Goal: Transaction & Acquisition: Purchase product/service

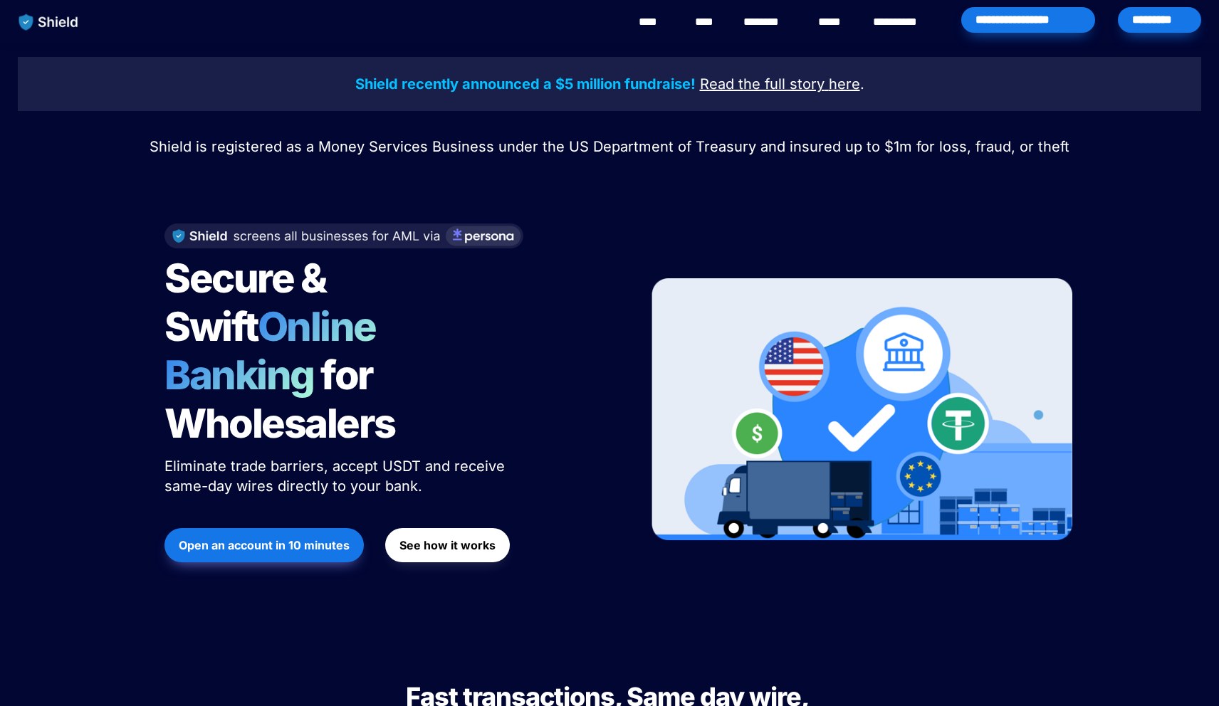
click at [1171, 33] on div "*********" at bounding box center [1159, 22] width 89 height 44
click at [1171, 28] on div "*********" at bounding box center [1159, 20] width 83 height 26
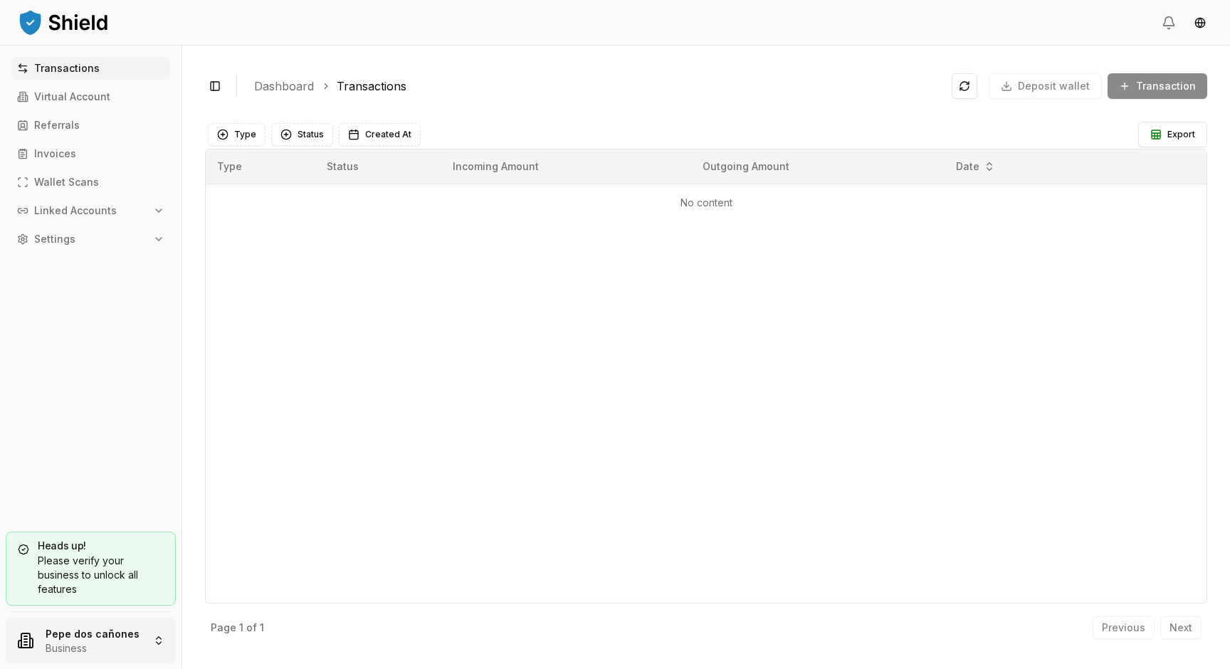
click at [102, 624] on html "Transactions Virtual Account Referrals Invoices Wallet Scans Linked Accounts Se…" at bounding box center [615, 334] width 1230 height 669
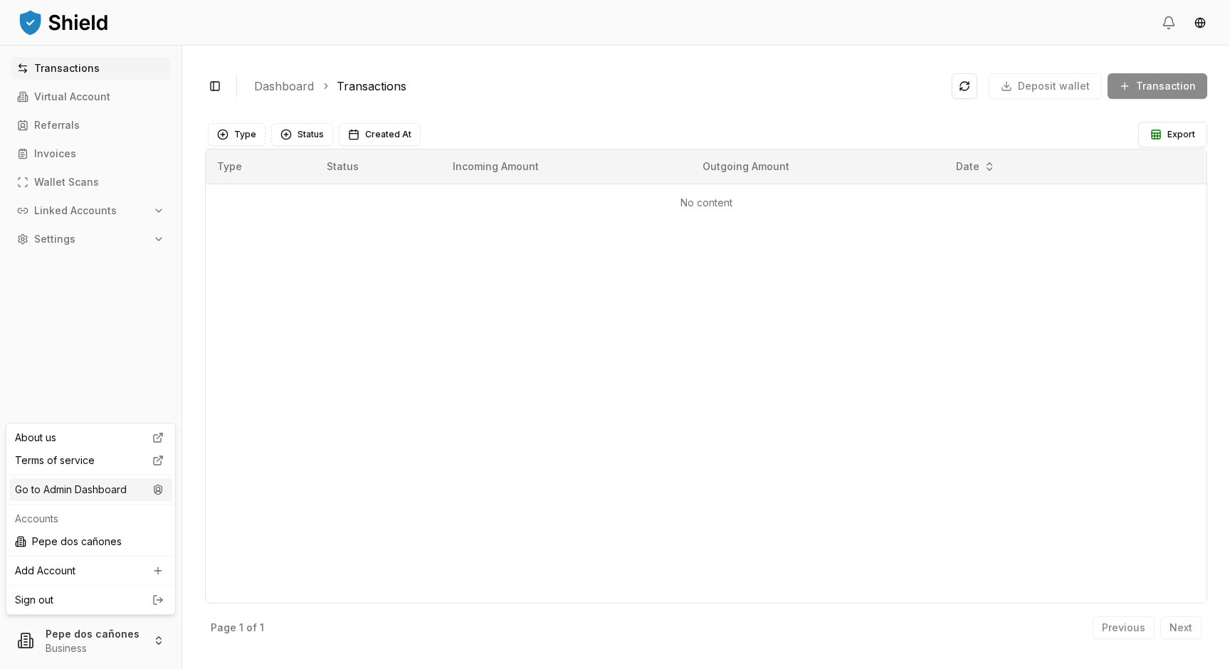
click at [111, 486] on div "Go to Admin Dashboard" at bounding box center [90, 489] width 163 height 23
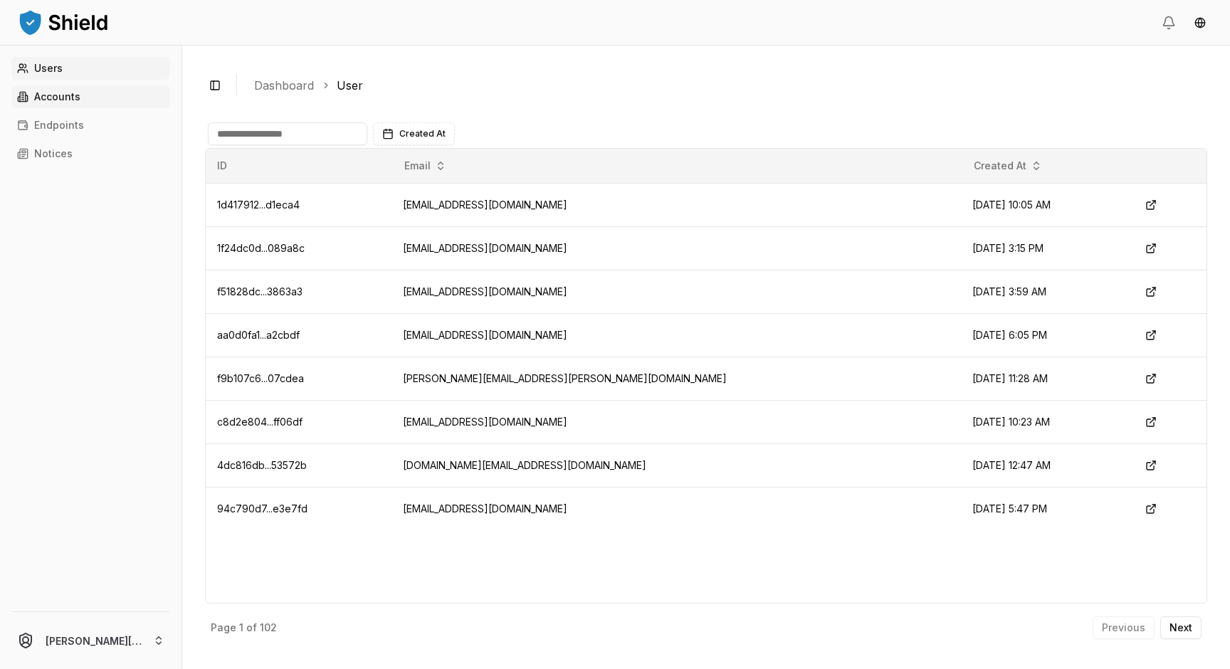
click at [44, 103] on link "Accounts" at bounding box center [90, 96] width 159 height 23
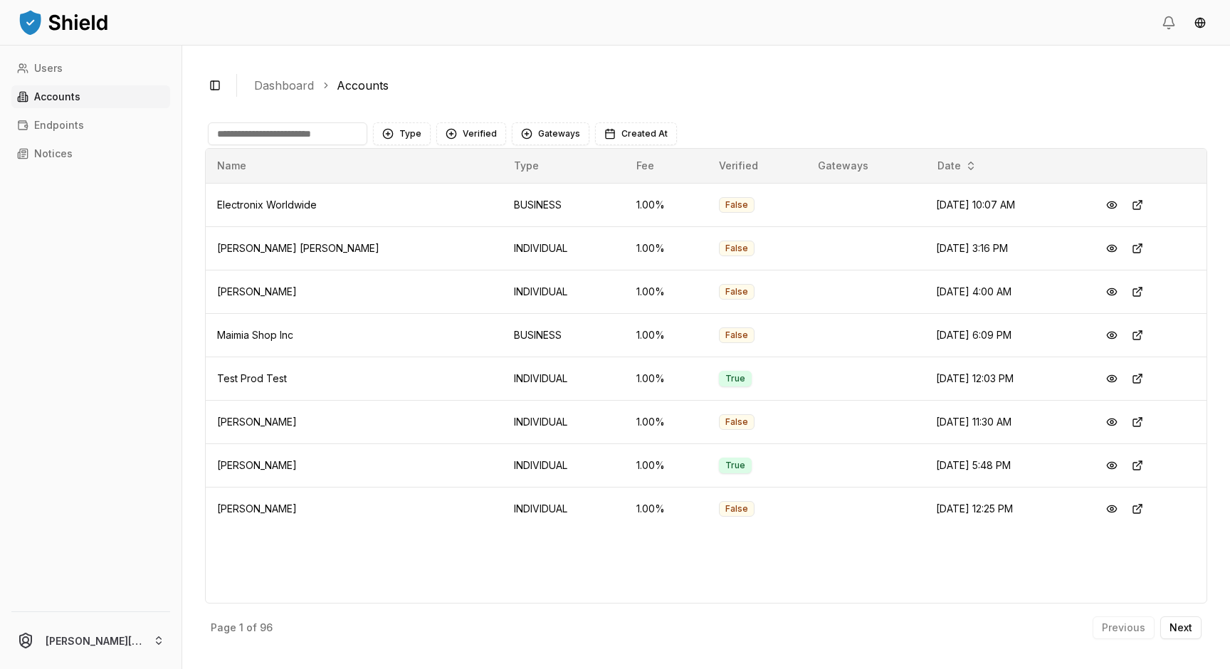
click at [277, 134] on input at bounding box center [287, 133] width 159 height 23
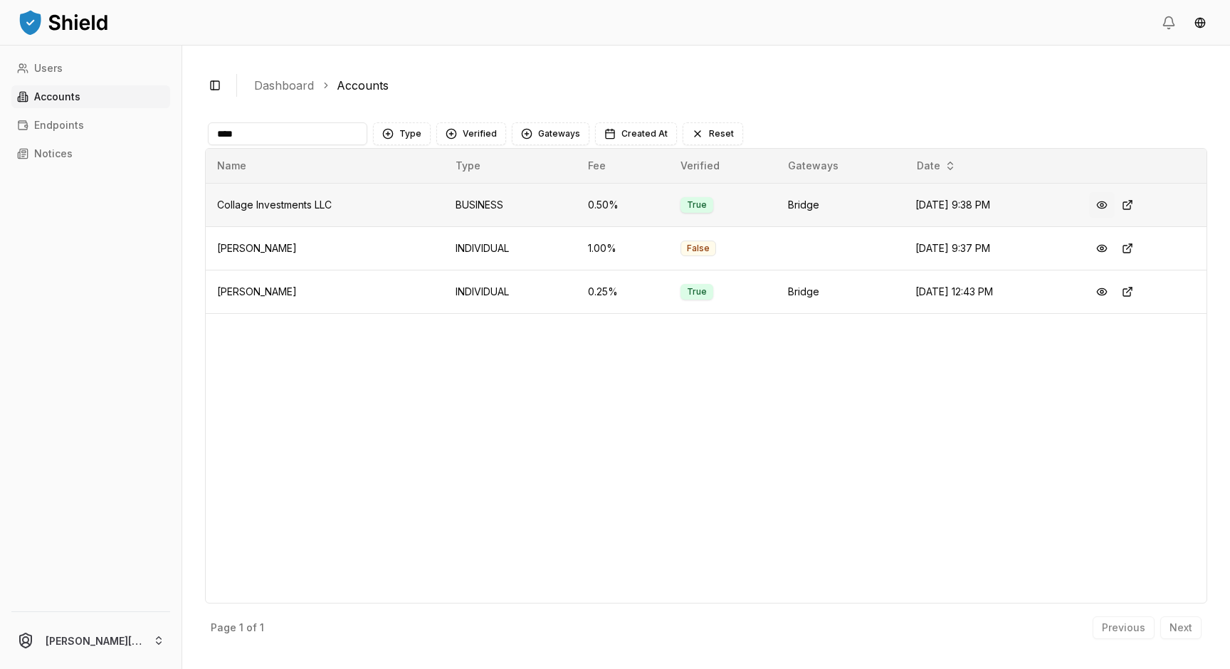
type input "****"
click at [1108, 210] on button at bounding box center [1102, 205] width 26 height 26
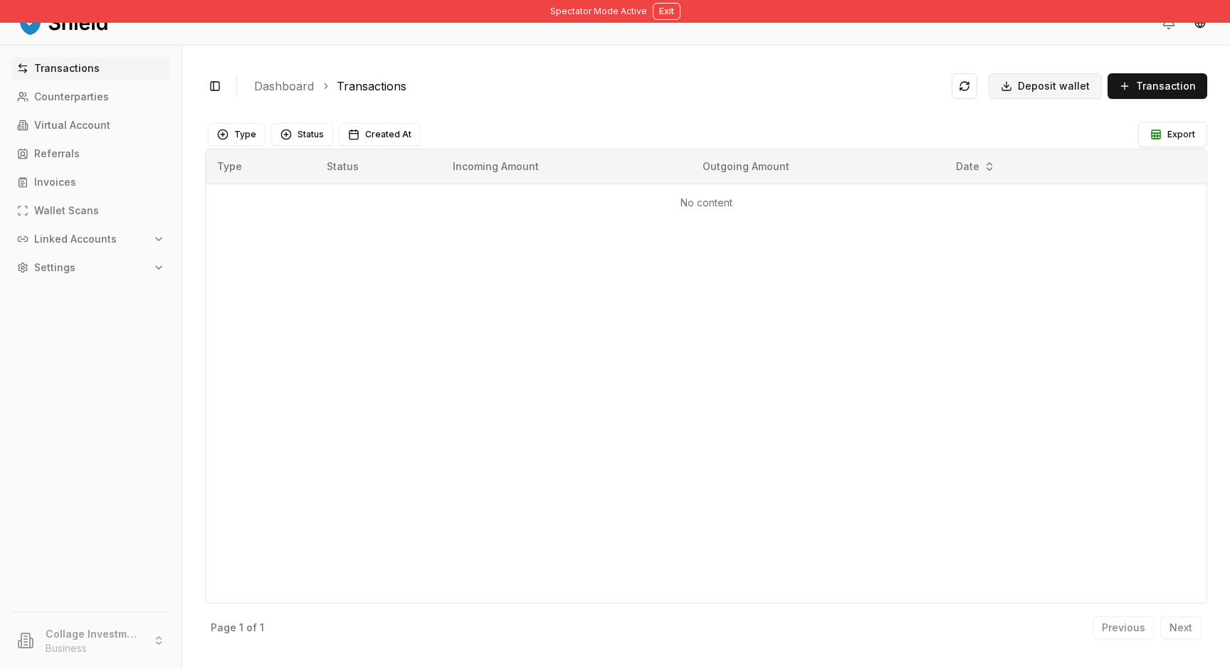
click at [1064, 84] on span "Deposit wallet" at bounding box center [1054, 86] width 72 height 14
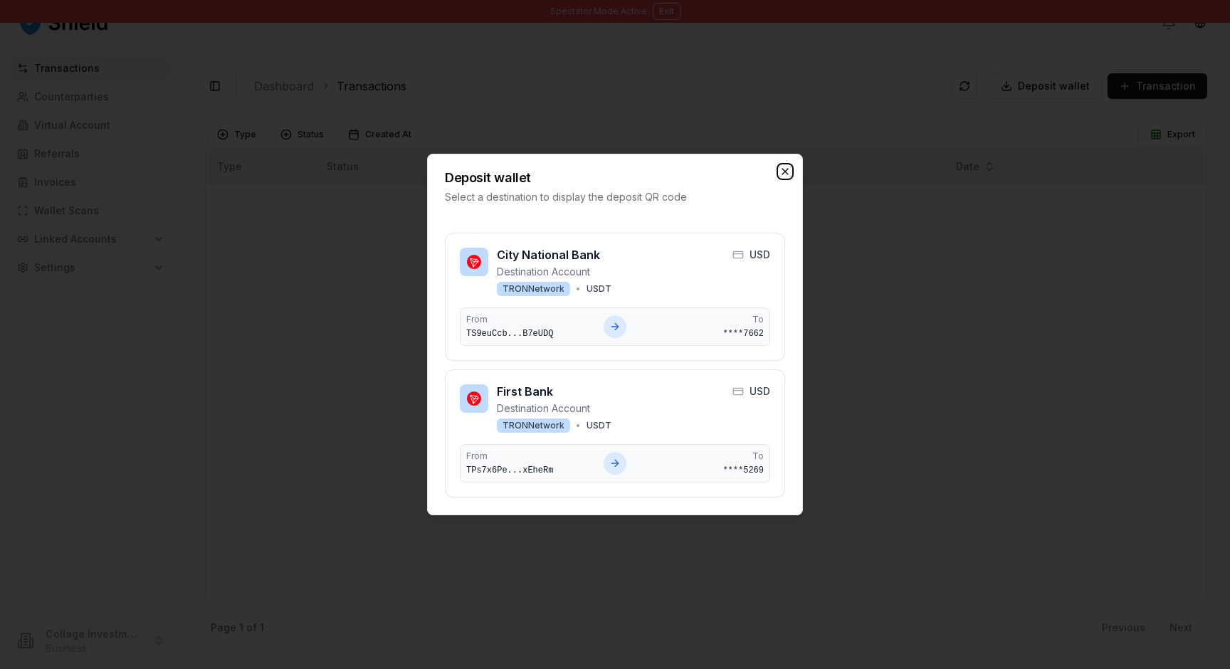
click at [788, 171] on icon "button" at bounding box center [785, 171] width 11 height 11
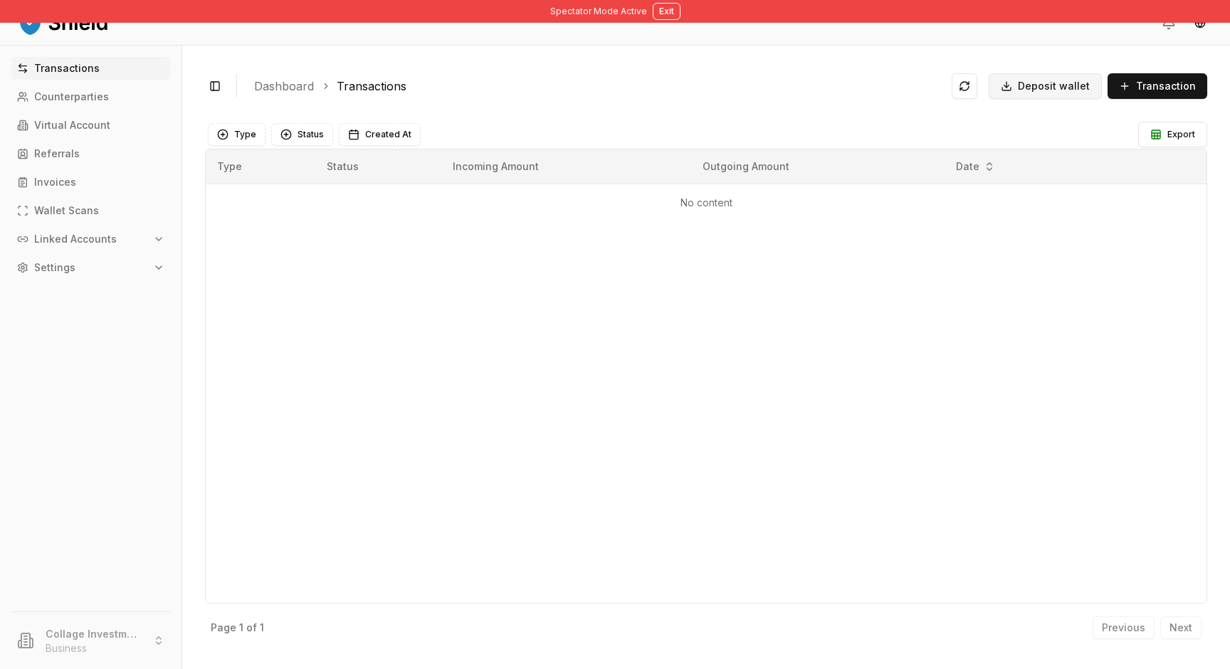
click at [1060, 78] on button "Deposit wallet" at bounding box center [1045, 86] width 113 height 26
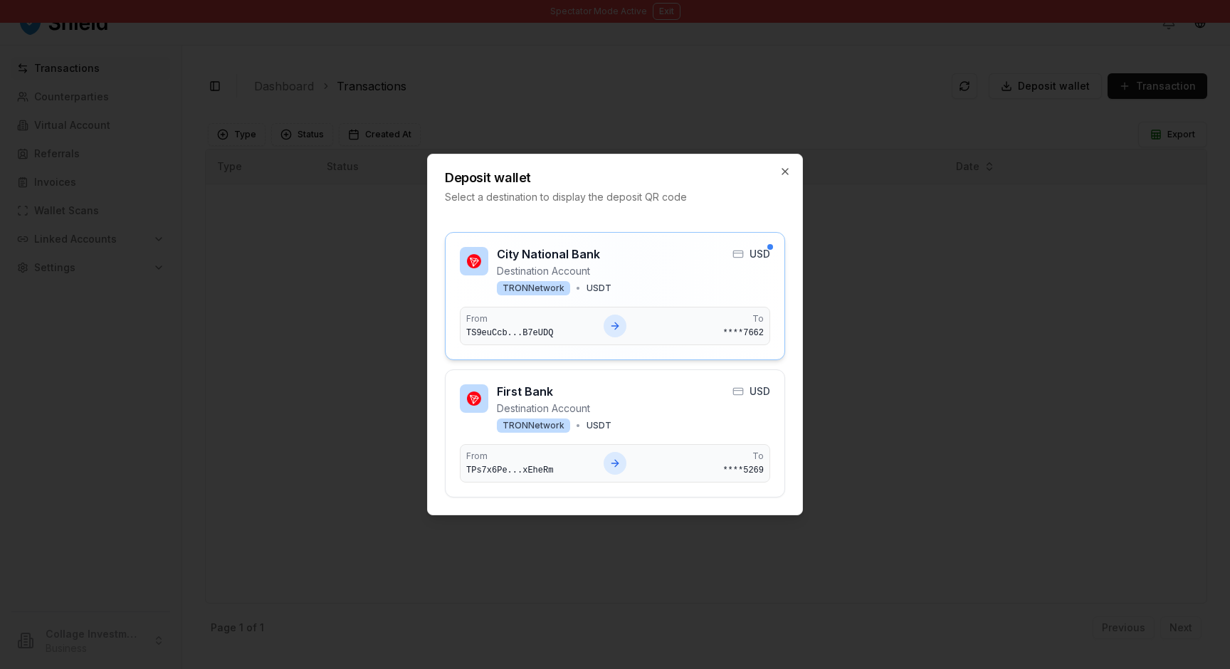
click at [615, 329] on icon at bounding box center [617, 326] width 4 height 6
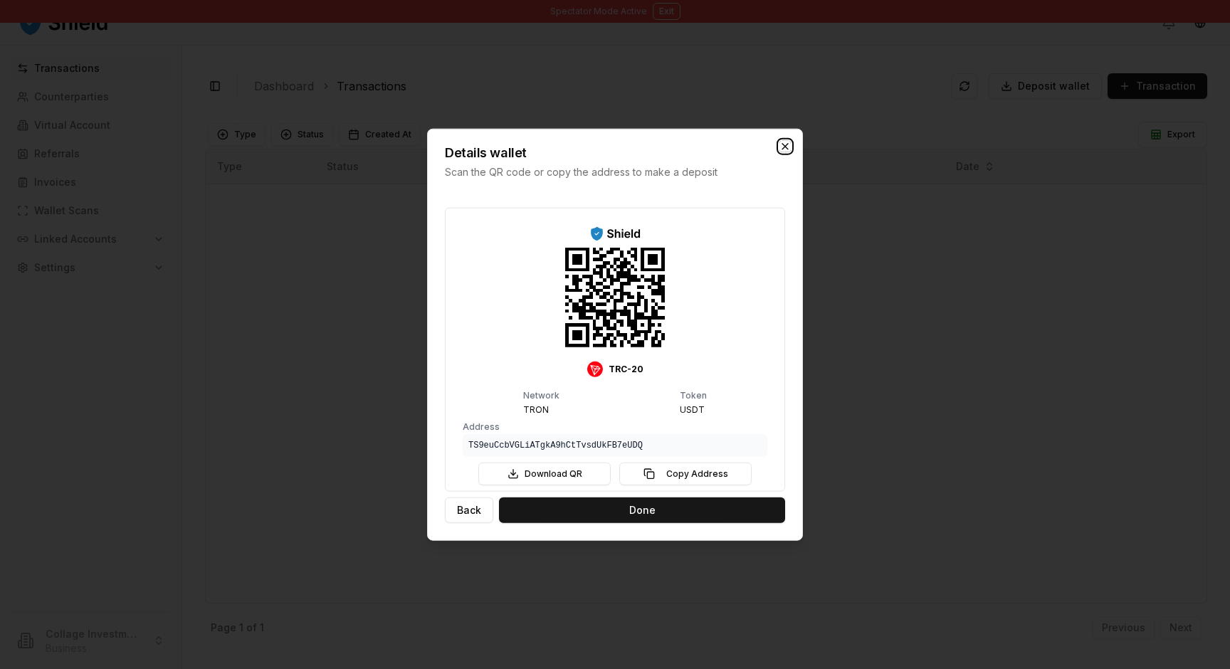
click at [783, 147] on icon "button" at bounding box center [785, 146] width 11 height 11
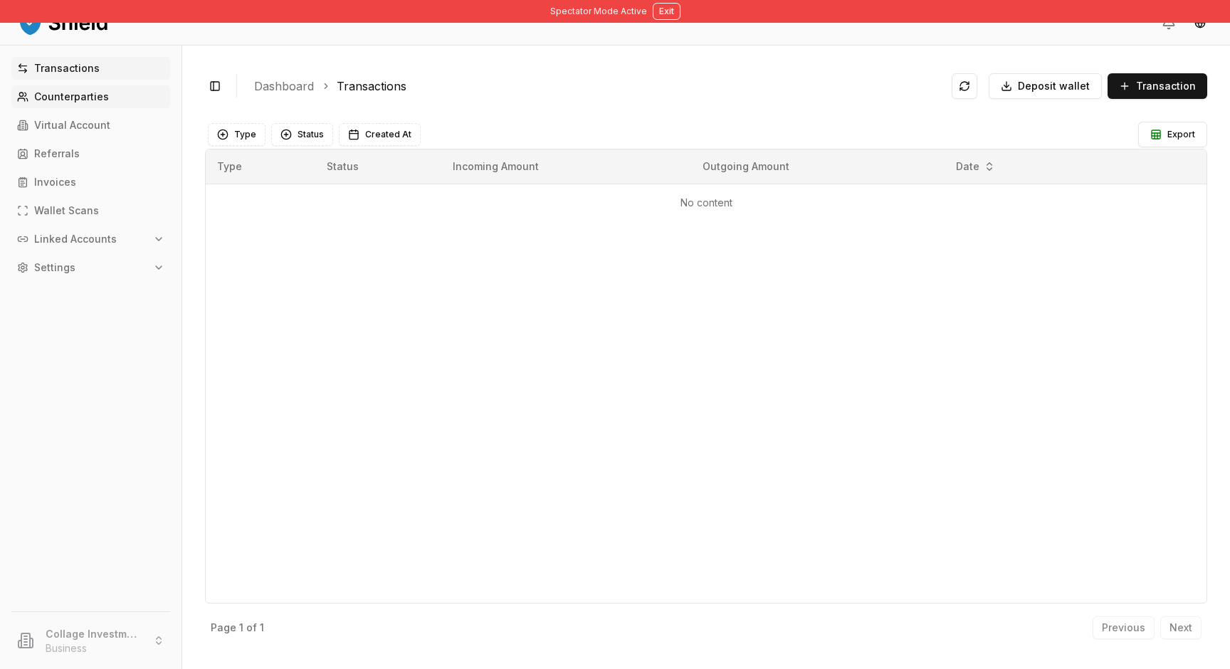
click at [105, 100] on p "Counterparties" at bounding box center [71, 97] width 75 height 10
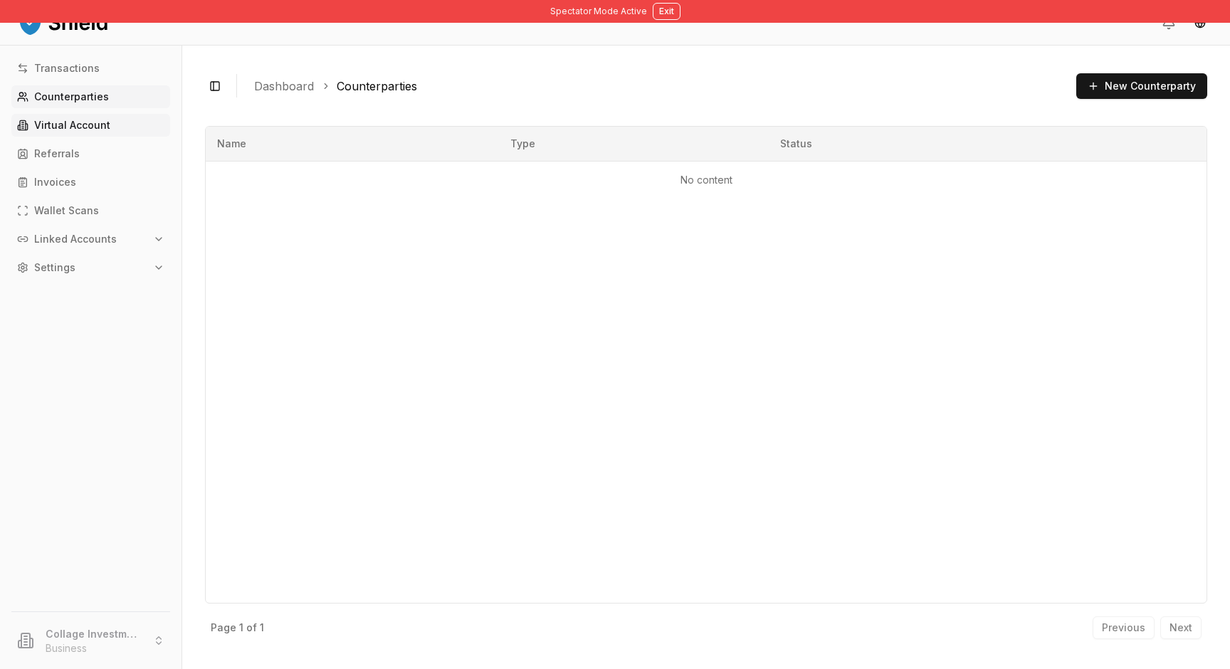
click at [85, 122] on p "Virtual Account" at bounding box center [72, 125] width 76 height 10
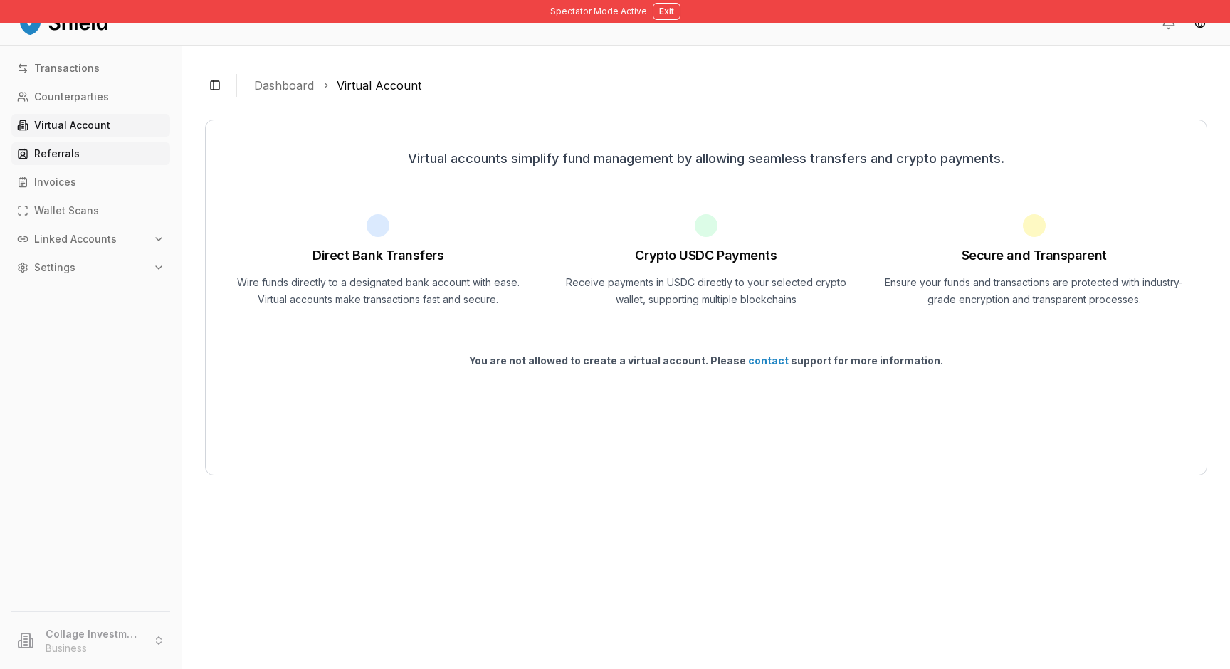
click at [67, 151] on p "Referrals" at bounding box center [57, 154] width 46 height 10
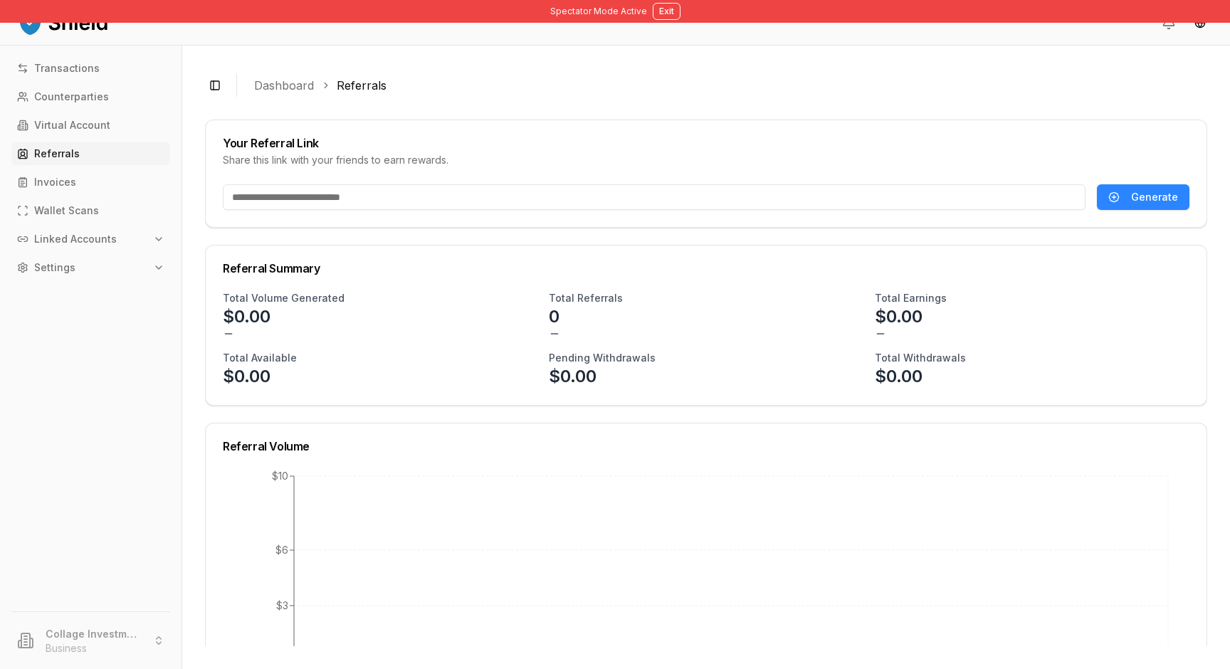
click at [292, 198] on input "text" at bounding box center [654, 197] width 863 height 26
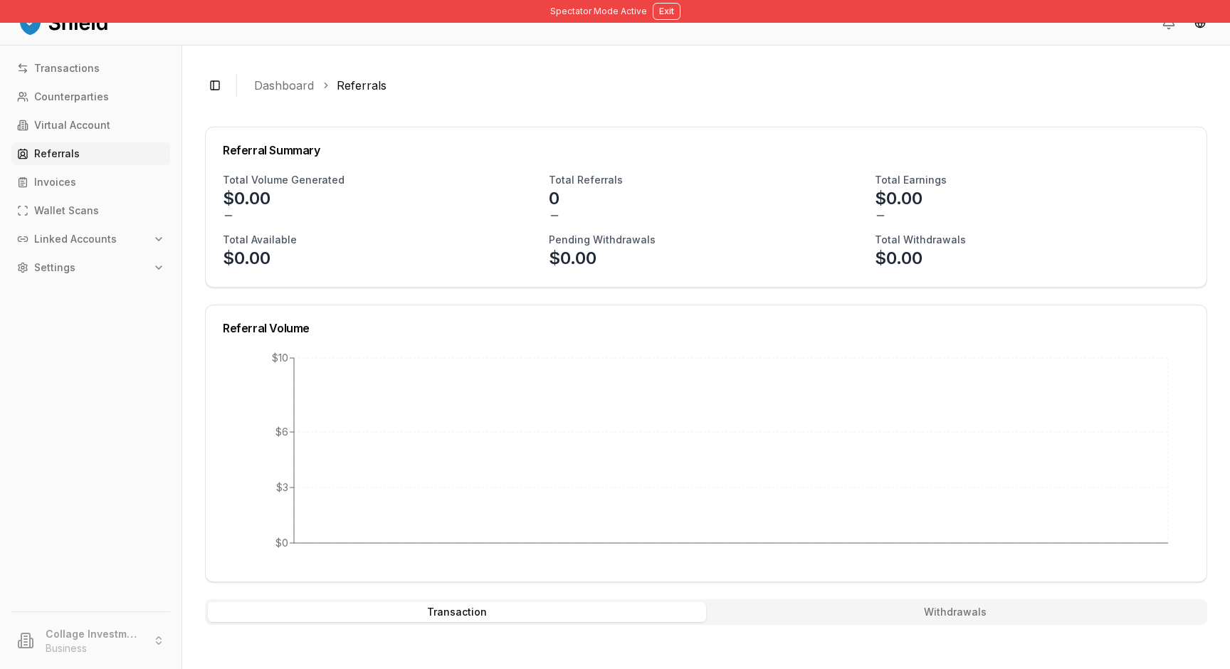
scroll to position [119, 0]
click at [74, 176] on link "Invoices" at bounding box center [90, 182] width 159 height 23
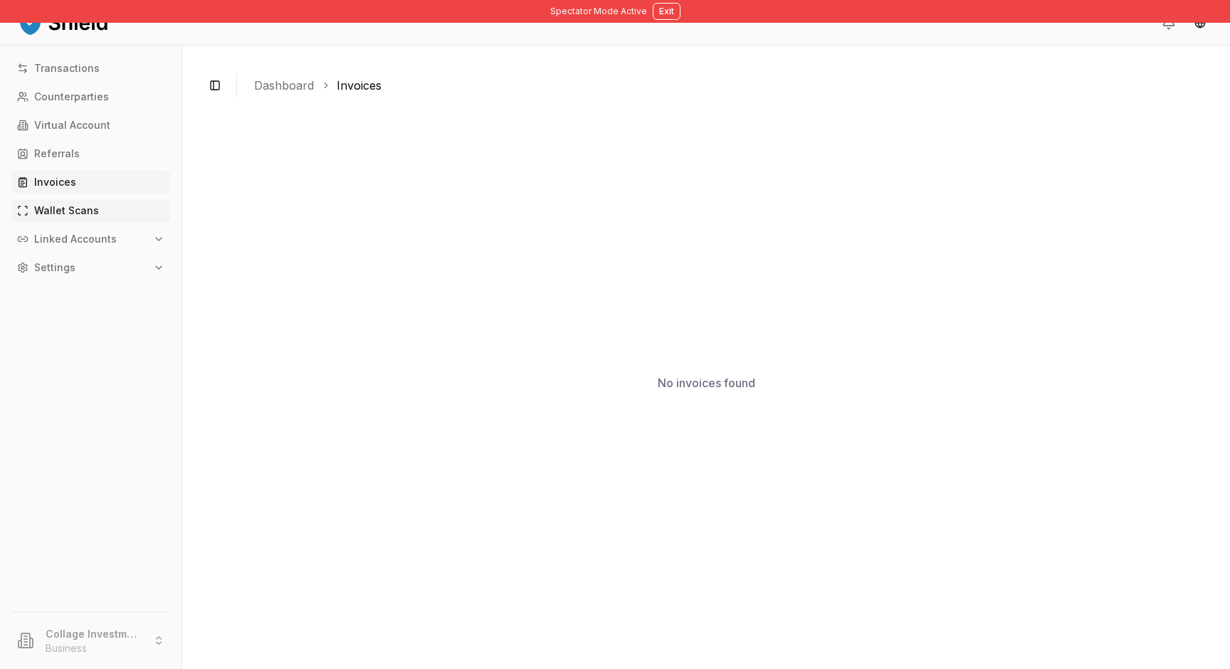
click at [66, 206] on p "Wallet Scans" at bounding box center [66, 211] width 65 height 10
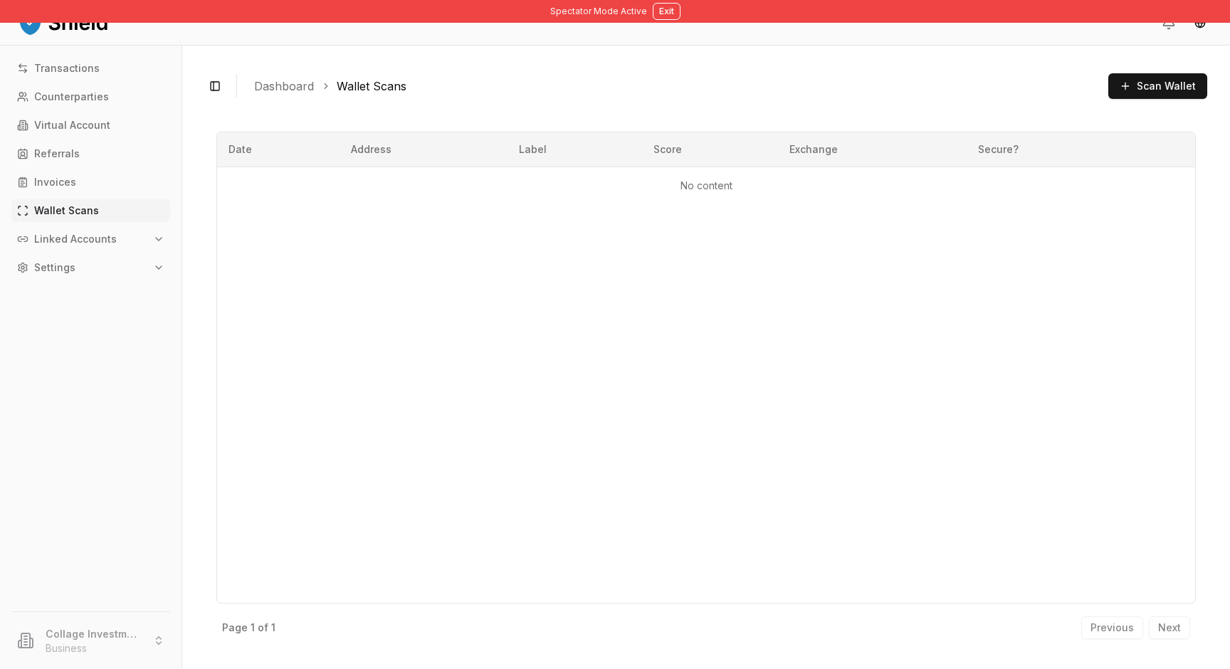
click at [44, 244] on p "Linked Accounts" at bounding box center [75, 239] width 83 height 10
click at [56, 267] on p "Wallets" at bounding box center [54, 263] width 37 height 10
click at [106, 219] on link "Wallet Scans" at bounding box center [90, 210] width 159 height 23
click at [85, 266] on link "Wallets" at bounding box center [92, 263] width 124 height 23
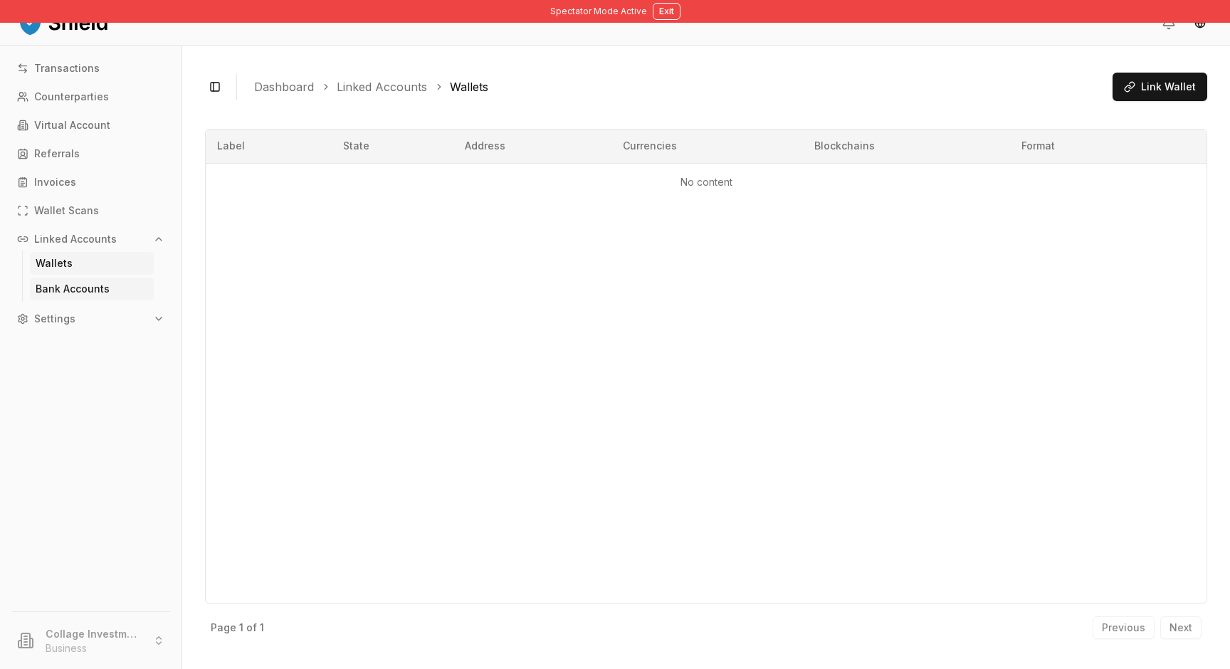
click at [59, 291] on p "Bank Accounts" at bounding box center [73, 289] width 74 height 10
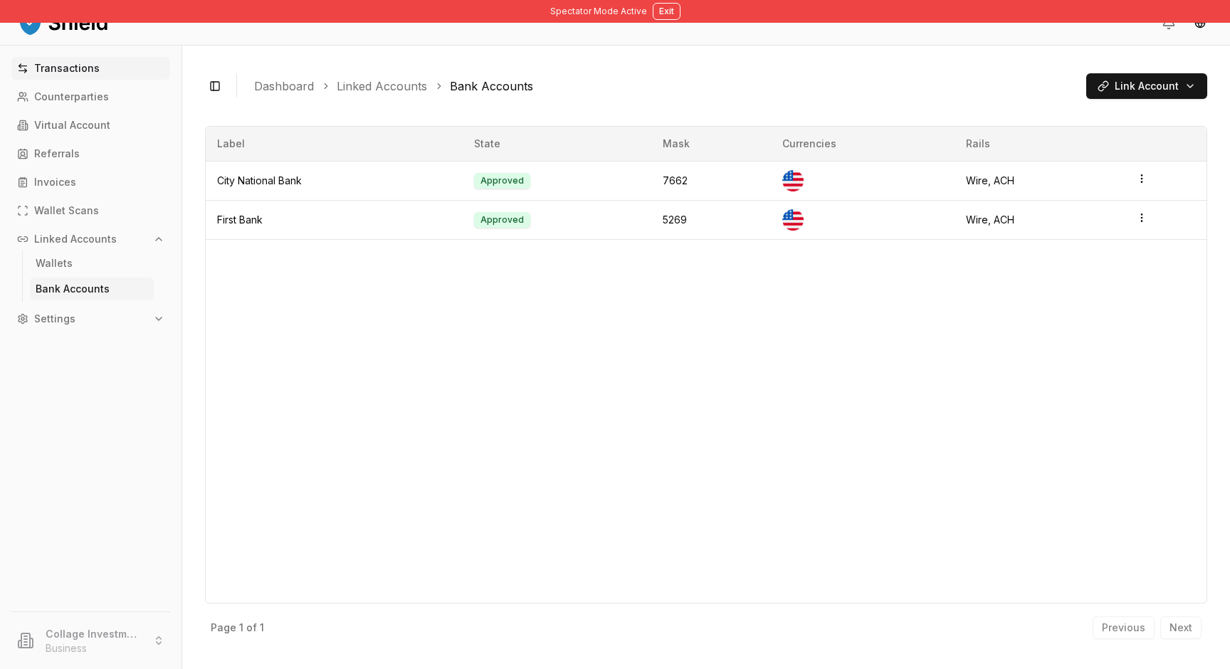
click at [70, 73] on p "Transactions" at bounding box center [67, 68] width 66 height 10
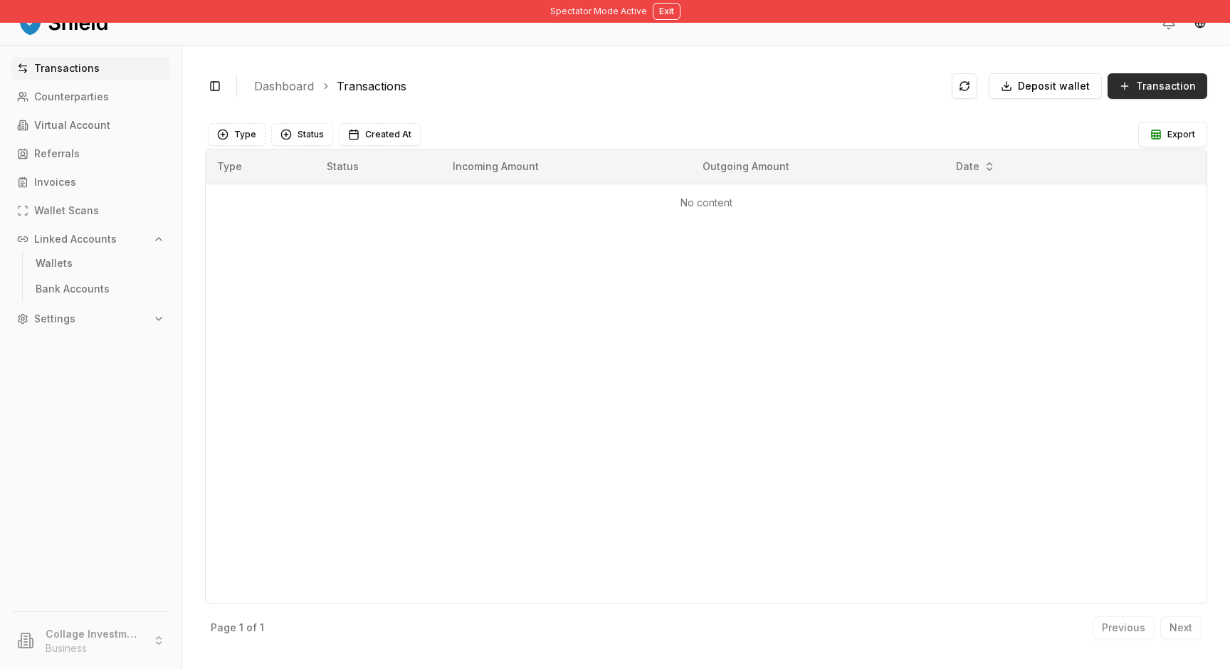
click at [1136, 90] on button "Transaction" at bounding box center [1158, 86] width 100 height 26
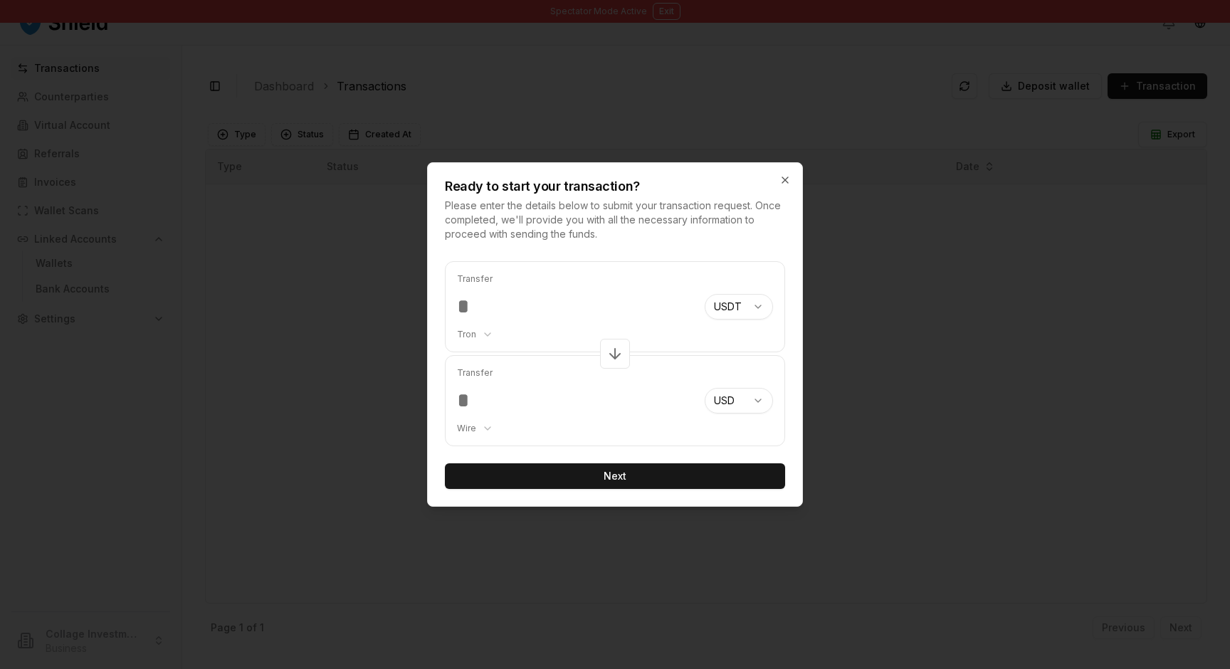
type input "*"
type input "***"
click at [567, 479] on button "Next" at bounding box center [615, 477] width 340 height 26
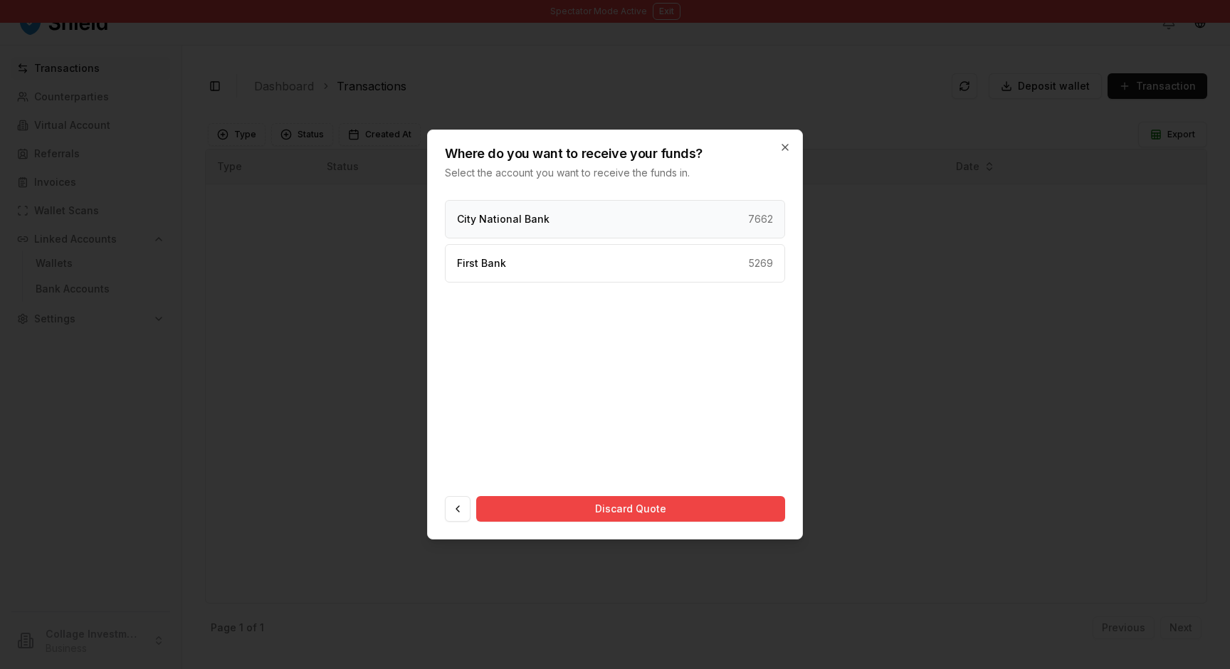
click at [587, 217] on div "City National Bank 7662" at bounding box center [615, 219] width 340 height 38
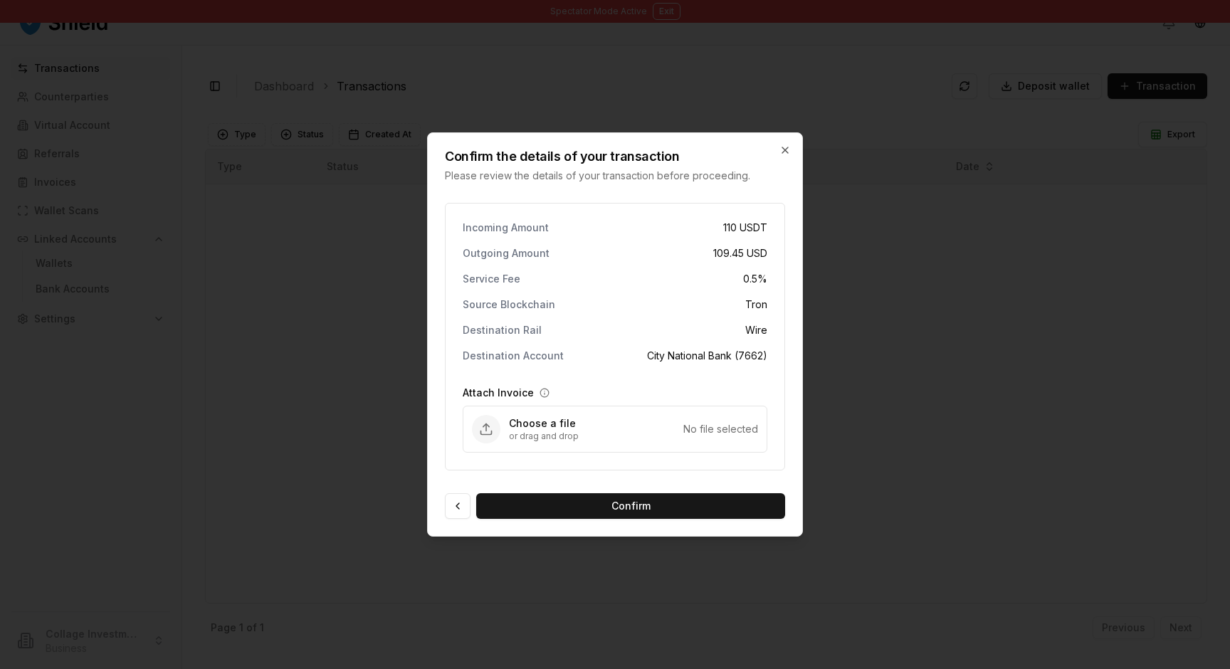
click at [393, 290] on div at bounding box center [615, 334] width 1230 height 669
click at [785, 151] on icon "button" at bounding box center [786, 150] width 6 height 6
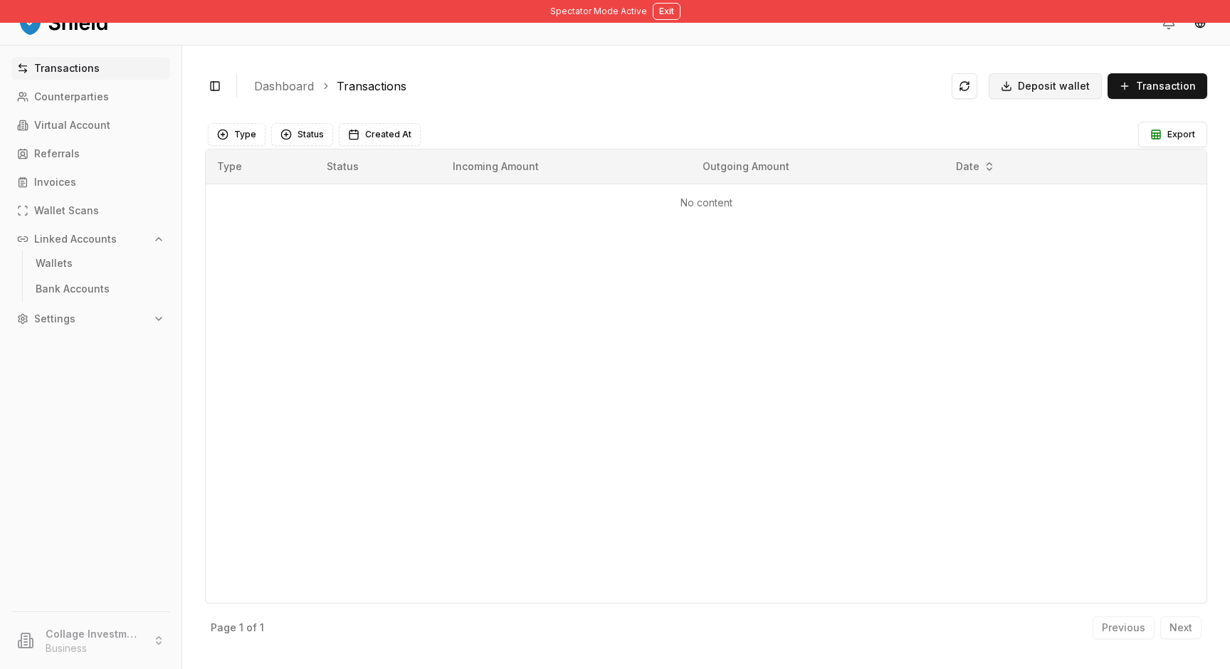
click at [1060, 90] on span "Deposit wallet" at bounding box center [1054, 86] width 72 height 14
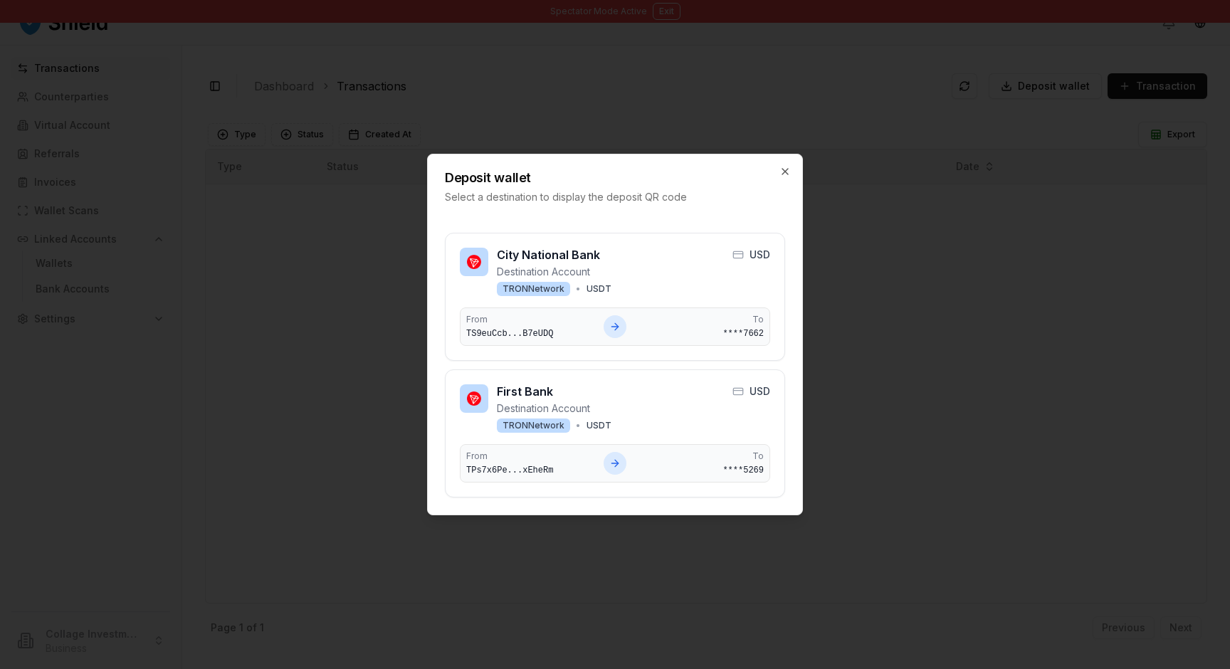
click at [654, 183] on h2 "Deposit wallet" at bounding box center [601, 178] width 312 height 13
click at [786, 171] on icon "button" at bounding box center [786, 172] width 6 height 6
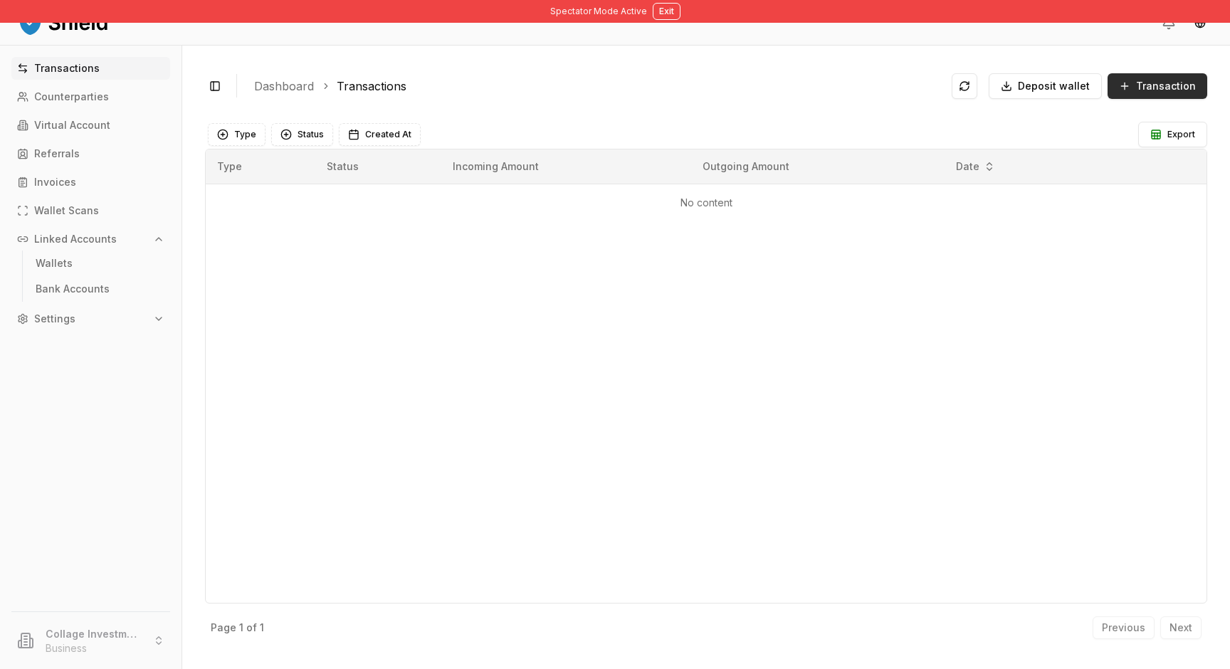
click at [1156, 81] on span "Transaction" at bounding box center [1166, 86] width 60 height 14
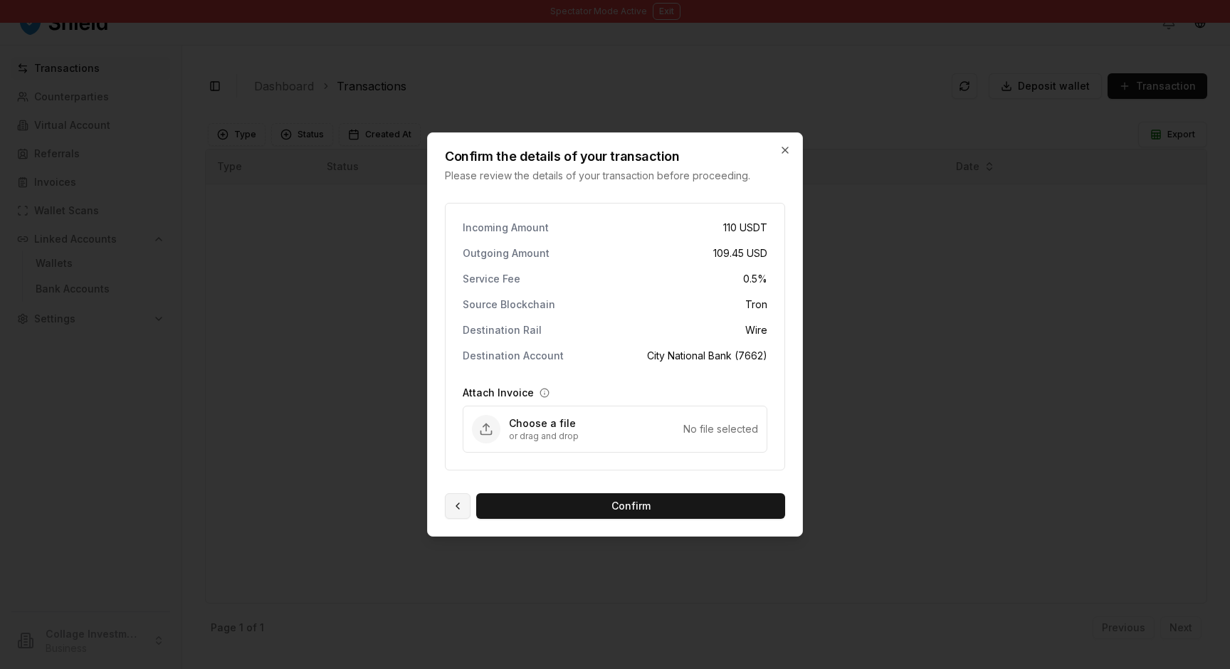
click at [460, 500] on button at bounding box center [458, 506] width 26 height 26
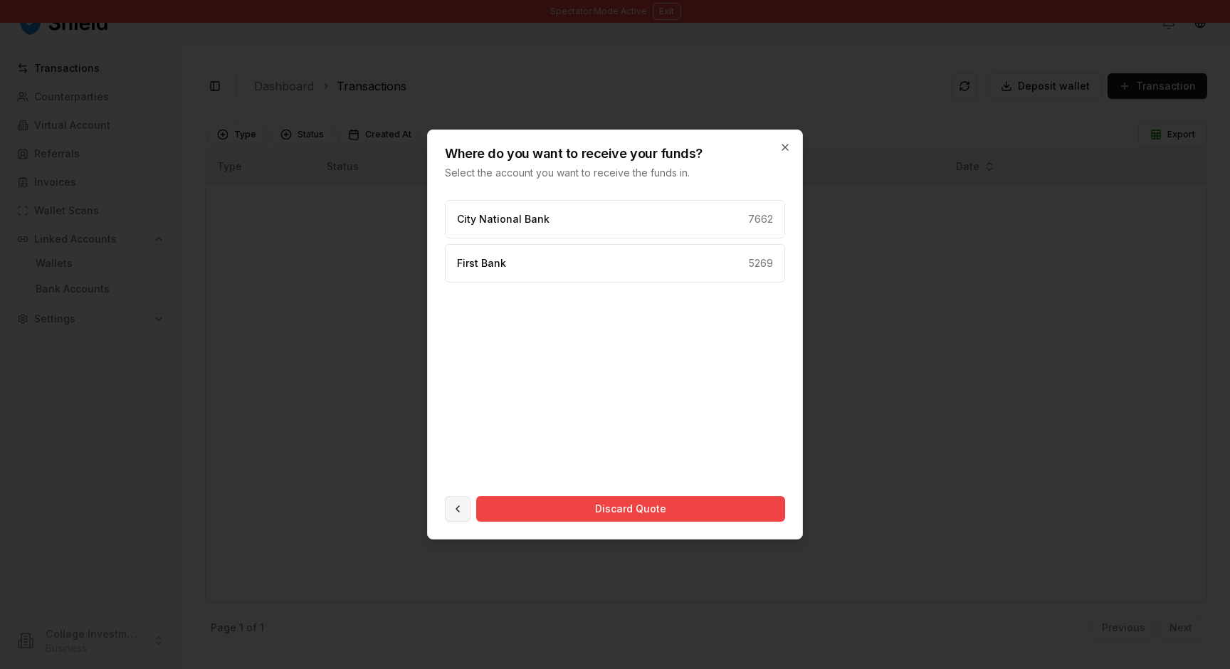
click at [458, 509] on button at bounding box center [458, 509] width 26 height 26
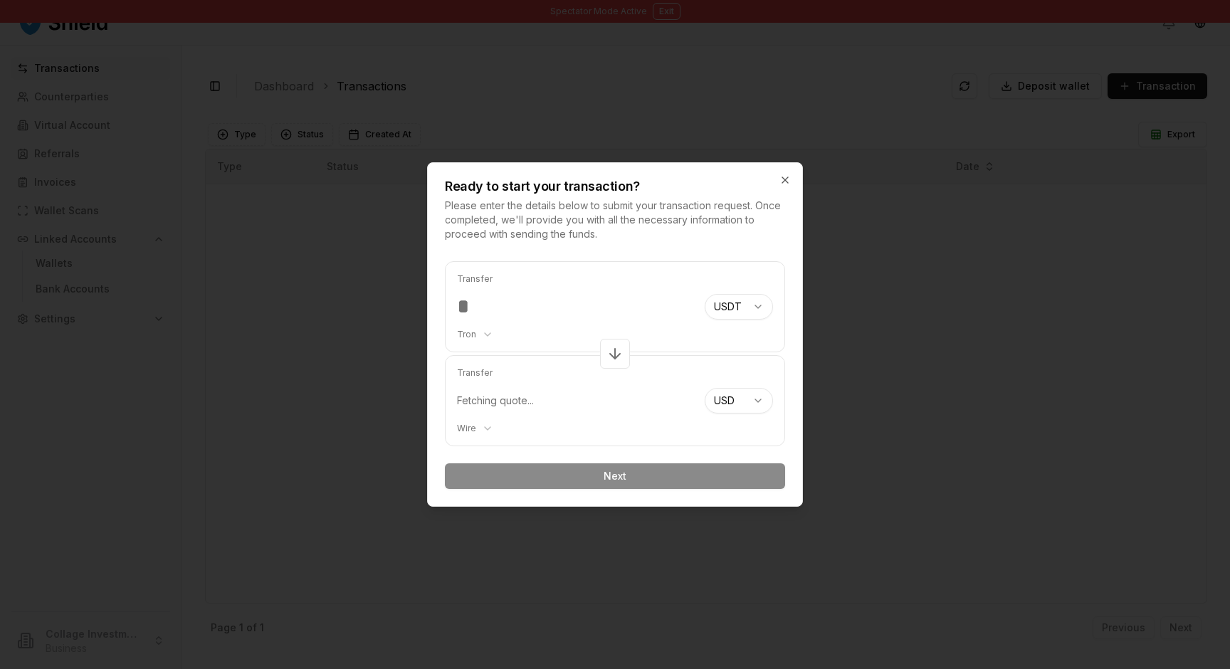
click at [619, 170] on div "Ready to start your transaction? Please enter the details below to submit your …" at bounding box center [615, 202] width 375 height 78
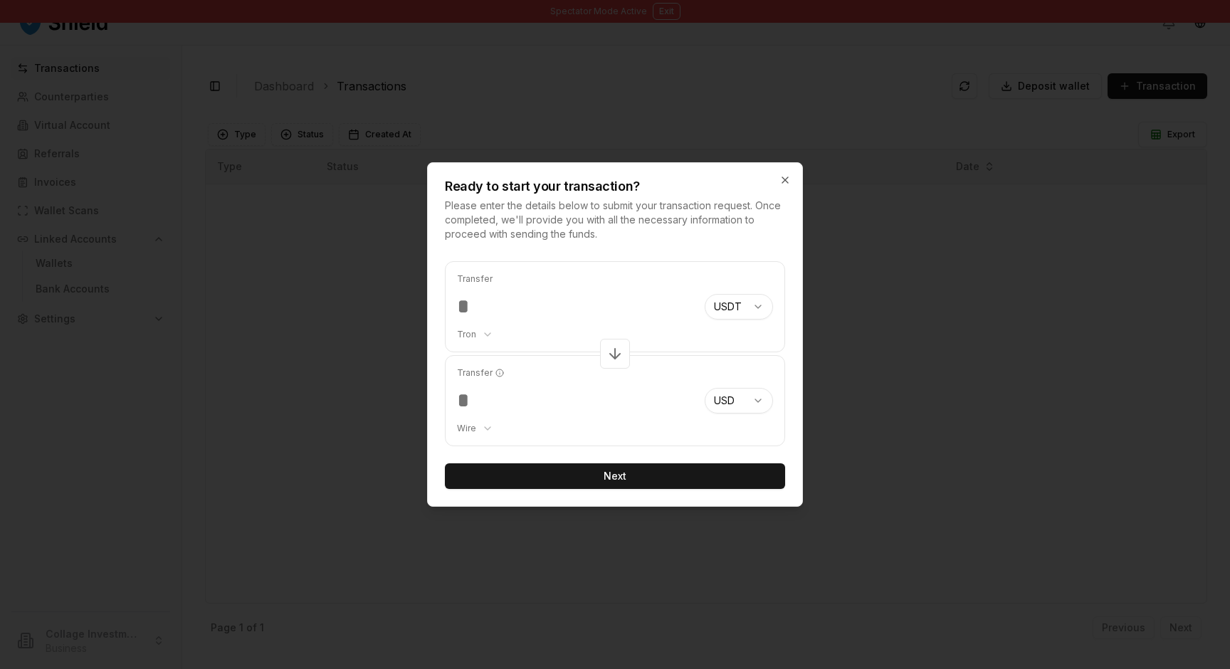
click at [469, 300] on input "***" at bounding box center [575, 307] width 236 height 26
type input "*****"
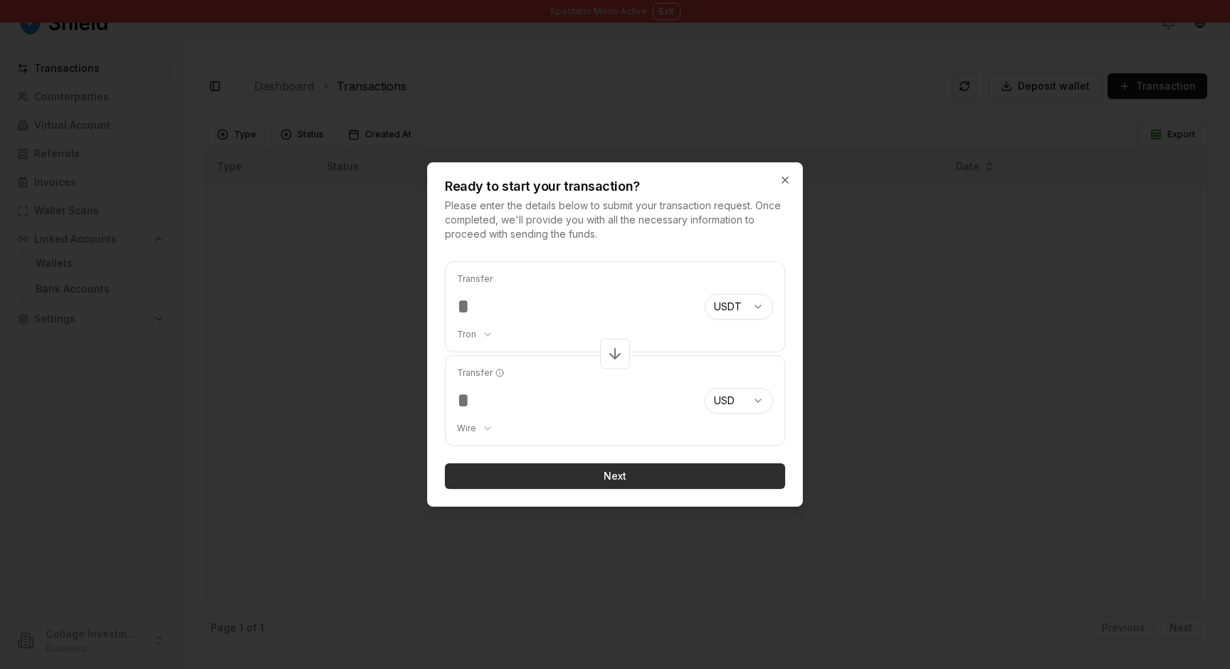
type input "*****"
click at [655, 483] on button "Next" at bounding box center [615, 477] width 340 height 26
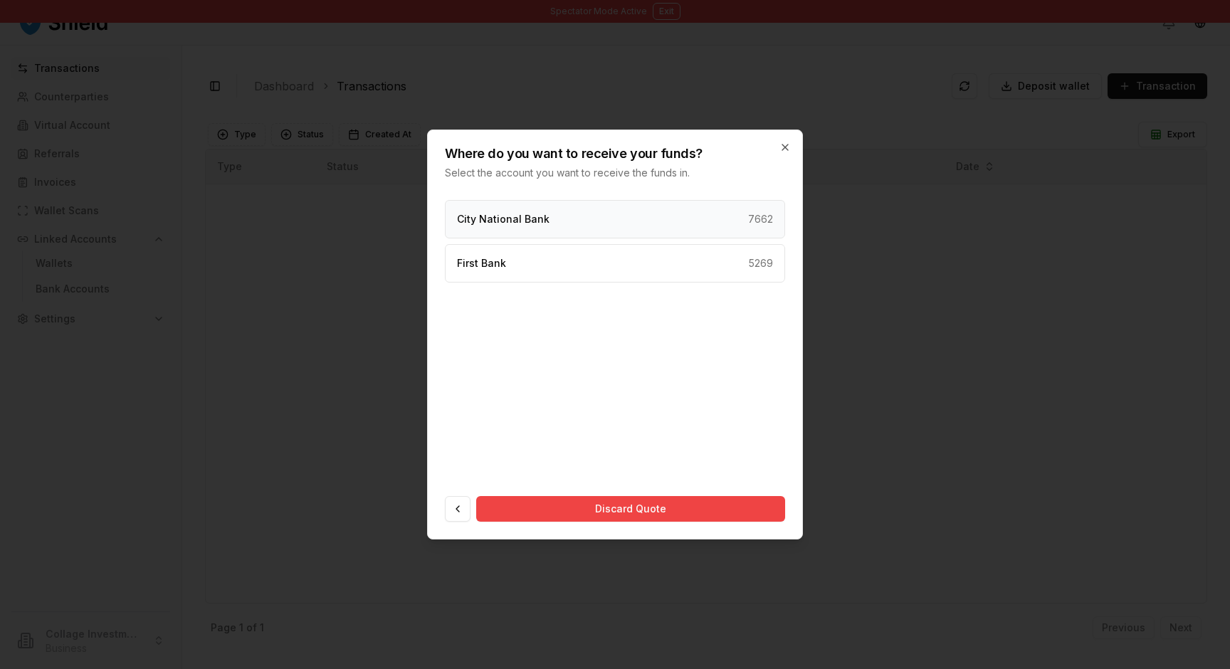
click at [639, 224] on div "City National Bank 7662" at bounding box center [615, 219] width 340 height 38
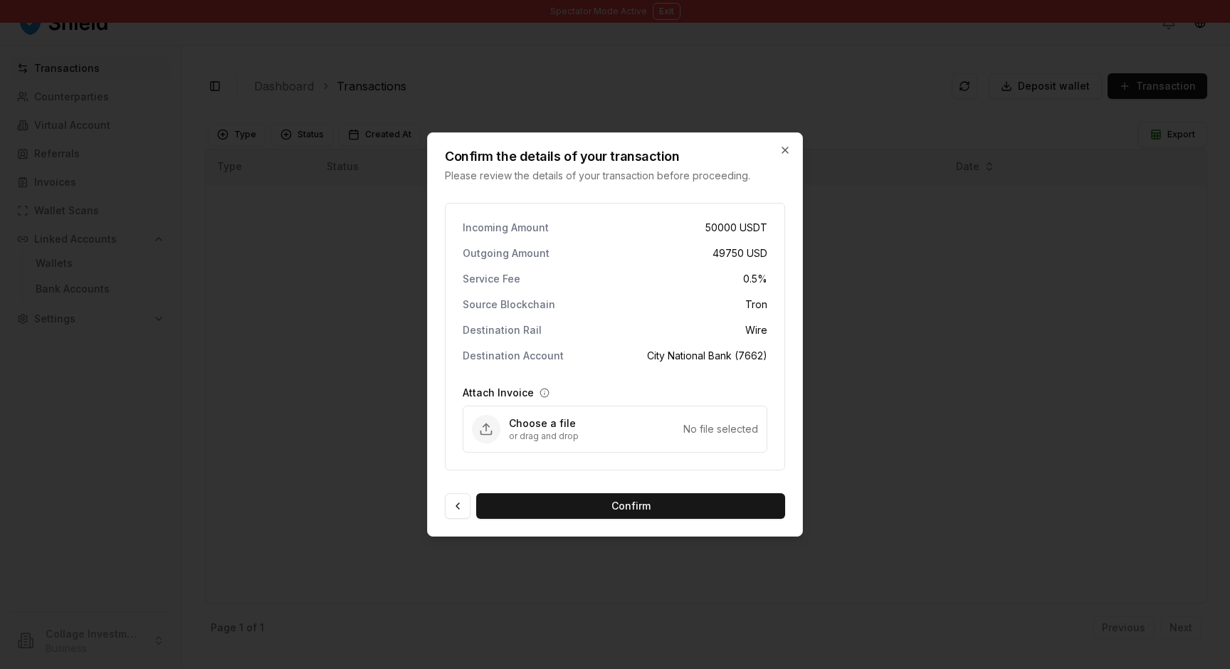
click at [483, 434] on icon "Upload Attach Invoice" at bounding box center [486, 433] width 11 height 4
click at [782, 147] on icon "button" at bounding box center [785, 150] width 11 height 11
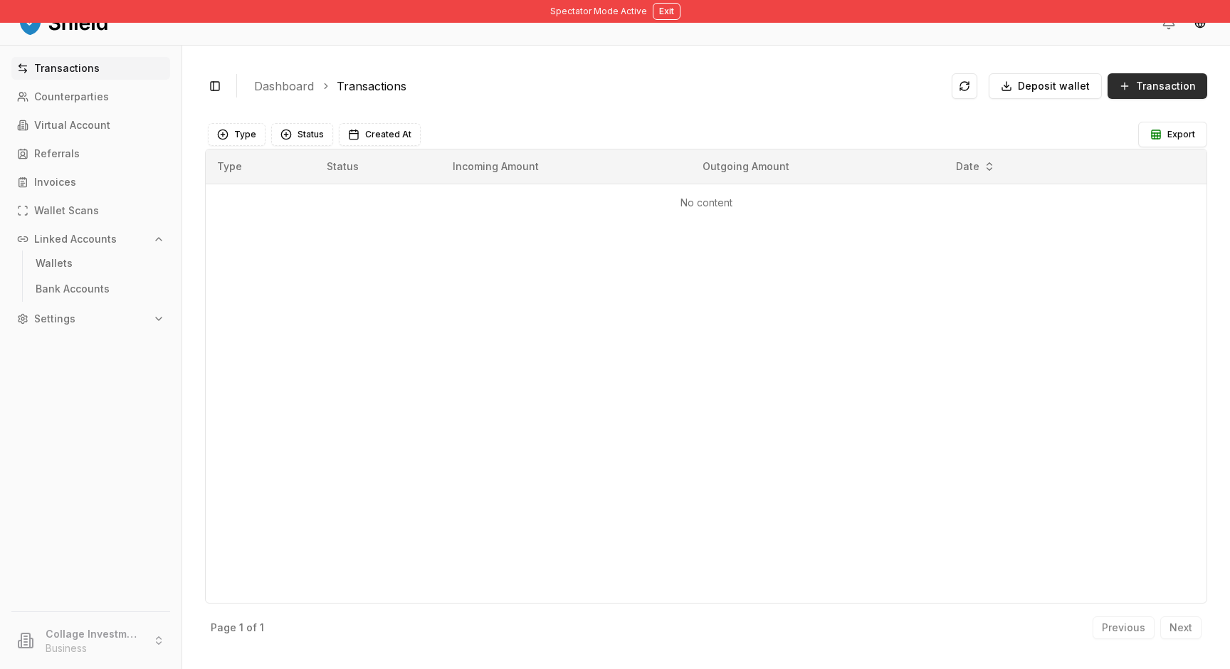
click at [1198, 78] on button "Transaction" at bounding box center [1158, 86] width 100 height 26
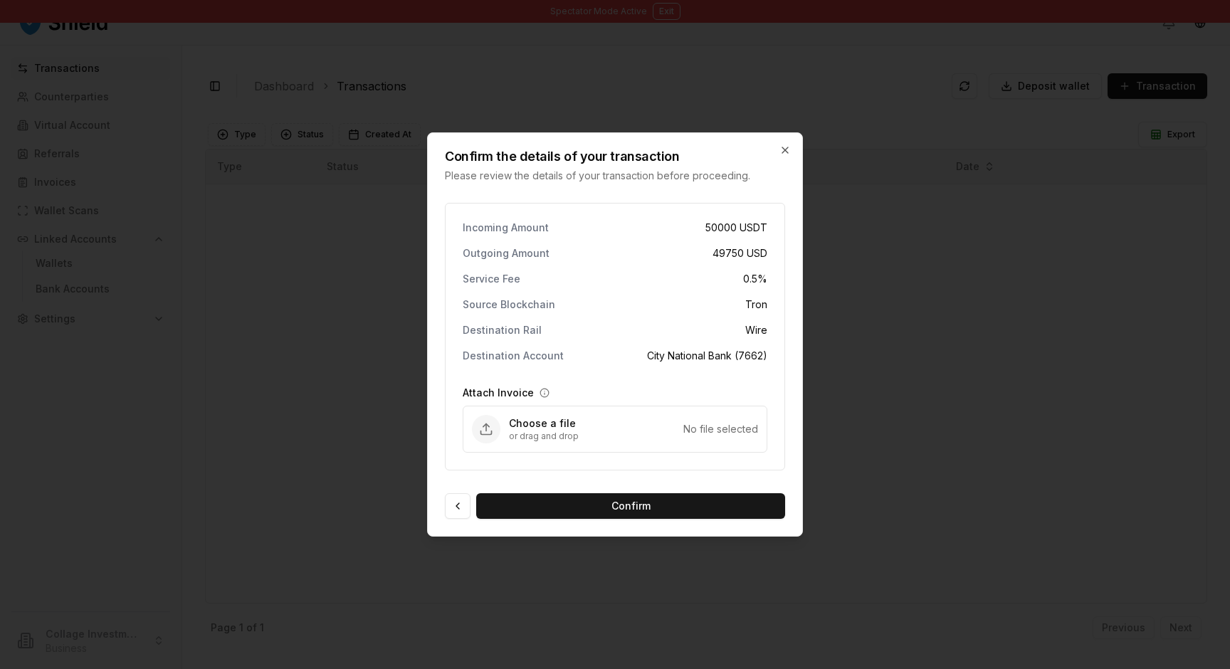
click at [671, 432] on p "or drag and drop" at bounding box center [596, 436] width 174 height 11
click at [787, 155] on icon "button" at bounding box center [785, 150] width 11 height 11
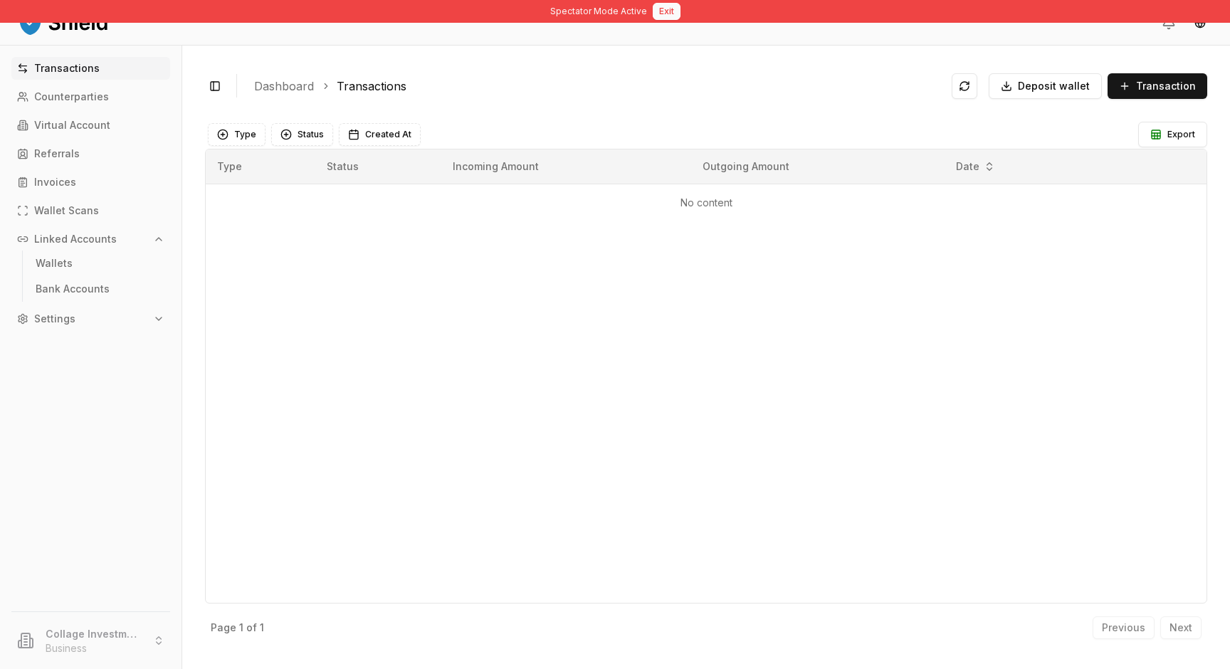
click at [658, 18] on button "Exit" at bounding box center [667, 11] width 28 height 17
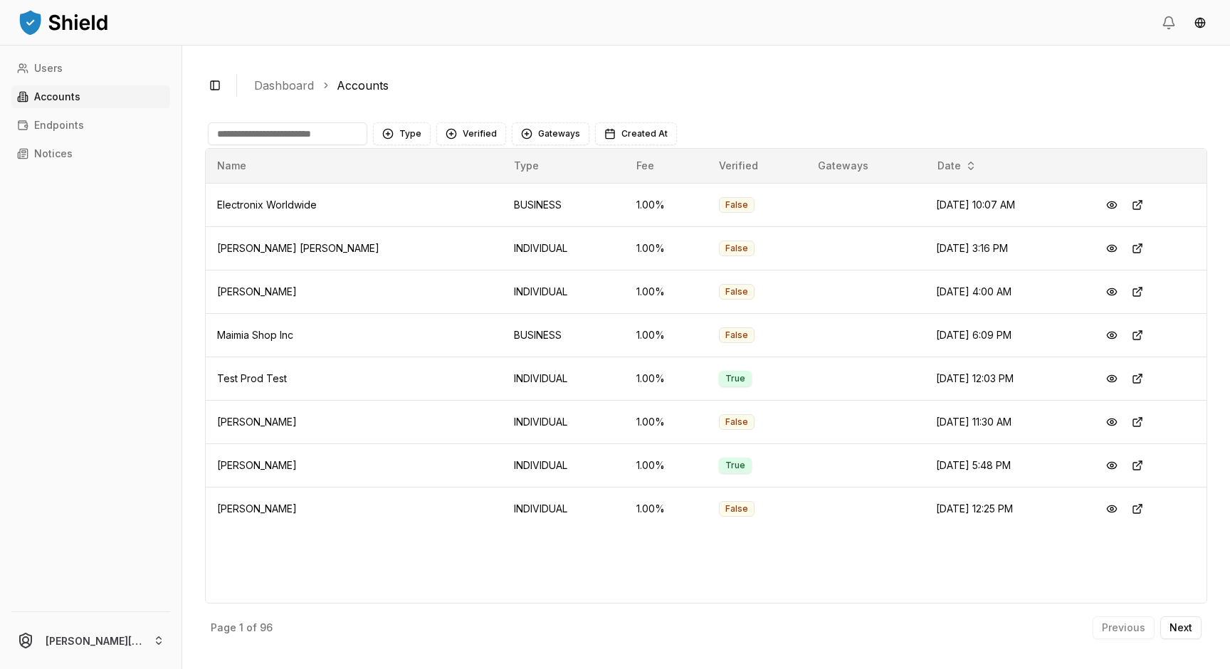
click at [274, 132] on input at bounding box center [287, 133] width 159 height 23
type input "*"
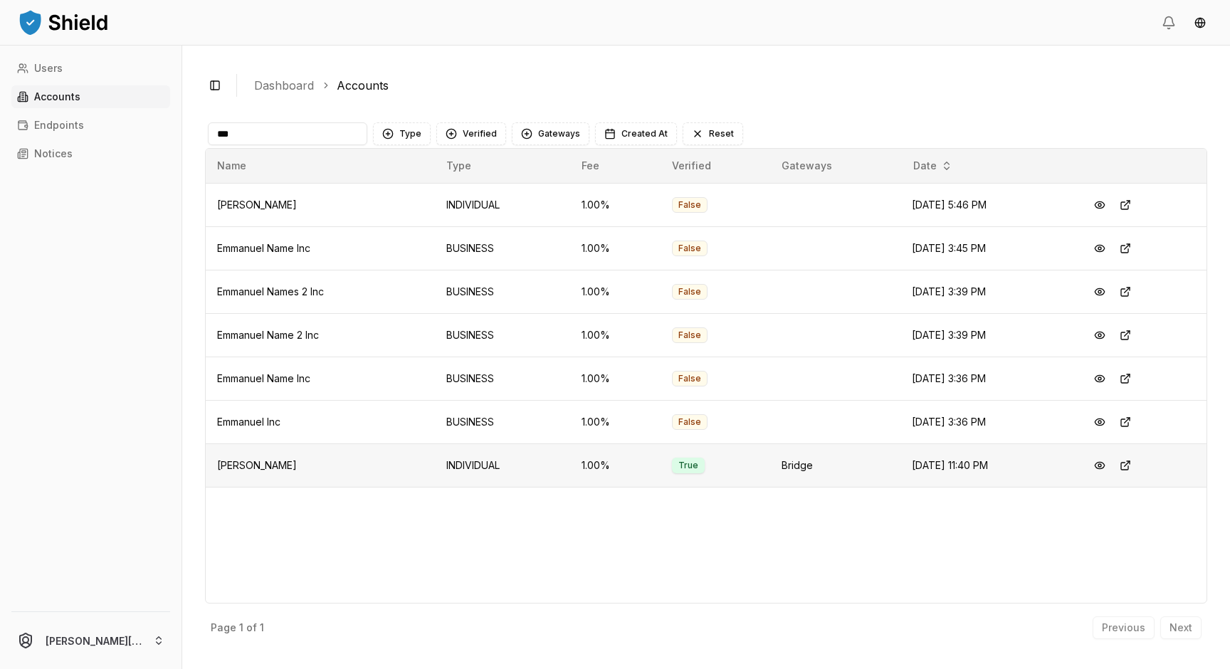
type input "***"
click at [1111, 464] on button at bounding box center [1100, 466] width 26 height 26
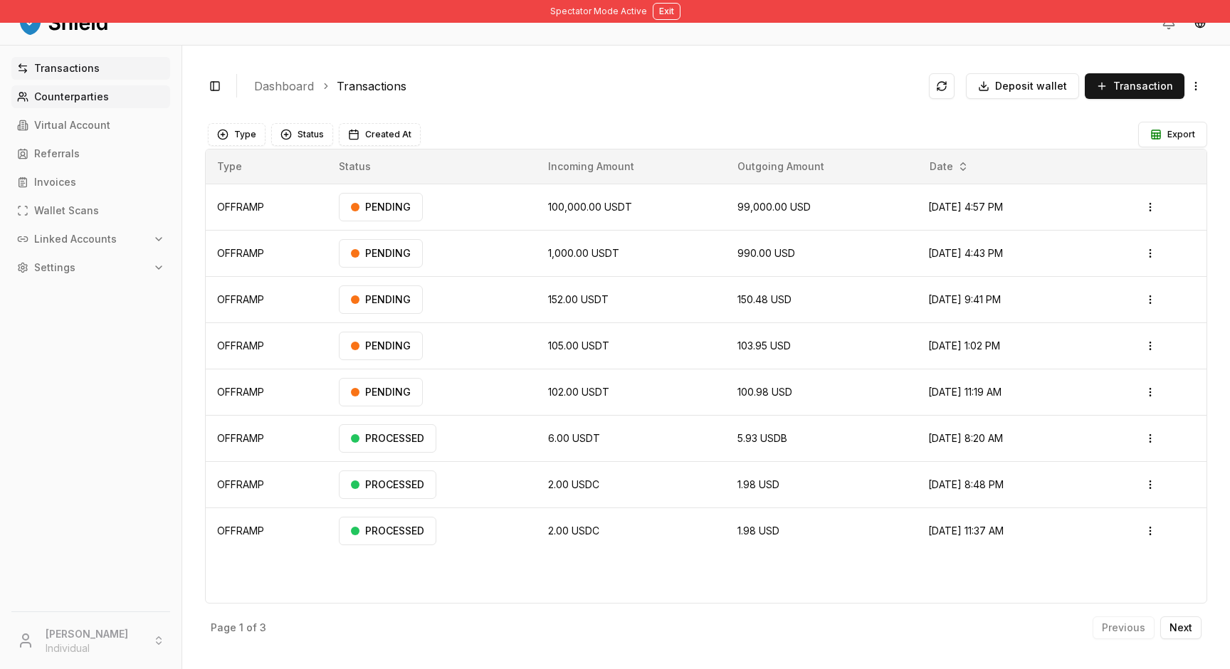
click at [76, 100] on p "Counterparties" at bounding box center [71, 97] width 75 height 10
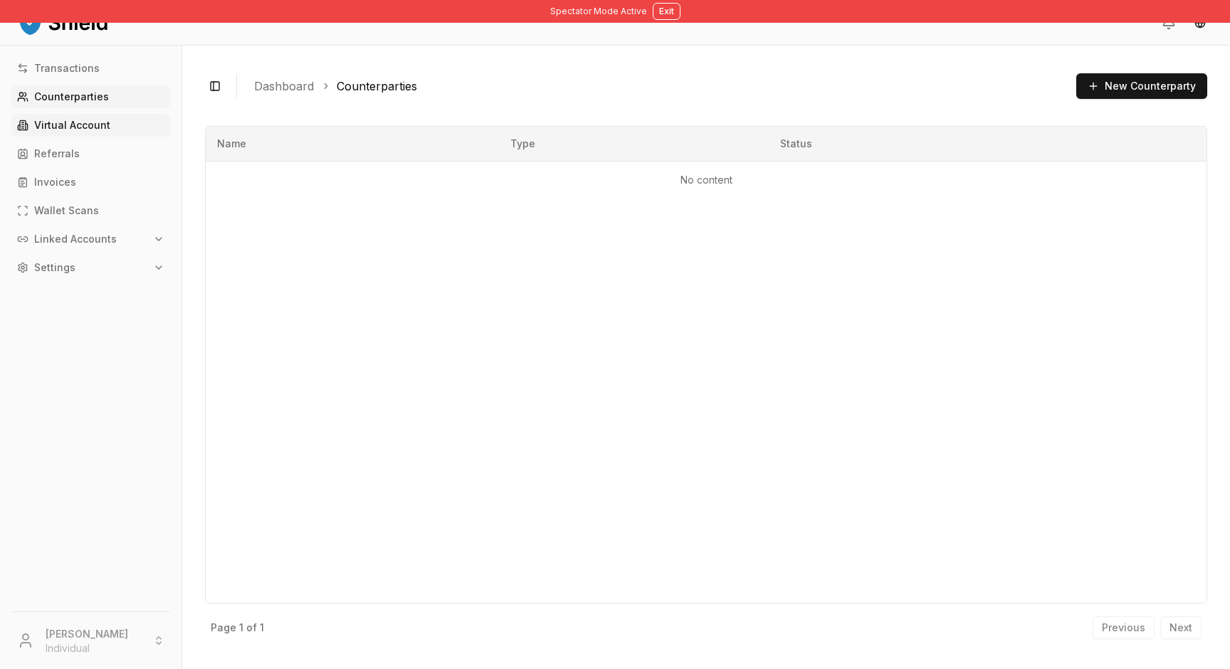
click at [75, 131] on link "Virtual Account" at bounding box center [90, 125] width 159 height 23
click at [75, 125] on p "Virtual Account" at bounding box center [72, 125] width 76 height 10
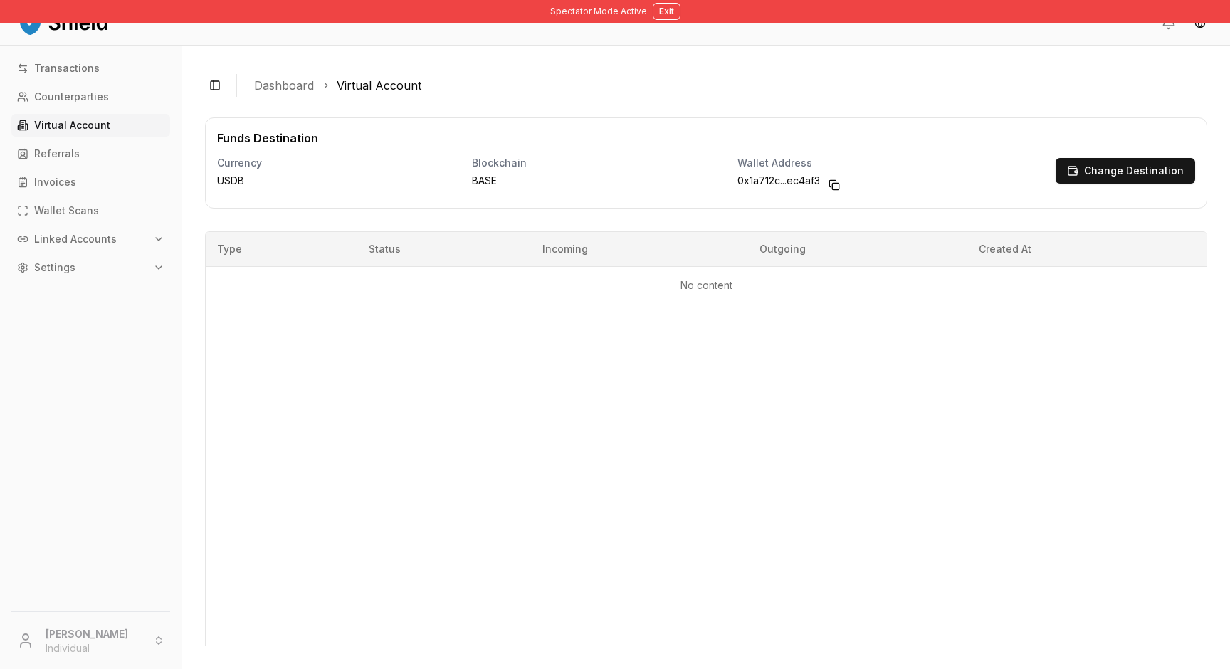
scroll to position [205, 0]
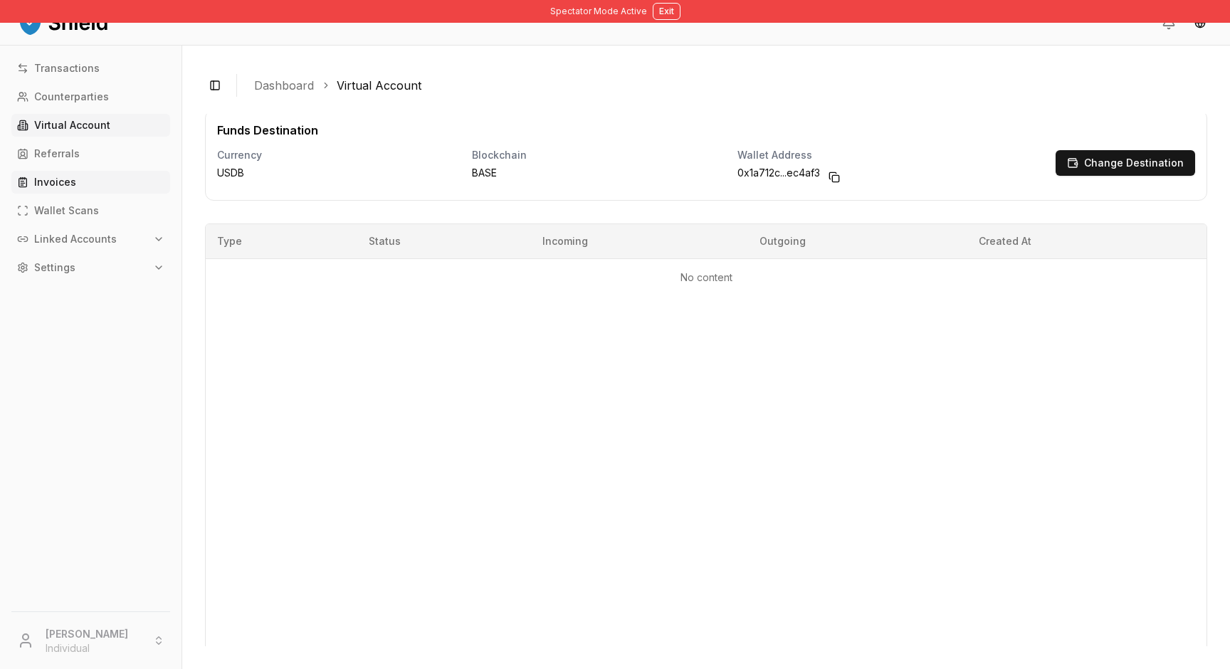
click at [98, 181] on link "Invoices" at bounding box center [90, 182] width 159 height 23
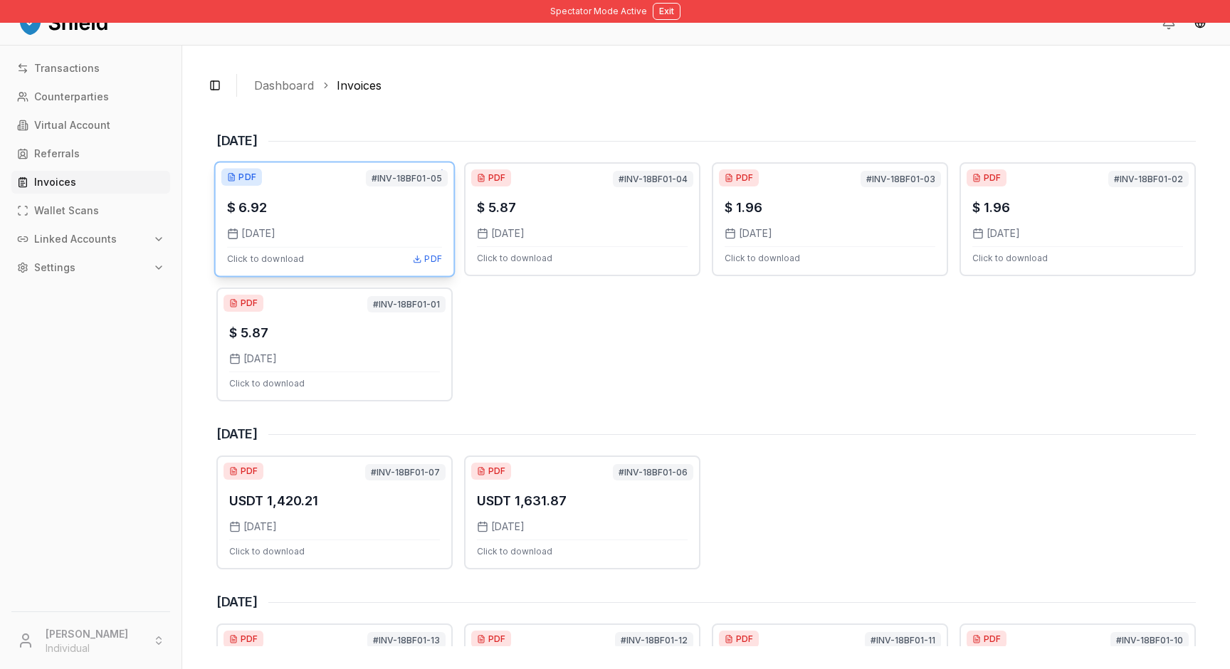
click at [398, 173] on span "#INV-18BF01-05" at bounding box center [407, 178] width 82 height 16
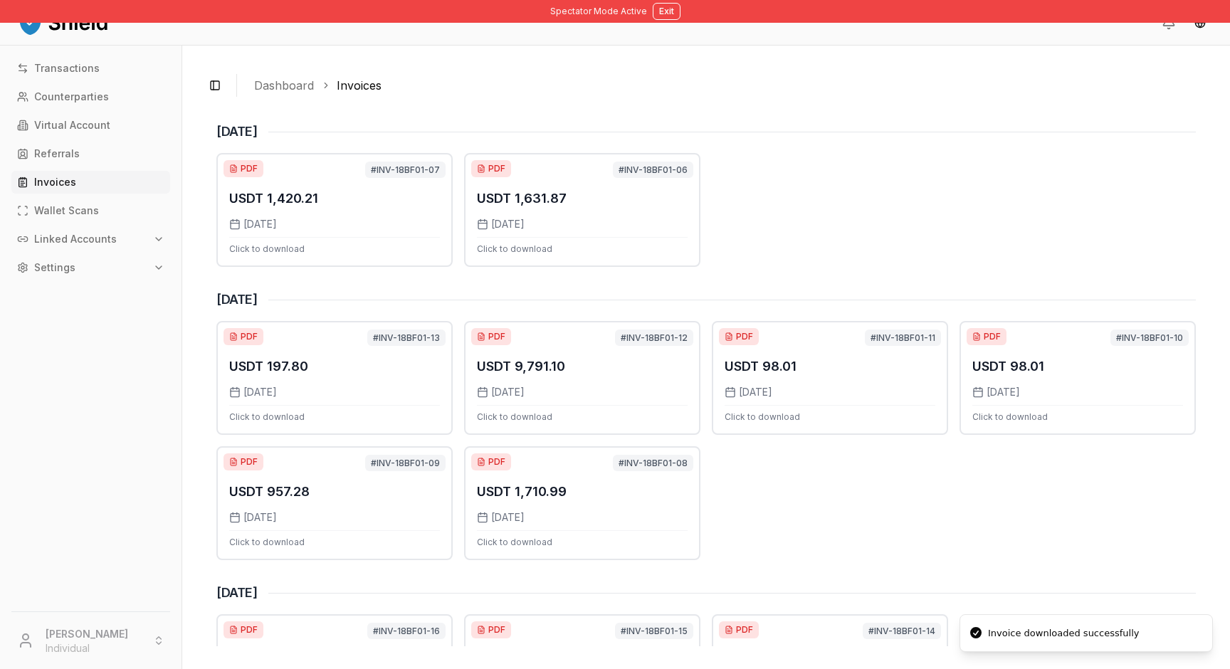
scroll to position [384, 0]
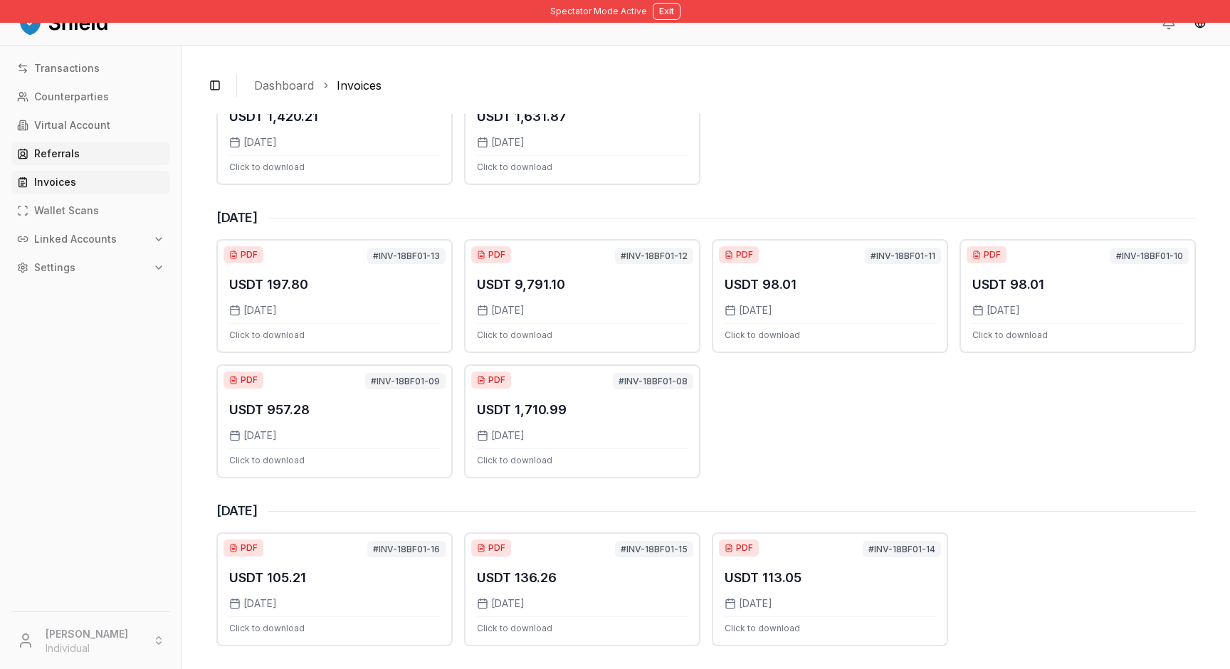
click at [50, 150] on p "Referrals" at bounding box center [57, 154] width 46 height 10
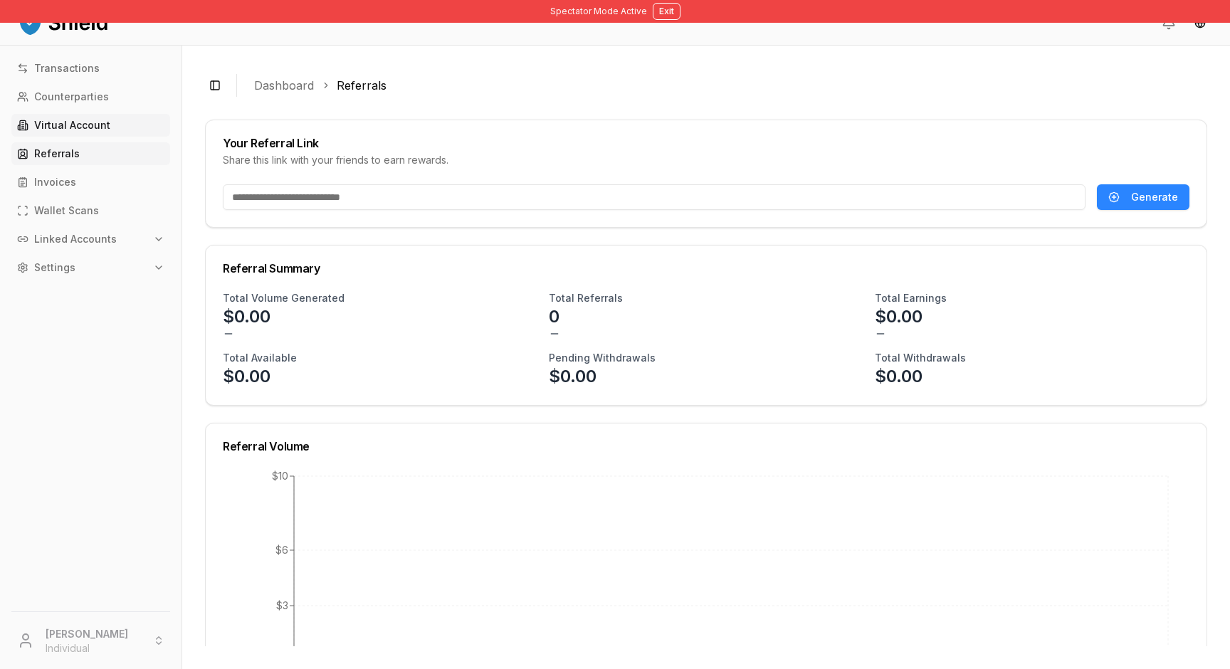
click at [98, 116] on link "Virtual Account" at bounding box center [90, 125] width 159 height 23
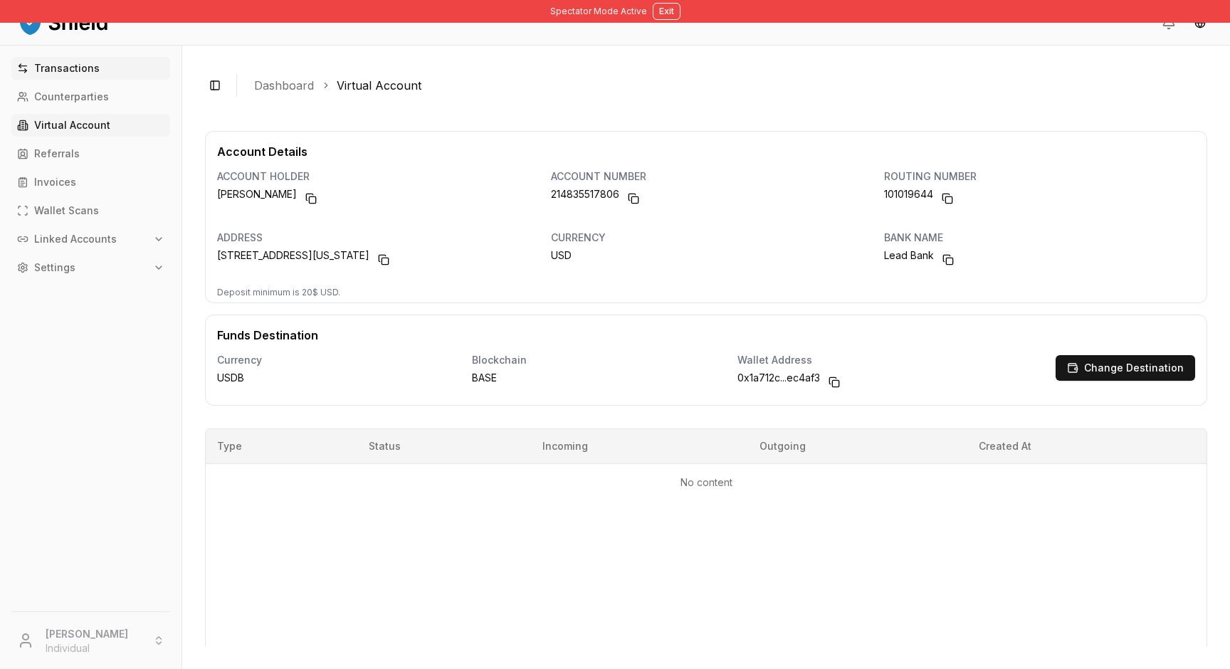
click at [91, 66] on p "Transactions" at bounding box center [67, 68] width 66 height 10
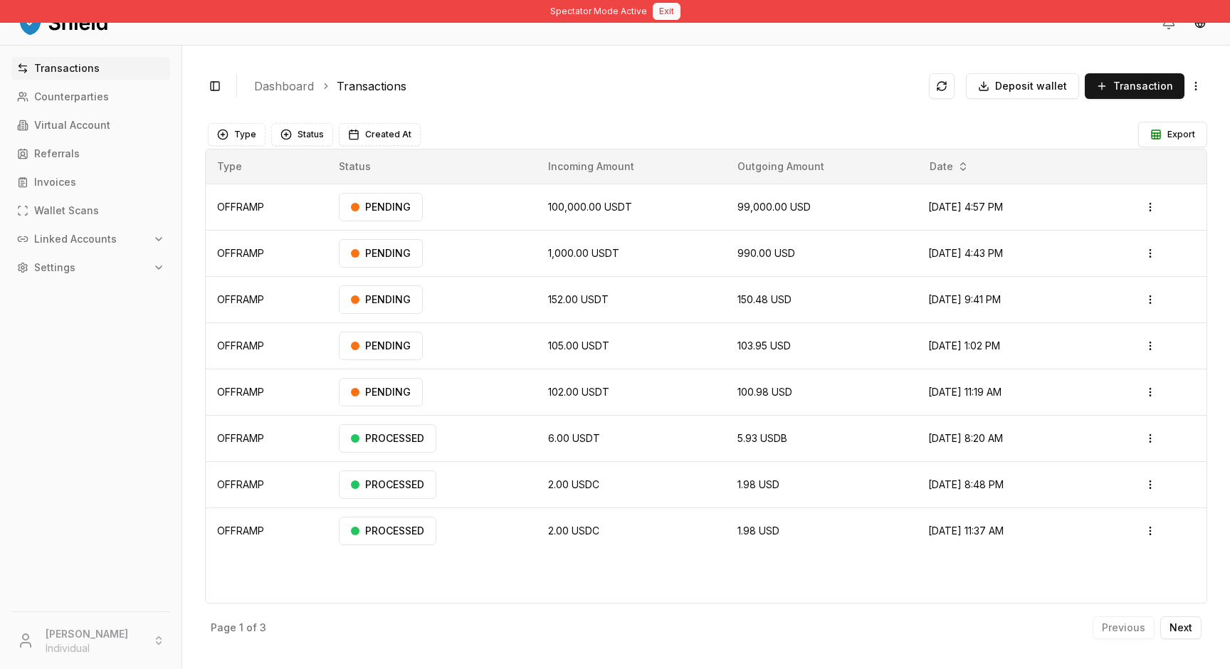
click at [663, 13] on button "Exit" at bounding box center [667, 11] width 28 height 17
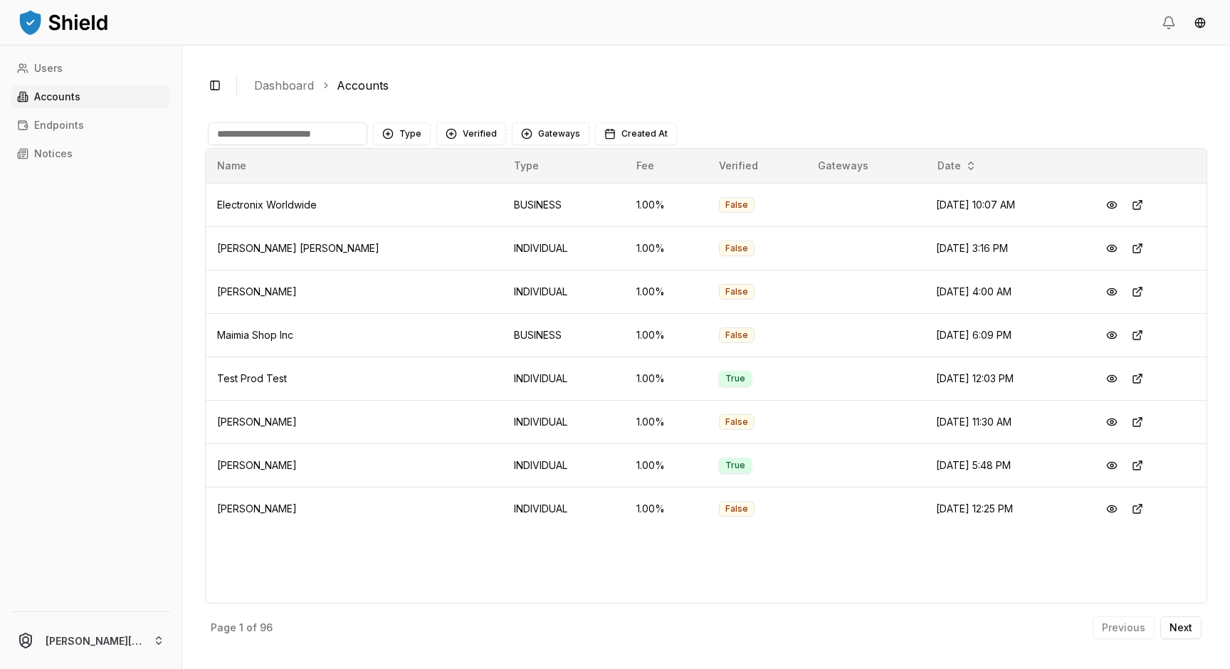
click at [282, 136] on input at bounding box center [287, 133] width 159 height 23
click at [277, 130] on input at bounding box center [287, 133] width 159 height 23
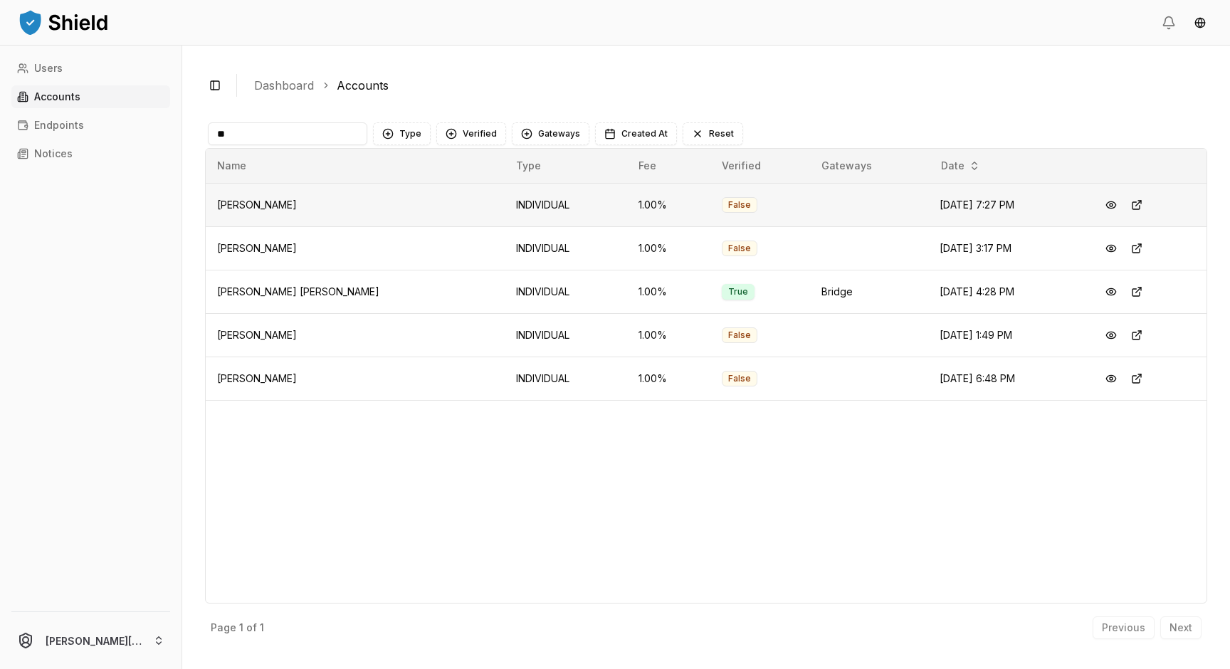
type input "*"
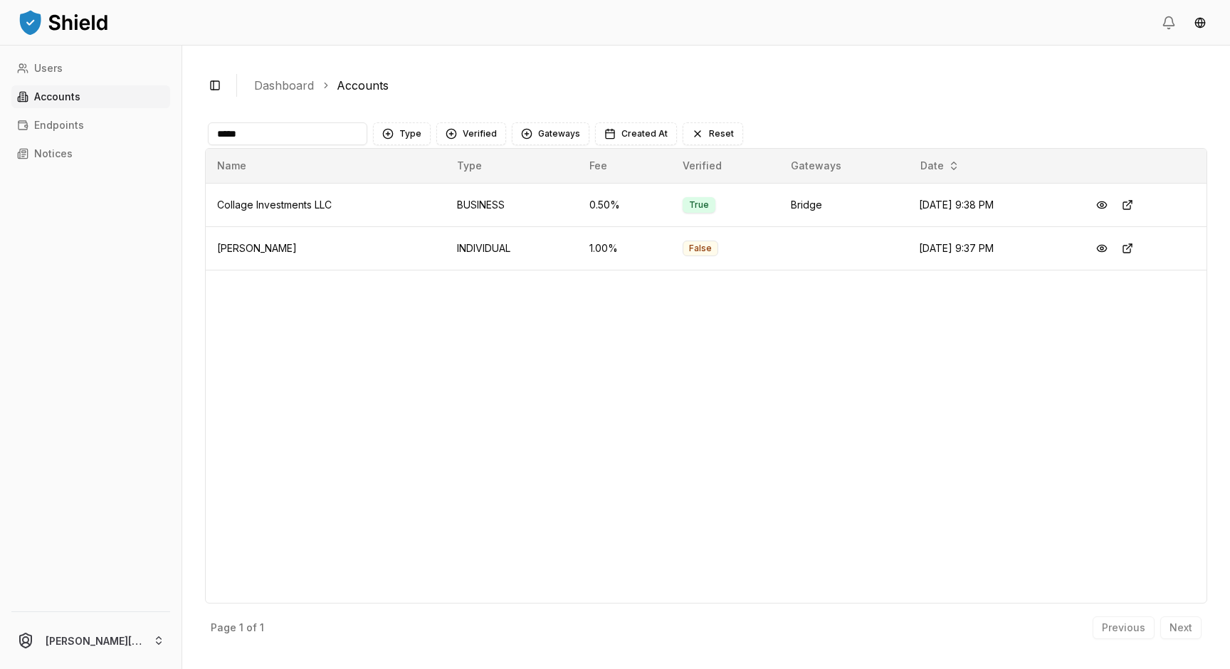
type input "*****"
click at [1109, 206] on button at bounding box center [1102, 205] width 26 height 26
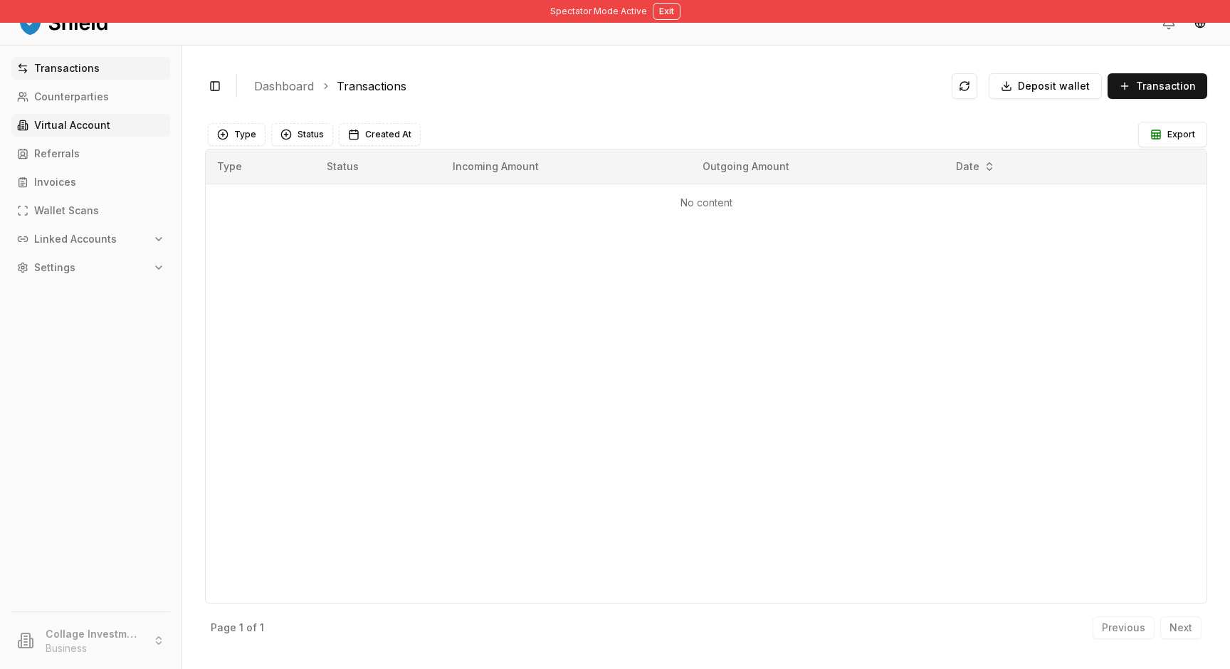
click at [57, 130] on p "Virtual Account" at bounding box center [72, 125] width 76 height 10
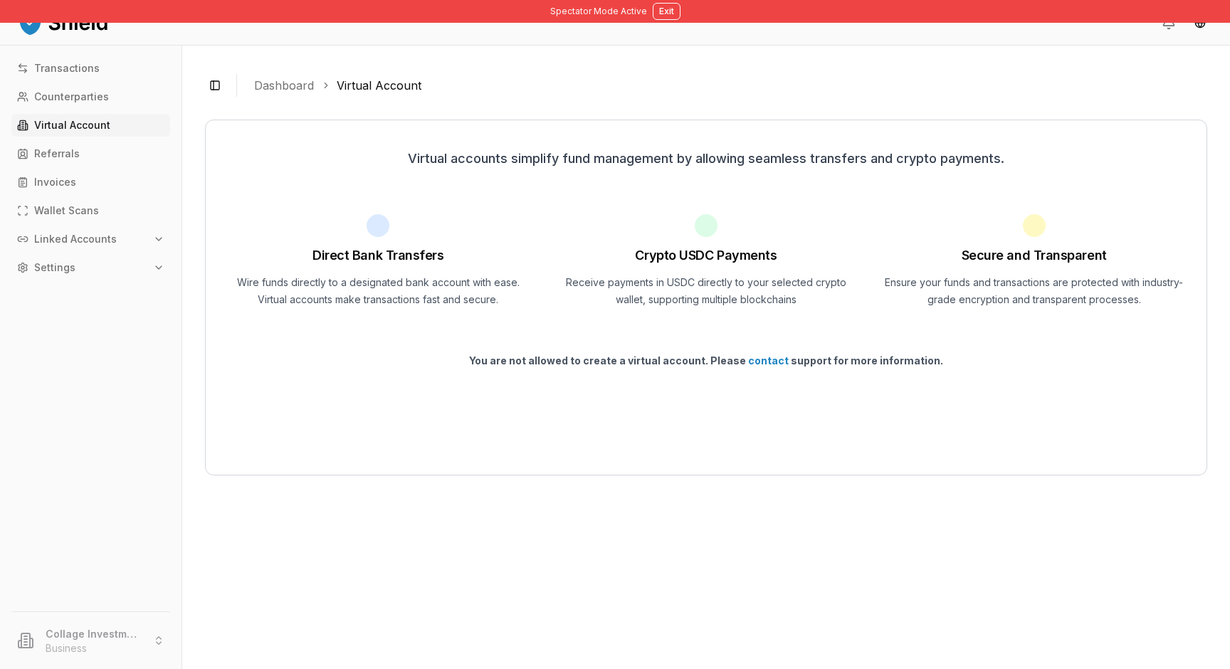
click at [55, 125] on p "Virtual Account" at bounding box center [72, 125] width 76 height 10
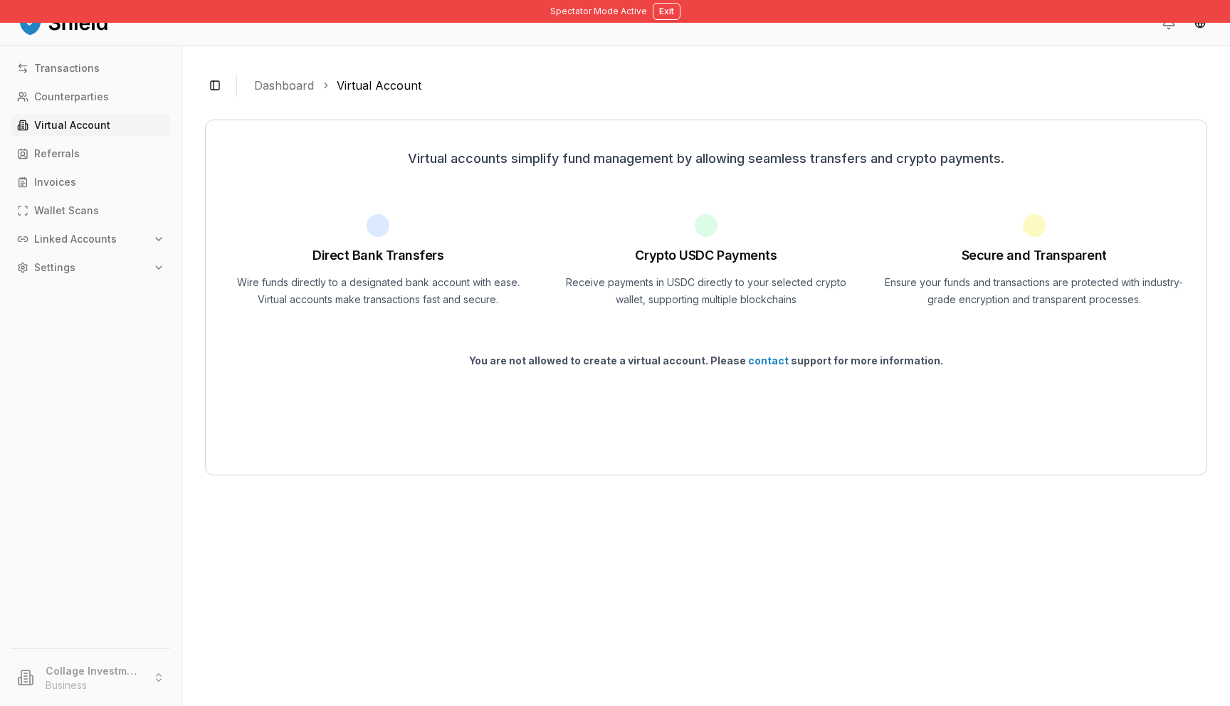
click at [663, 14] on button "Exit" at bounding box center [667, 11] width 28 height 17
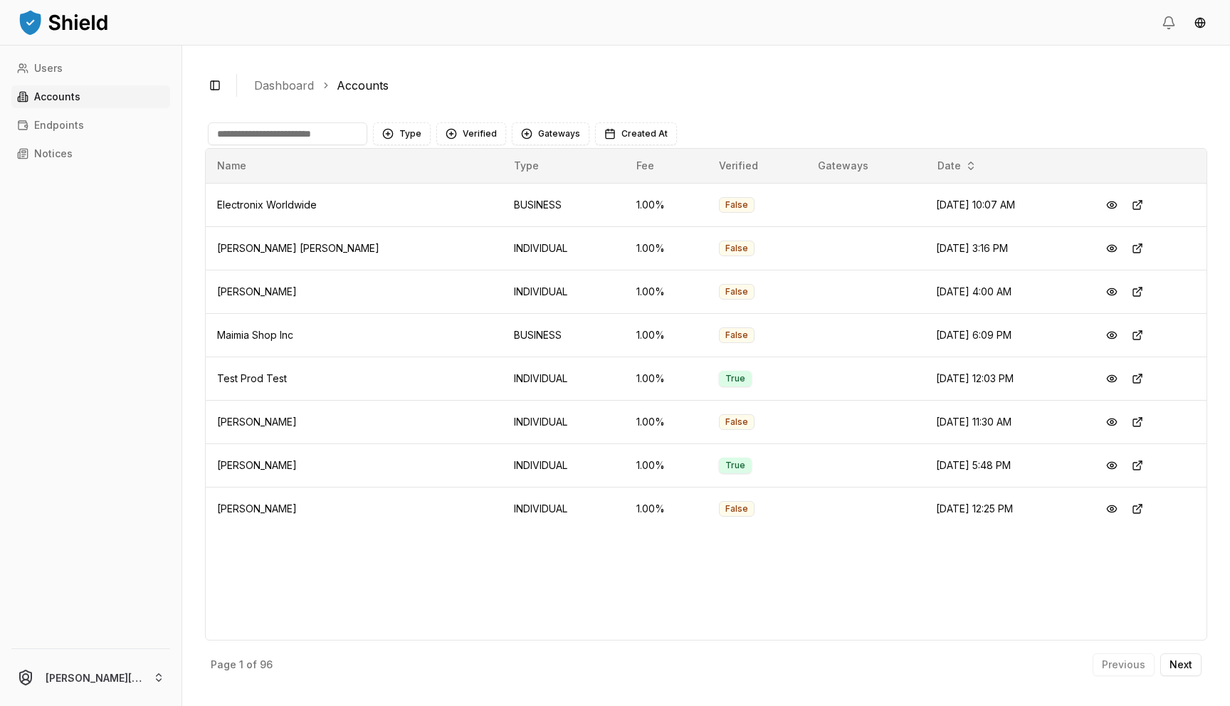
click at [320, 131] on input at bounding box center [287, 133] width 159 height 23
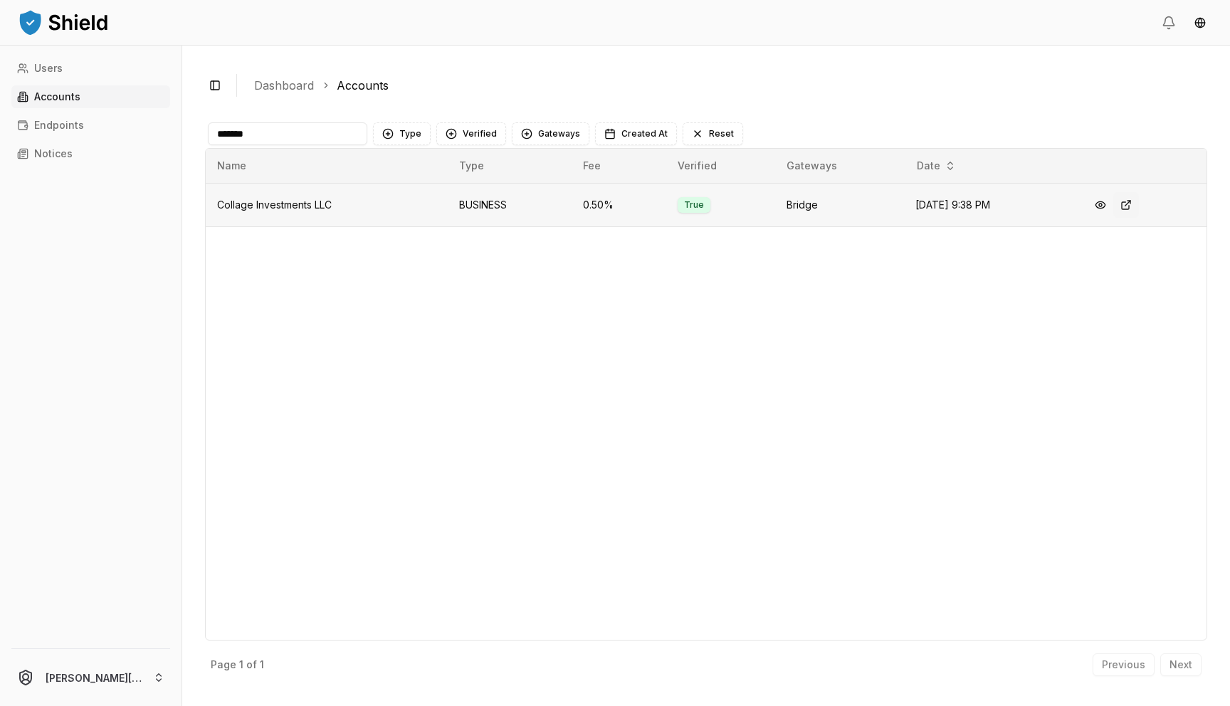
click at [1139, 202] on button at bounding box center [1127, 205] width 26 height 26
click at [268, 142] on input "*******" at bounding box center [287, 133] width 159 height 23
type input "****"
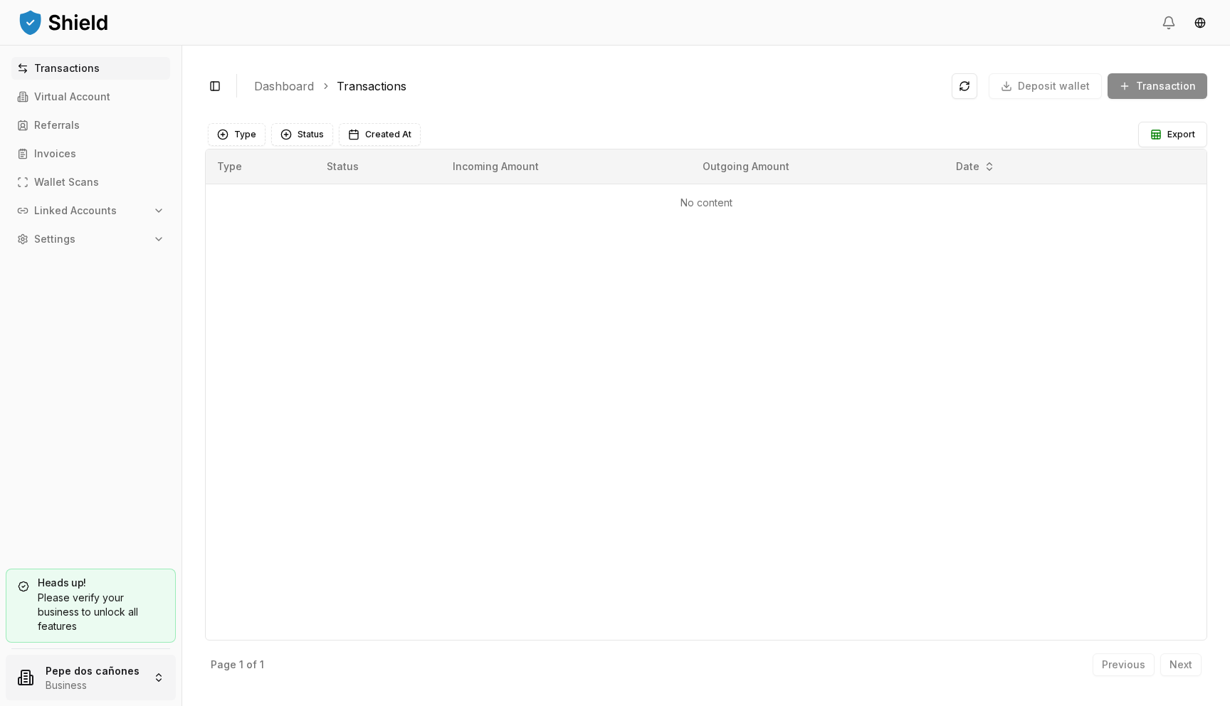
click at [75, 672] on html "Transactions Virtual Account Referrals Invoices Wallet Scans Linked Accounts Se…" at bounding box center [615, 353] width 1230 height 706
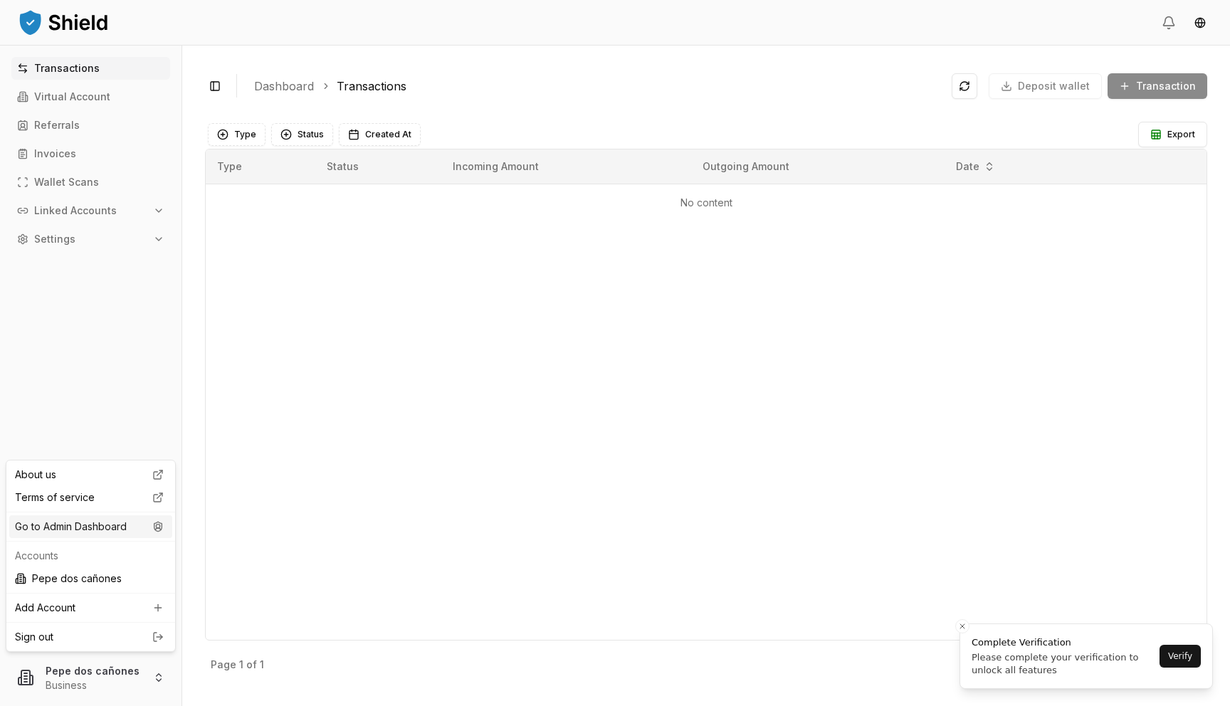
click at [110, 528] on div "Go to Admin Dashboard" at bounding box center [90, 526] width 163 height 23
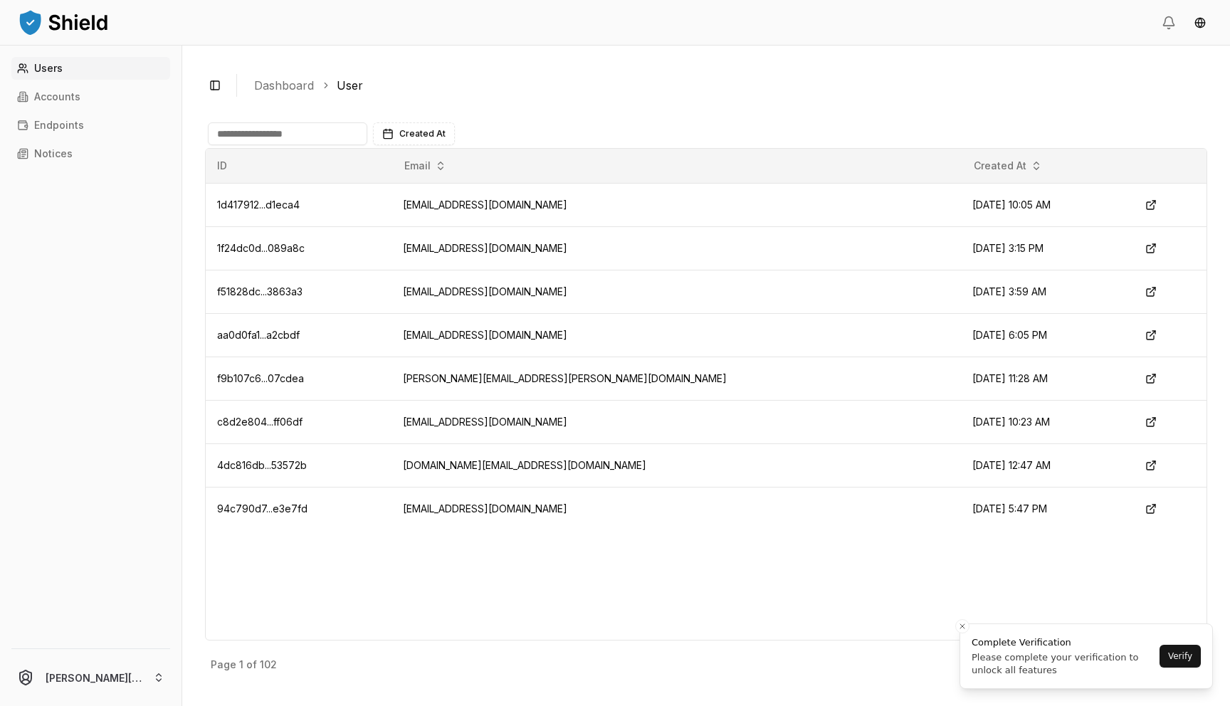
click at [93, 81] on div "Users Accounts Endpoints Notices" at bounding box center [91, 344] width 182 height 575
click at [93, 92] on link "Accounts" at bounding box center [90, 96] width 159 height 23
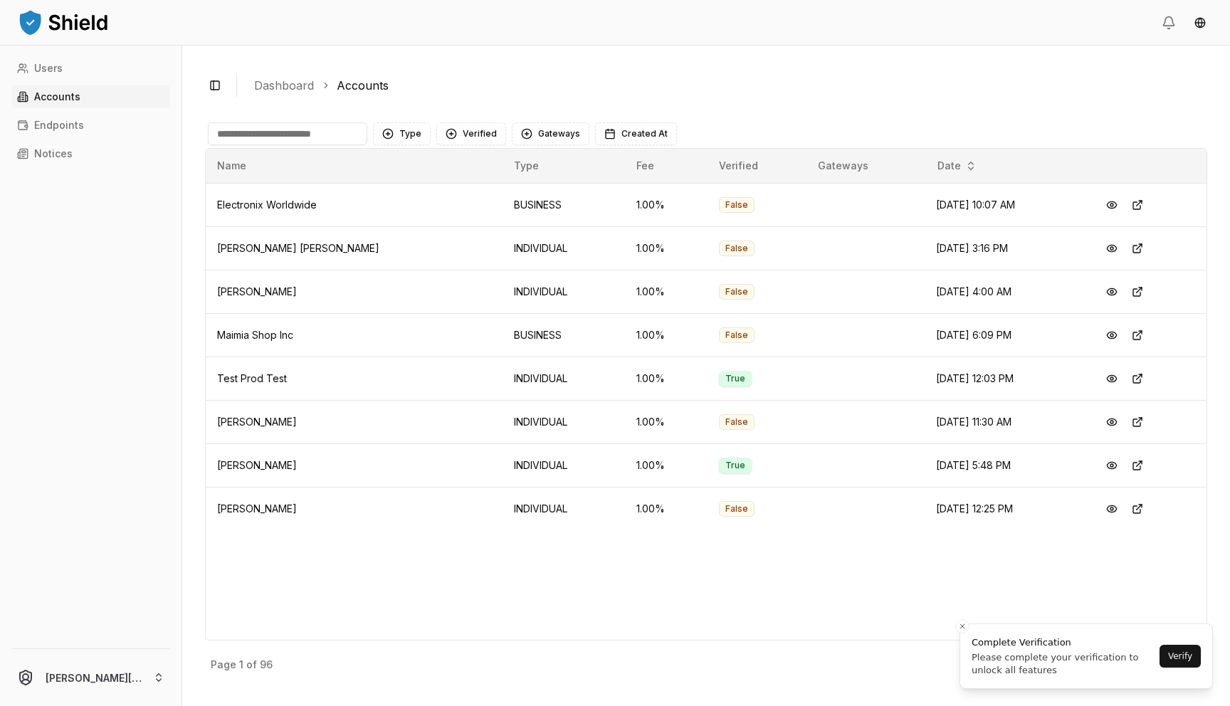
click at [288, 139] on input at bounding box center [287, 133] width 159 height 23
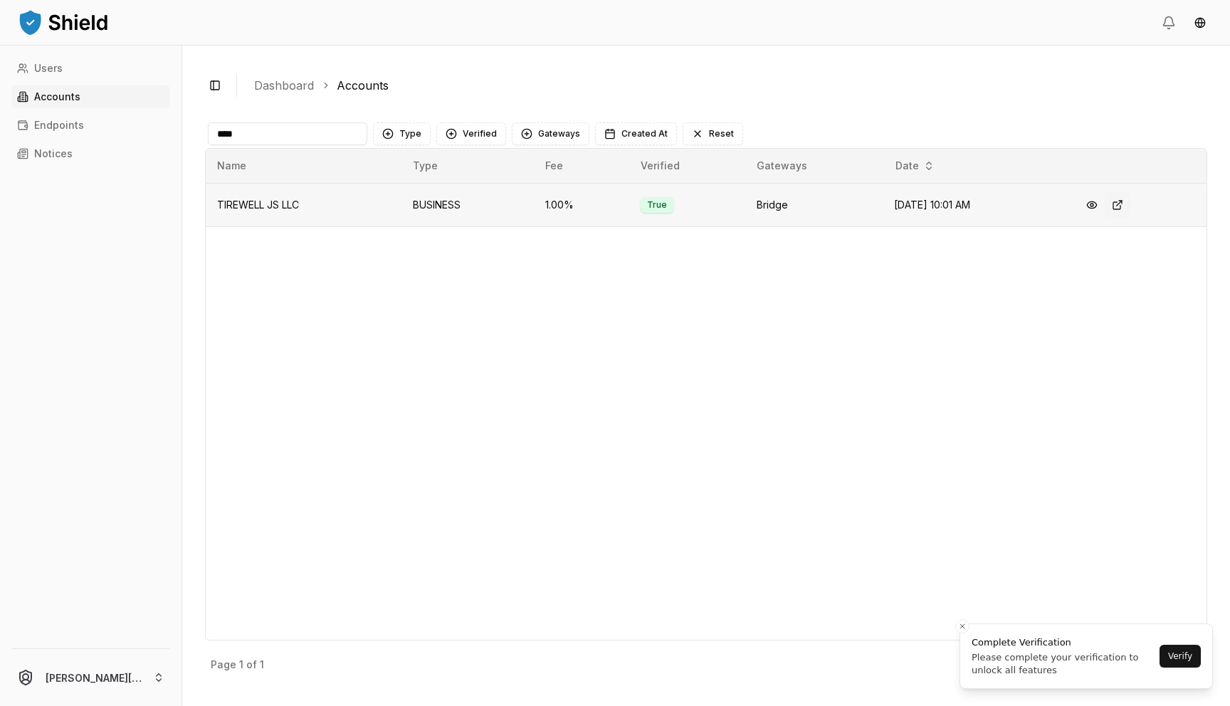
click at [1125, 207] on button at bounding box center [1118, 205] width 26 height 26
click at [321, 135] on input "****" at bounding box center [287, 133] width 159 height 23
type input "*"
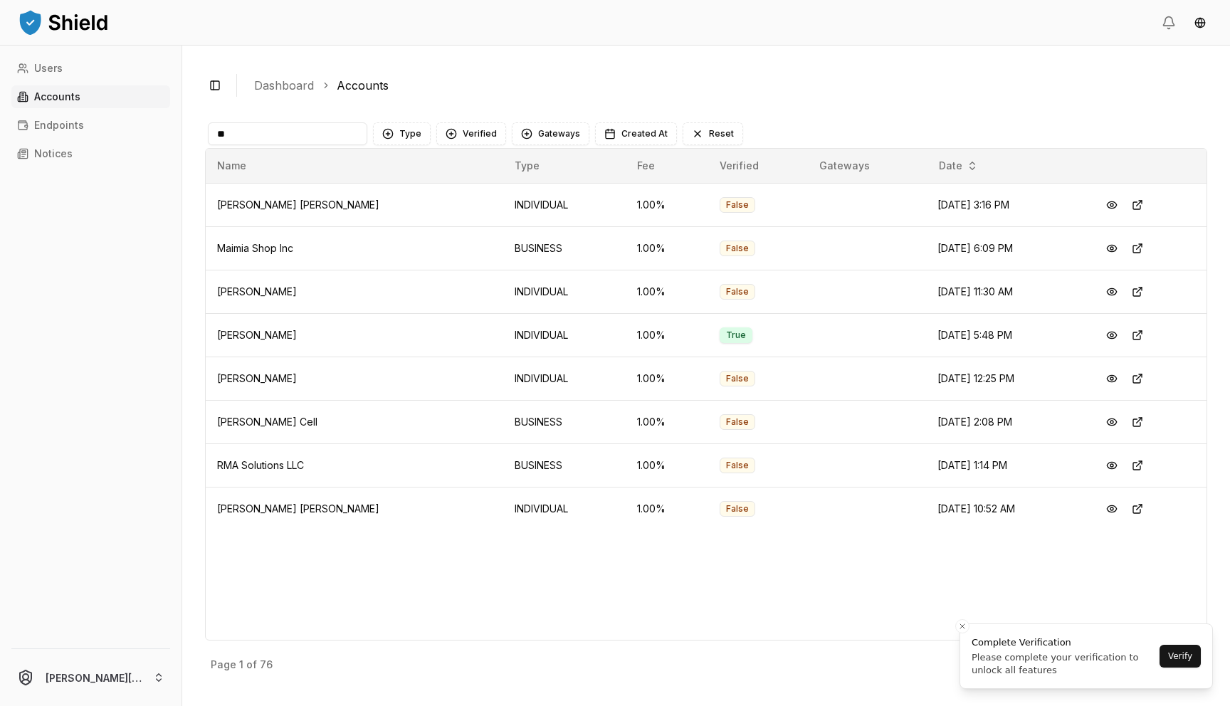
type input "*"
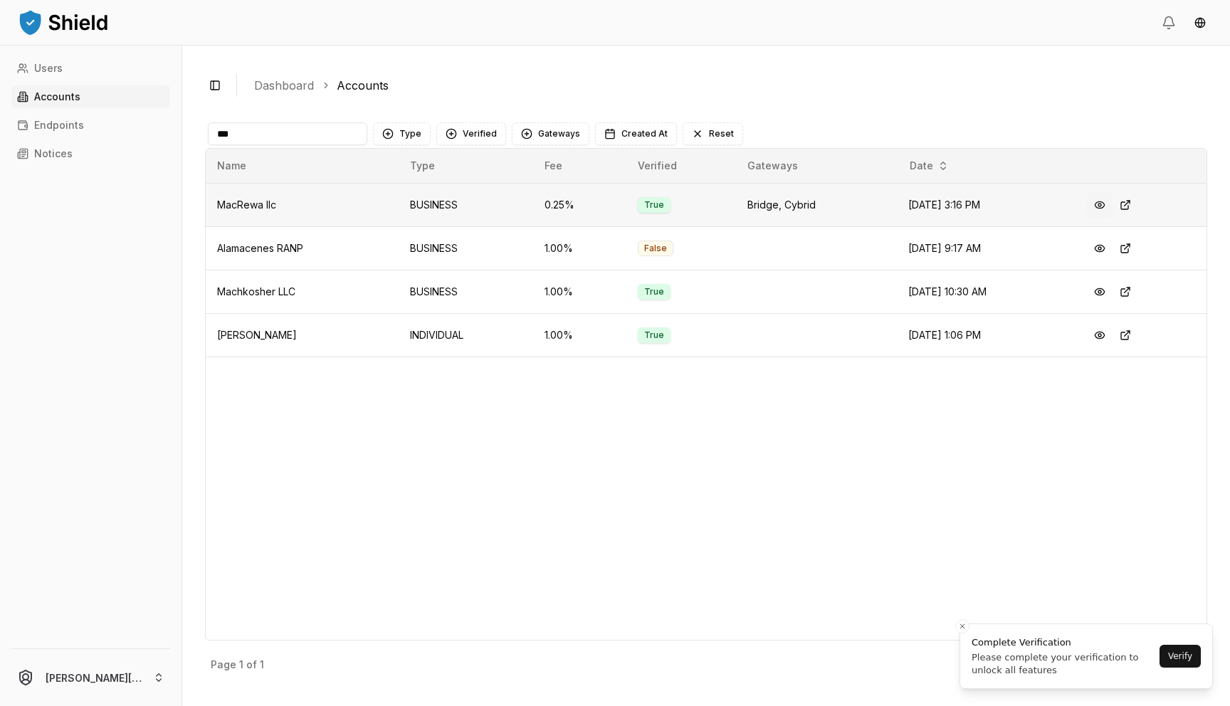
type input "***"
click at [1099, 203] on button at bounding box center [1100, 205] width 26 height 26
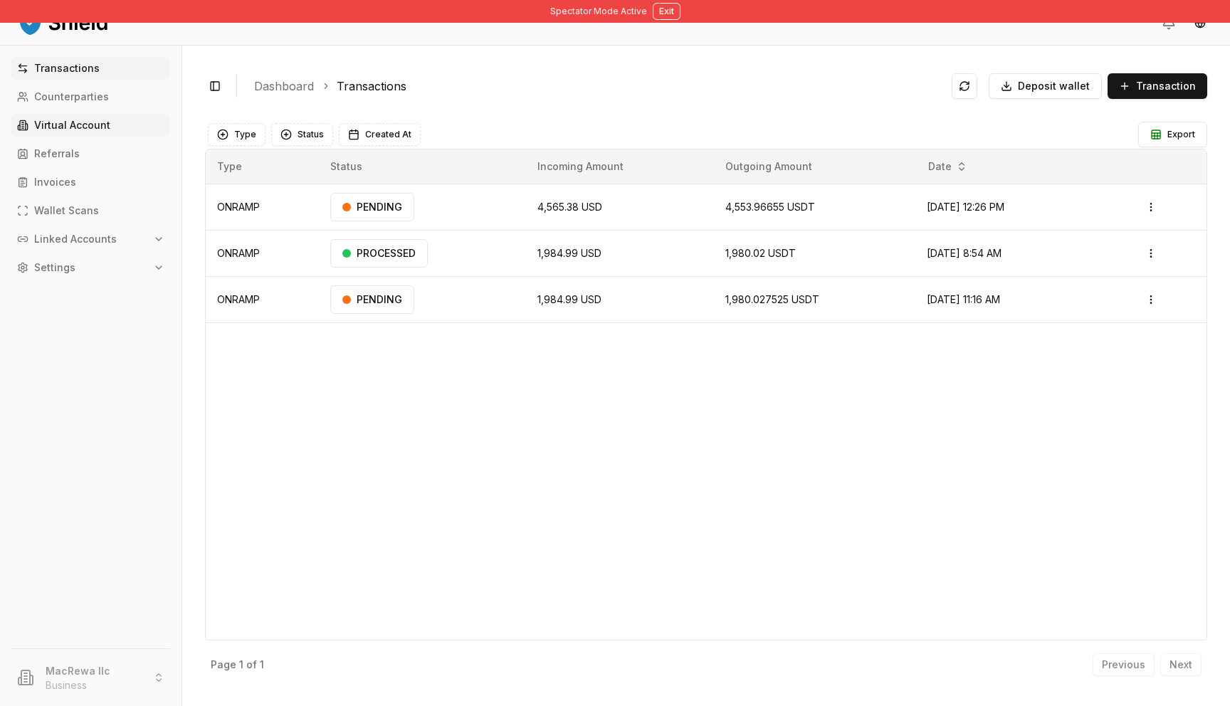
click at [125, 127] on link "Virtual Account" at bounding box center [90, 125] width 159 height 23
click at [82, 125] on p "Virtual Account" at bounding box center [72, 125] width 76 height 10
click at [83, 124] on p "Virtual Account" at bounding box center [72, 125] width 76 height 10
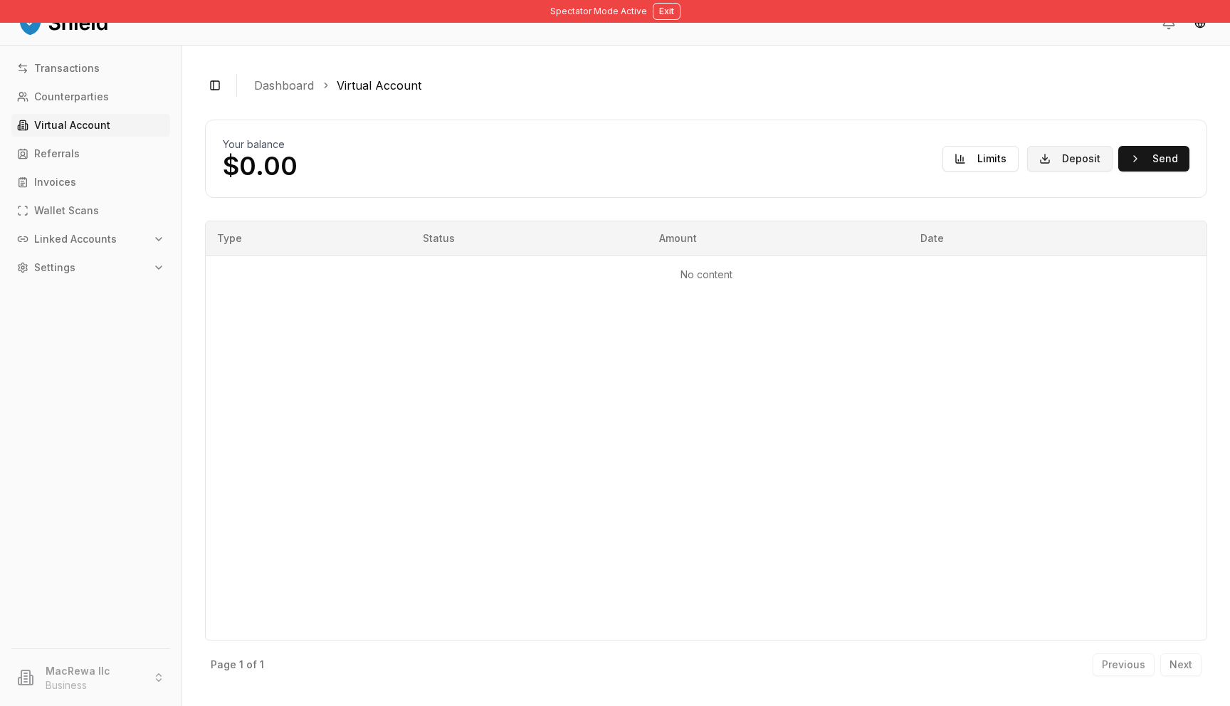
click at [1066, 165] on button "Deposit" at bounding box center [1069, 159] width 85 height 26
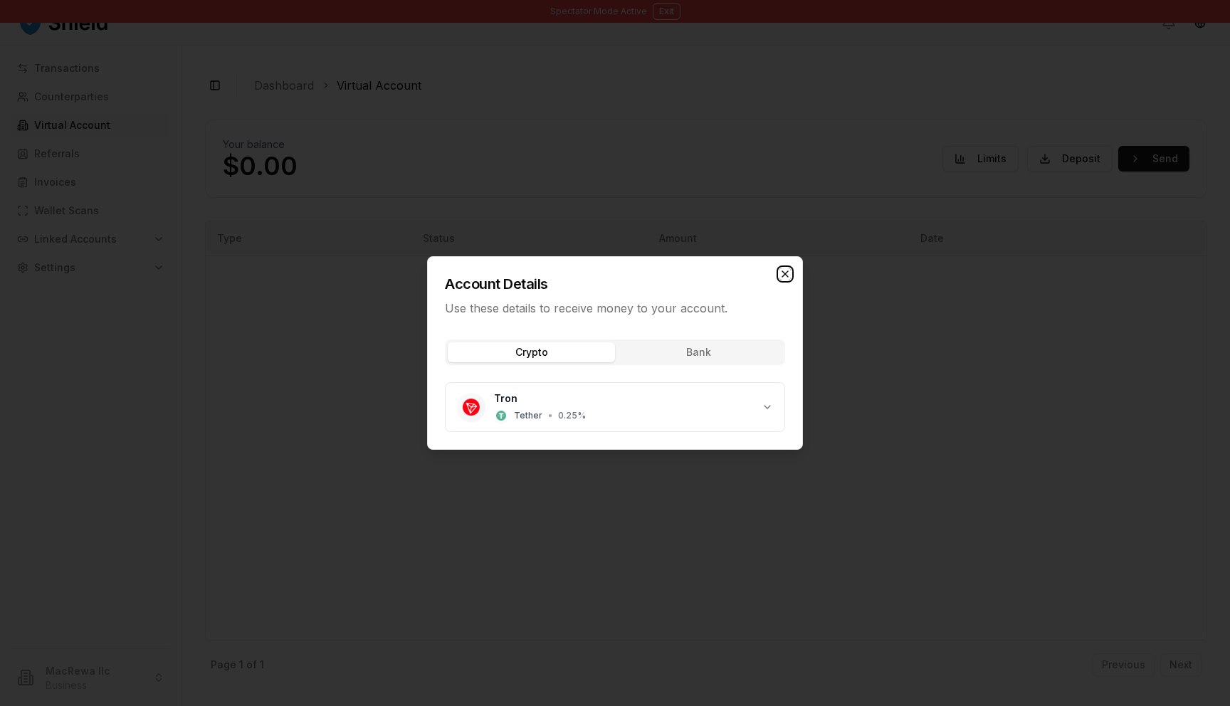
click at [787, 268] on icon "button" at bounding box center [785, 273] width 11 height 11
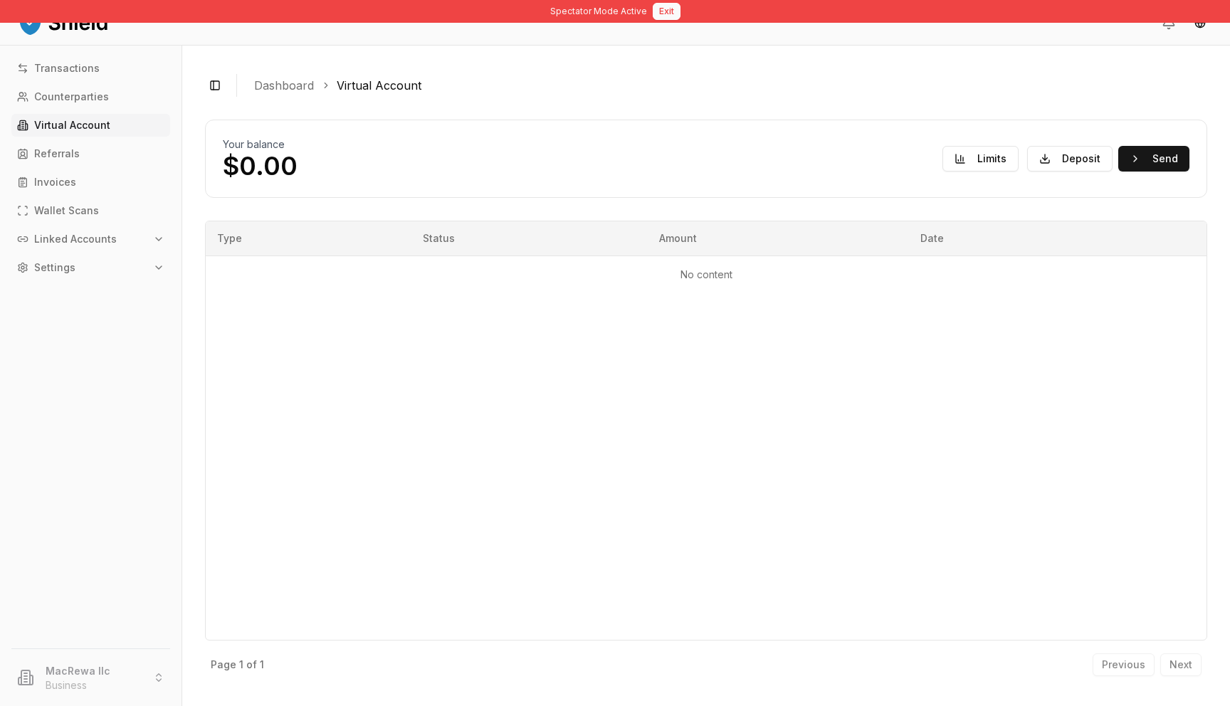
click at [675, 17] on button "Exit" at bounding box center [667, 11] width 28 height 17
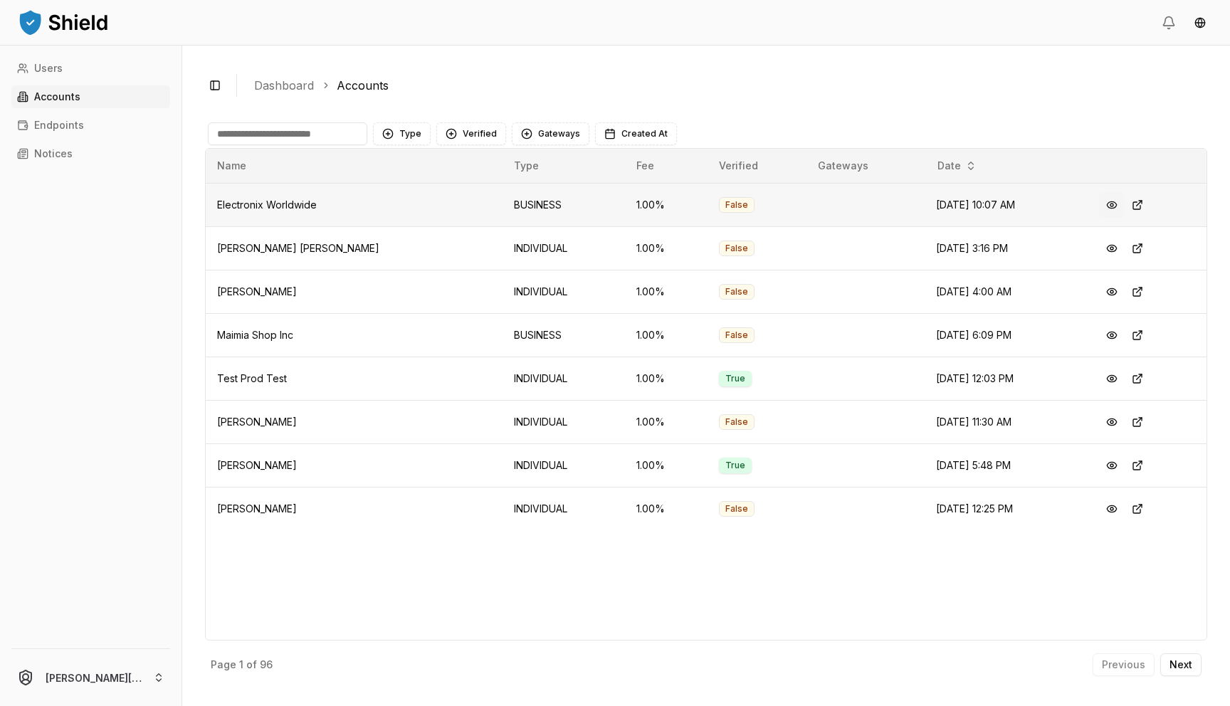
click at [1104, 205] on button at bounding box center [1112, 205] width 26 height 26
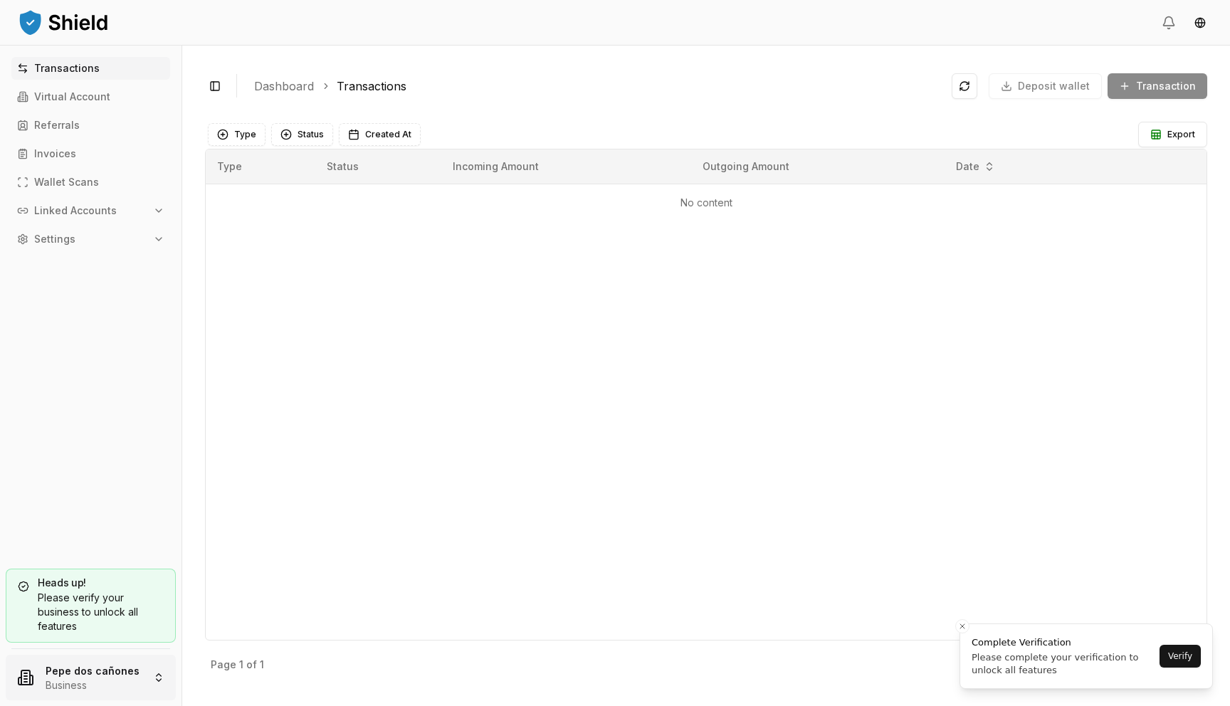
click at [70, 666] on html "Transactions Virtual Account Referrals Invoices Wallet Scans Linked Accounts Se…" at bounding box center [615, 353] width 1230 height 706
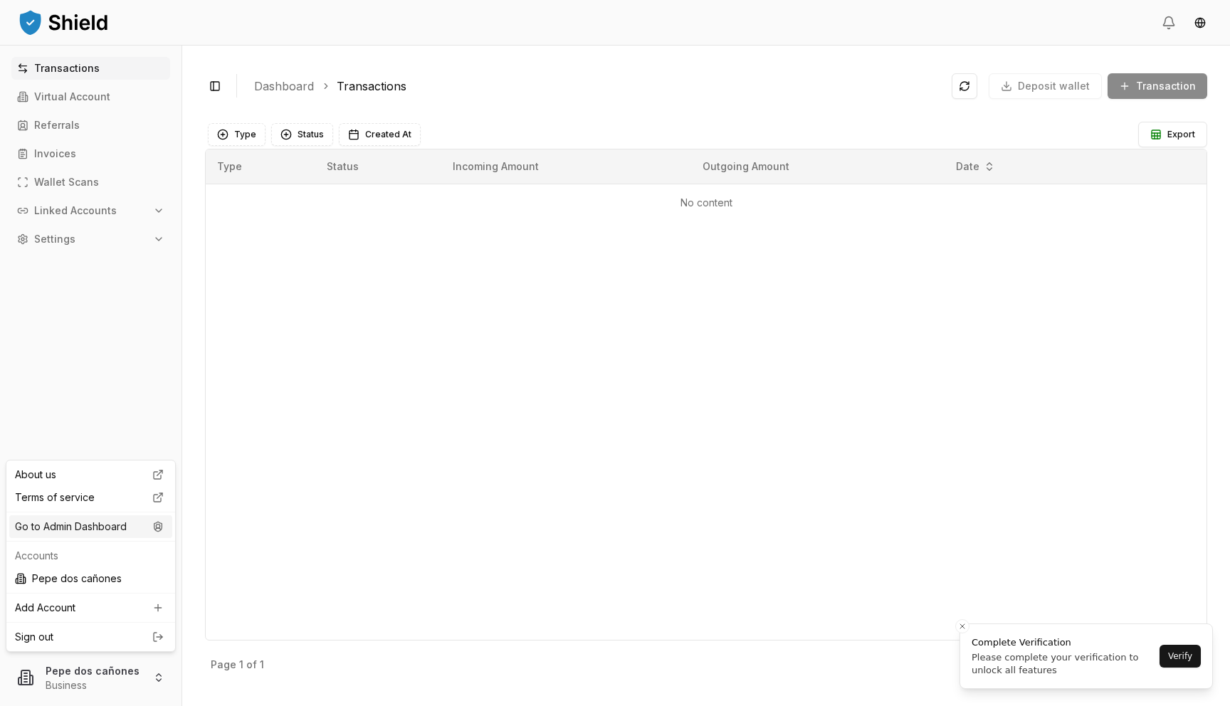
click at [129, 522] on div "Go to Admin Dashboard" at bounding box center [90, 526] width 163 height 23
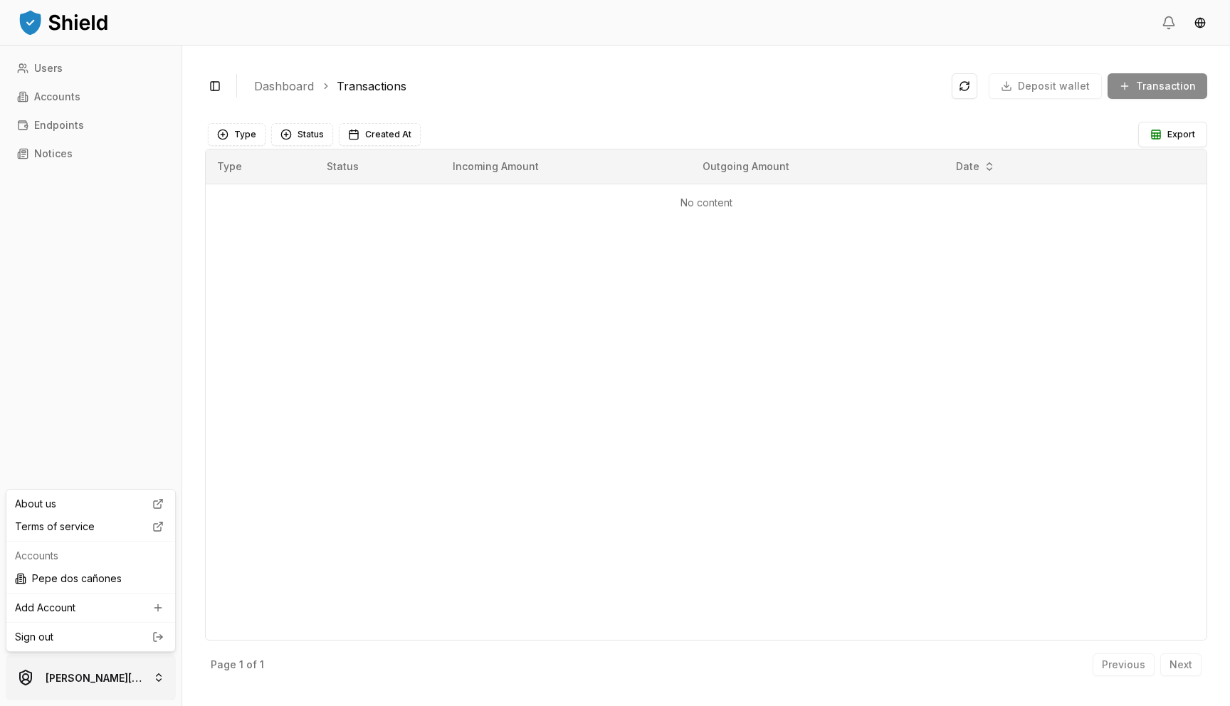
click at [115, 675] on html "Users Accounts Endpoints Notices [PERSON_NAME][EMAIL_ADDRESS][DOMAIN_NAME] Togg…" at bounding box center [615, 353] width 1230 height 706
click at [123, 587] on div "Pepe dos cañones" at bounding box center [90, 578] width 163 height 23
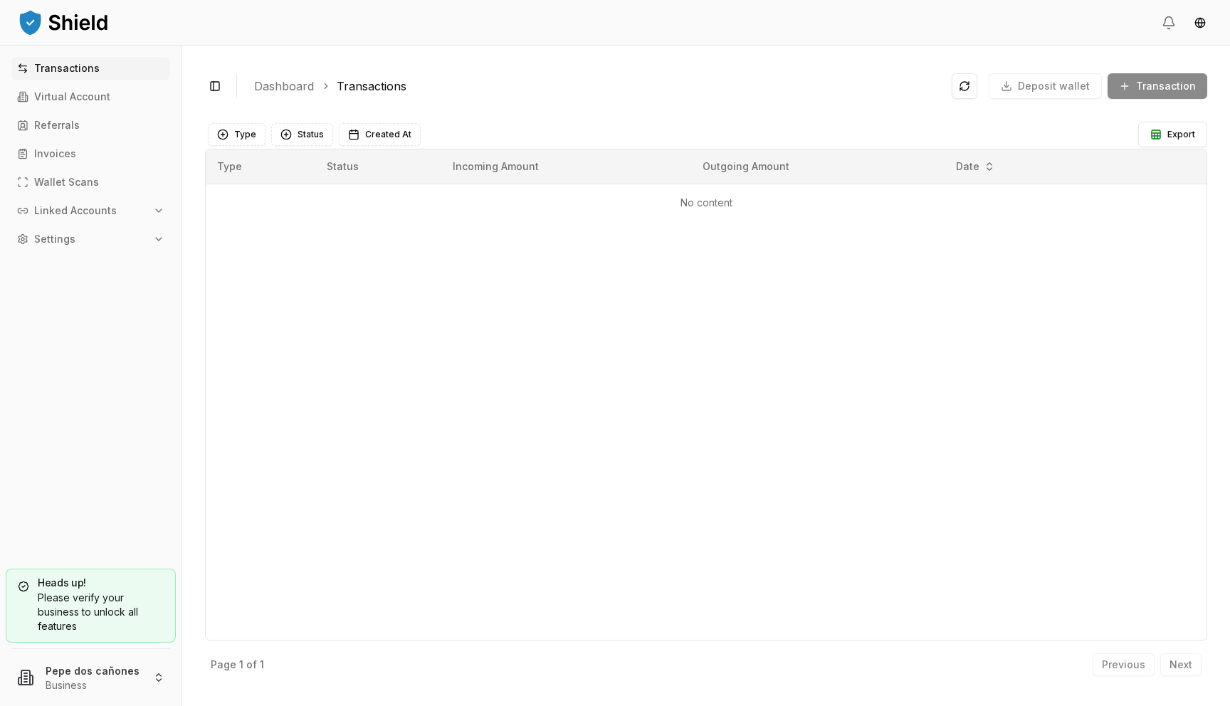
click at [84, 706] on div "Heads up! Please verify your business to unlock all features Pepe dos cañones B…" at bounding box center [91, 634] width 182 height 143
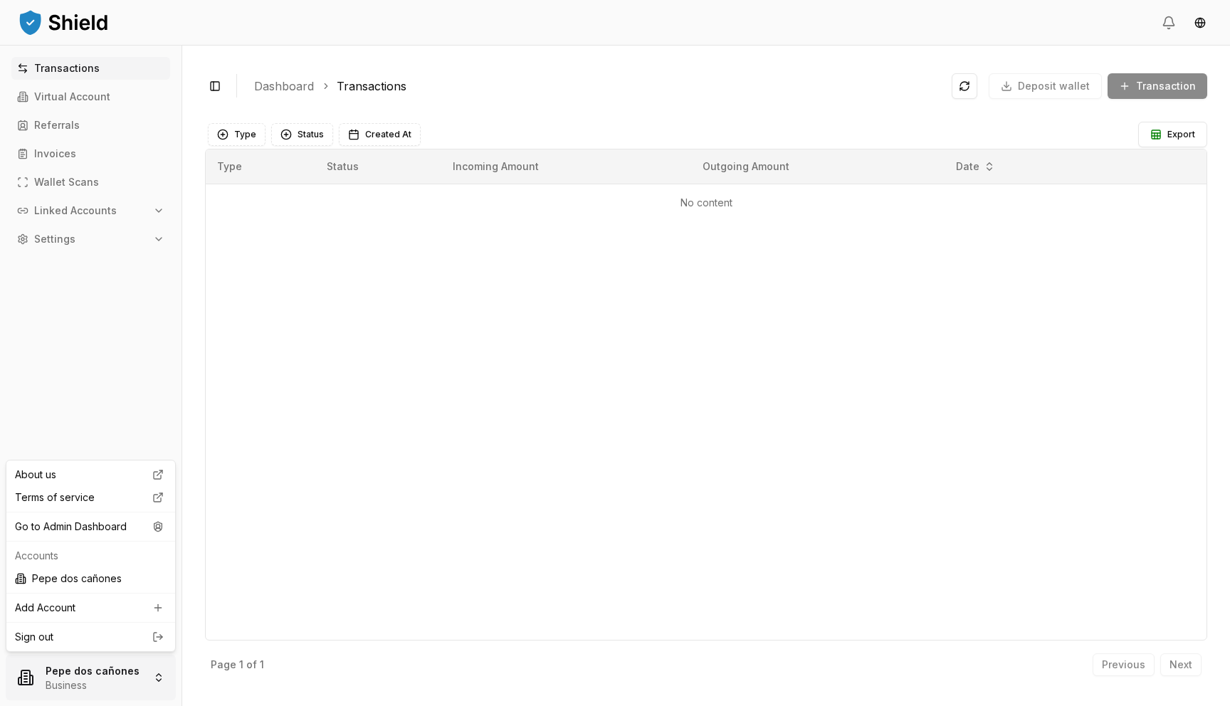
click at [87, 690] on html "Transactions Virtual Account Referrals Invoices Wallet Scans Linked Accounts Se…" at bounding box center [615, 353] width 1230 height 706
click at [105, 530] on div "Go to Admin Dashboard" at bounding box center [90, 526] width 163 height 23
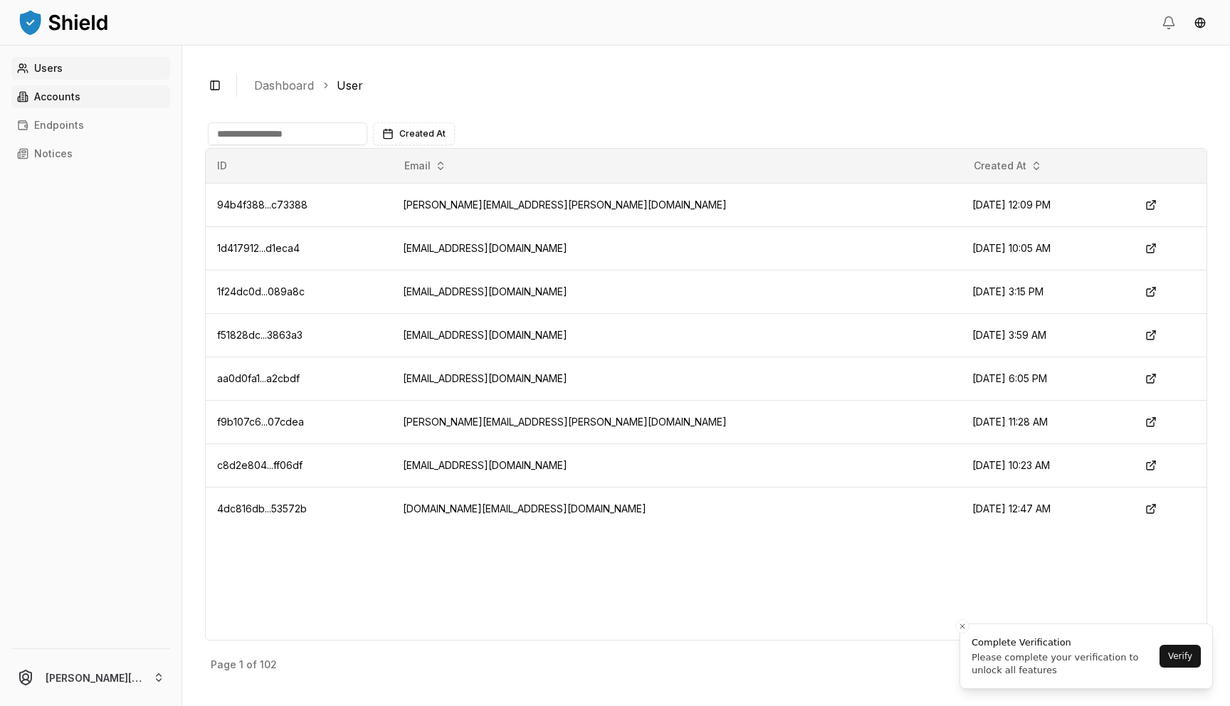
click at [67, 103] on link "Accounts" at bounding box center [90, 96] width 159 height 23
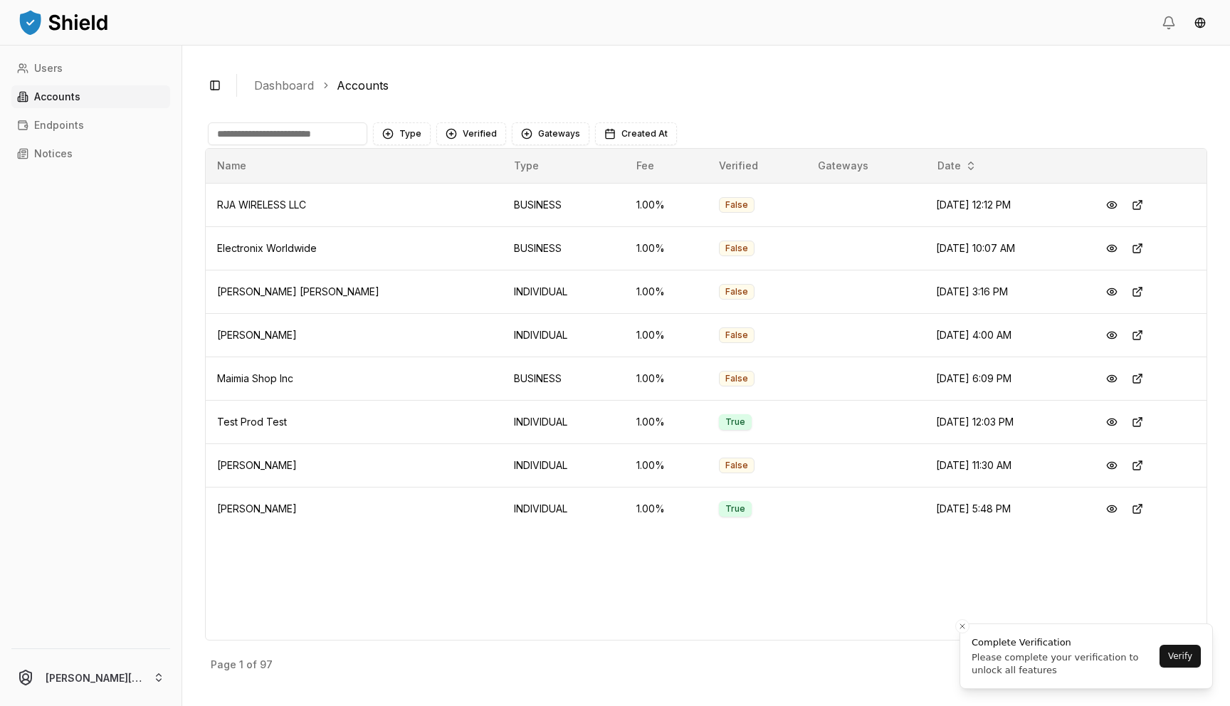
click at [286, 145] on div "Type Verified Gateways Created At" at bounding box center [706, 134] width 1003 height 28
click at [283, 142] on input at bounding box center [287, 133] width 159 height 23
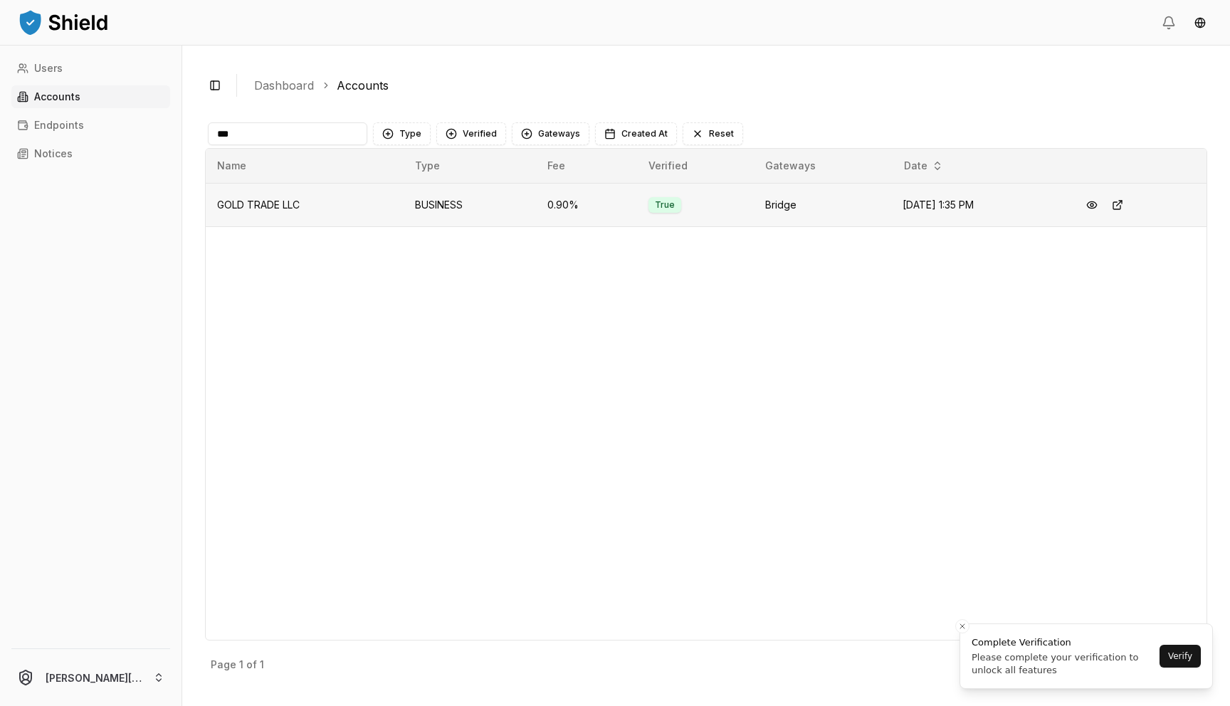
type input "***"
click at [340, 224] on td "GOLD TRADE LLC" at bounding box center [305, 204] width 198 height 43
click at [1099, 206] on button at bounding box center [1092, 205] width 26 height 26
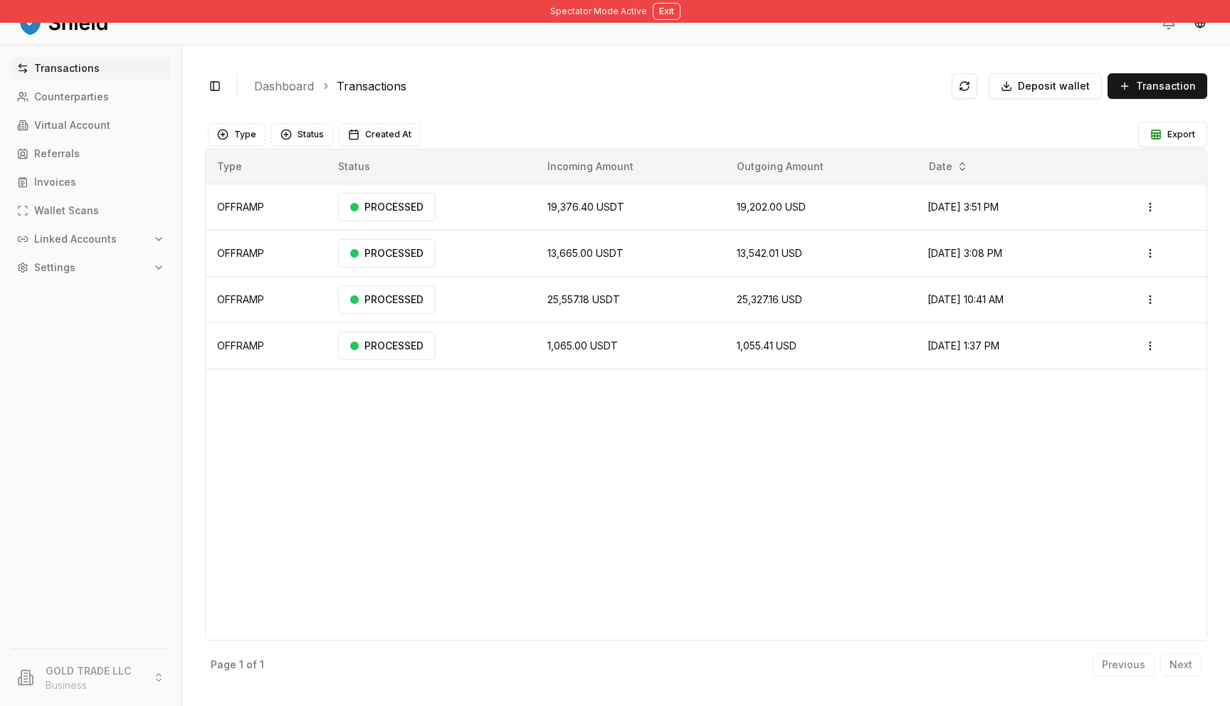
click at [75, 235] on p "Linked Accounts" at bounding box center [75, 239] width 83 height 10
click at [82, 282] on link "Bank Accounts" at bounding box center [92, 289] width 124 height 23
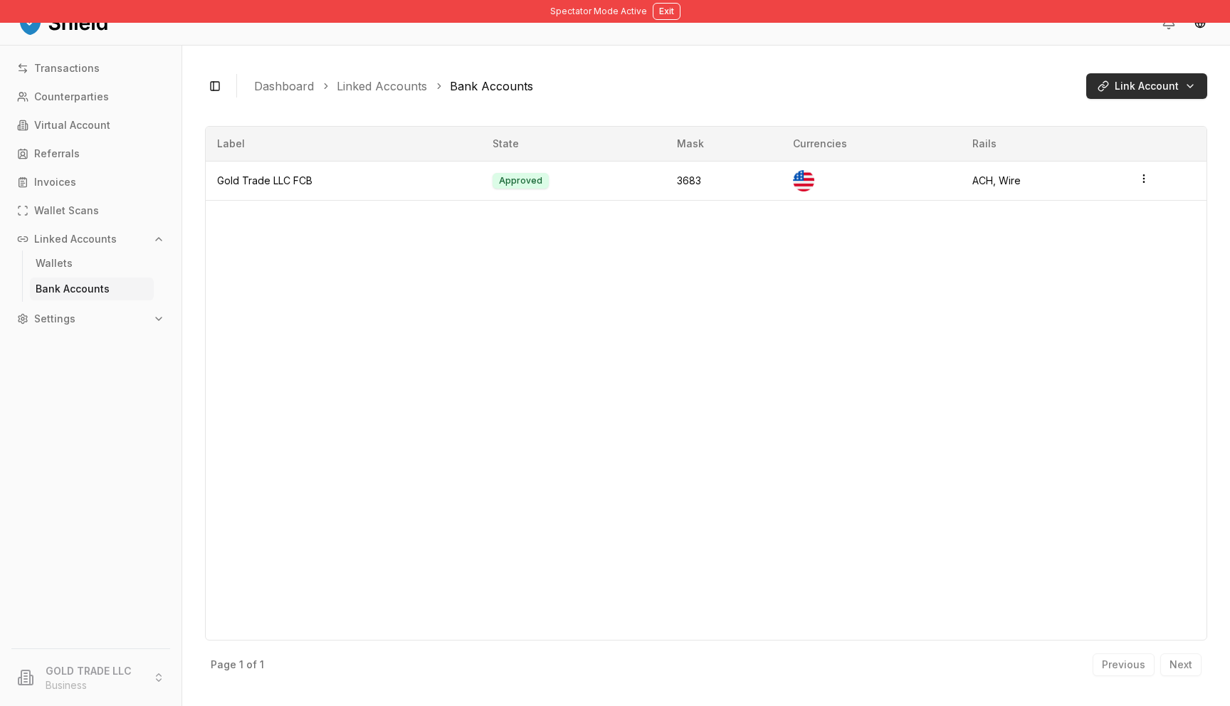
click at [1123, 90] on html "Spectator Mode Active Exit Transactions Counterparties Virtual Account Referral…" at bounding box center [615, 353] width 1230 height 706
click at [61, 257] on html "Spectator Mode Active Exit Transactions Counterparties Virtual Account Referral…" at bounding box center [615, 353] width 1230 height 706
click at [61, 258] on p "Wallets" at bounding box center [54, 263] width 37 height 10
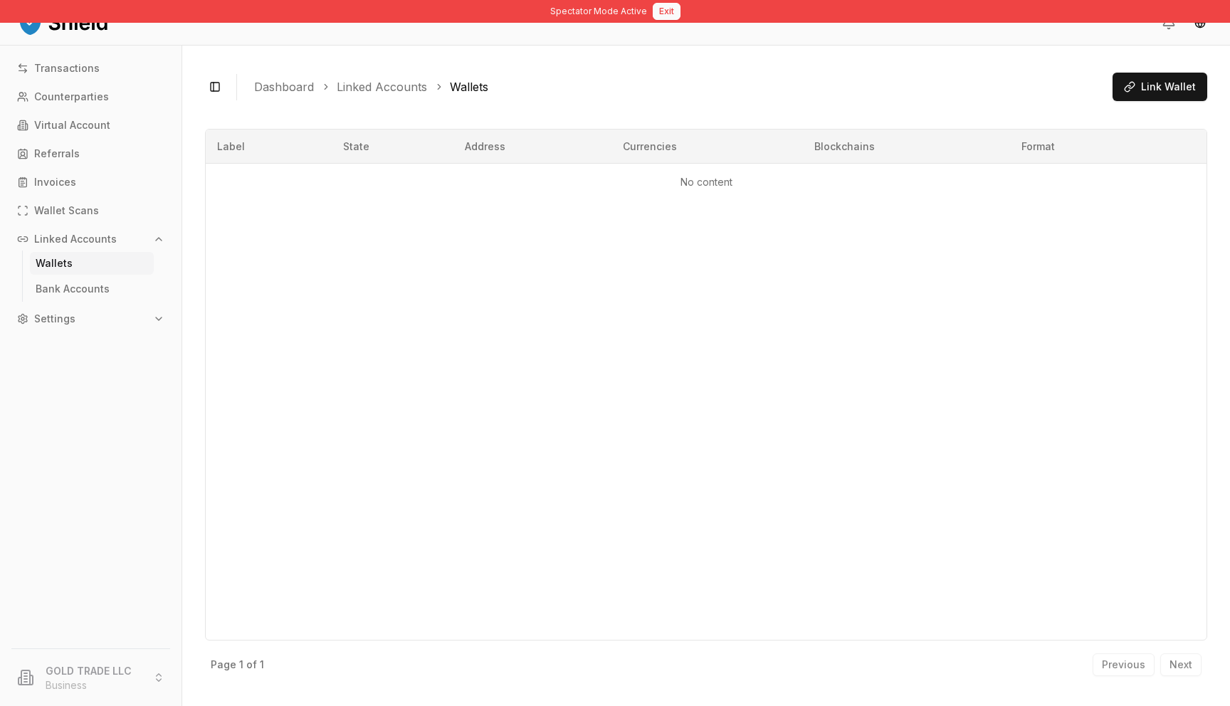
click at [667, 14] on button "Exit" at bounding box center [667, 11] width 28 height 17
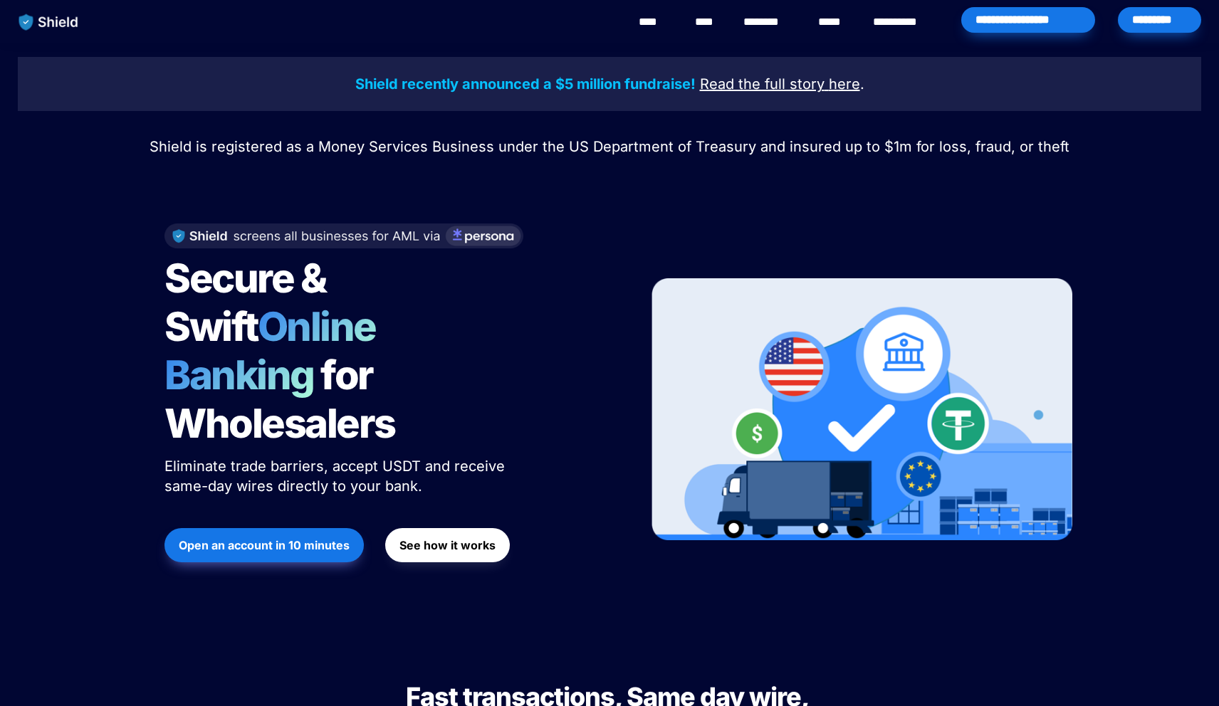
click at [1182, 21] on div "*********" at bounding box center [1159, 20] width 83 height 26
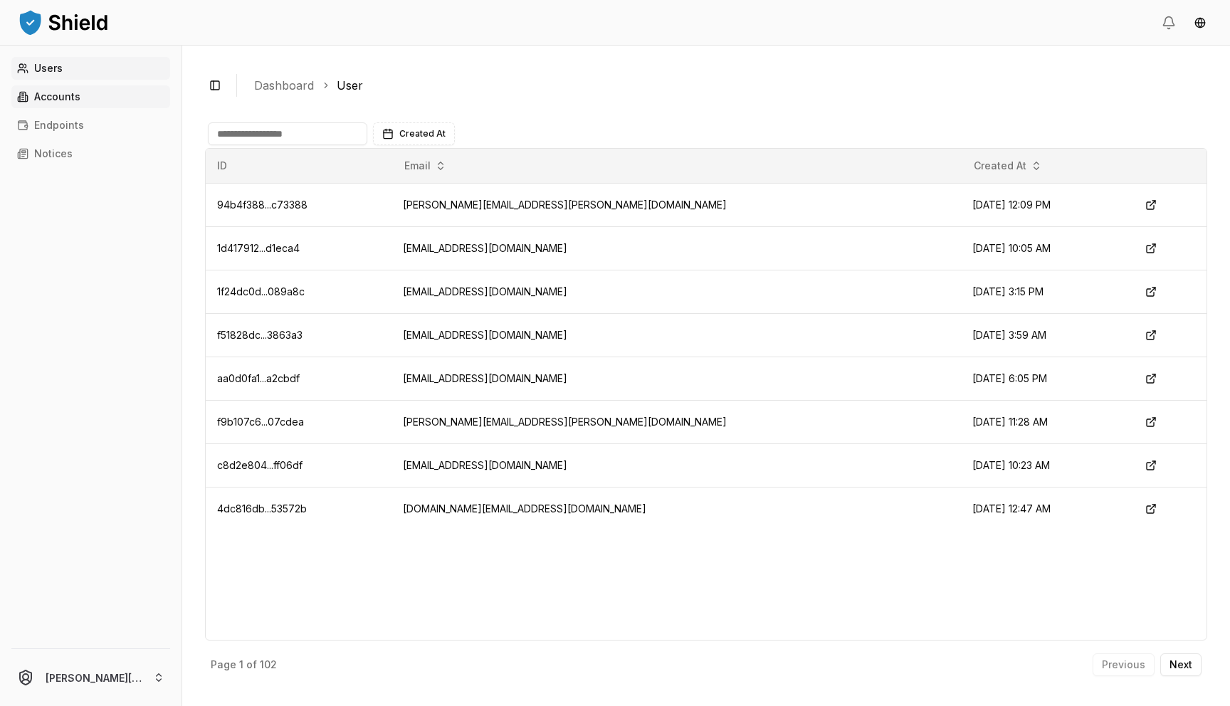
click at [50, 97] on p "Accounts" at bounding box center [57, 97] width 46 height 10
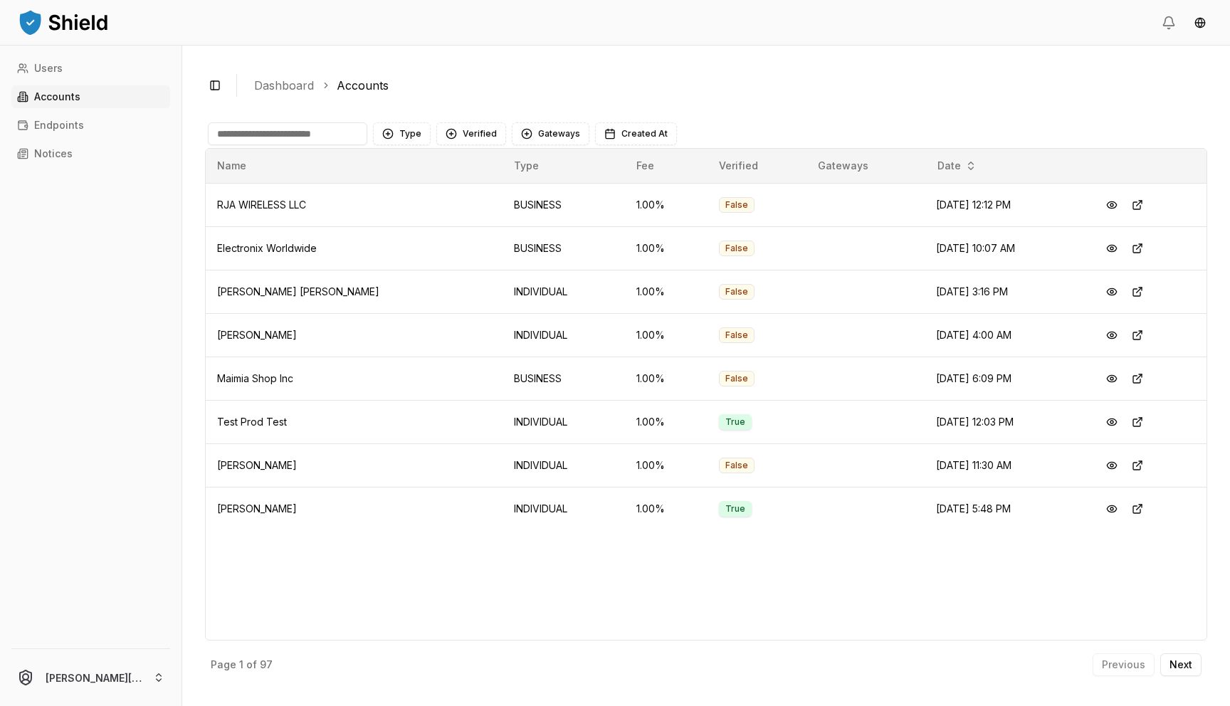
click at [320, 137] on input at bounding box center [287, 133] width 159 height 23
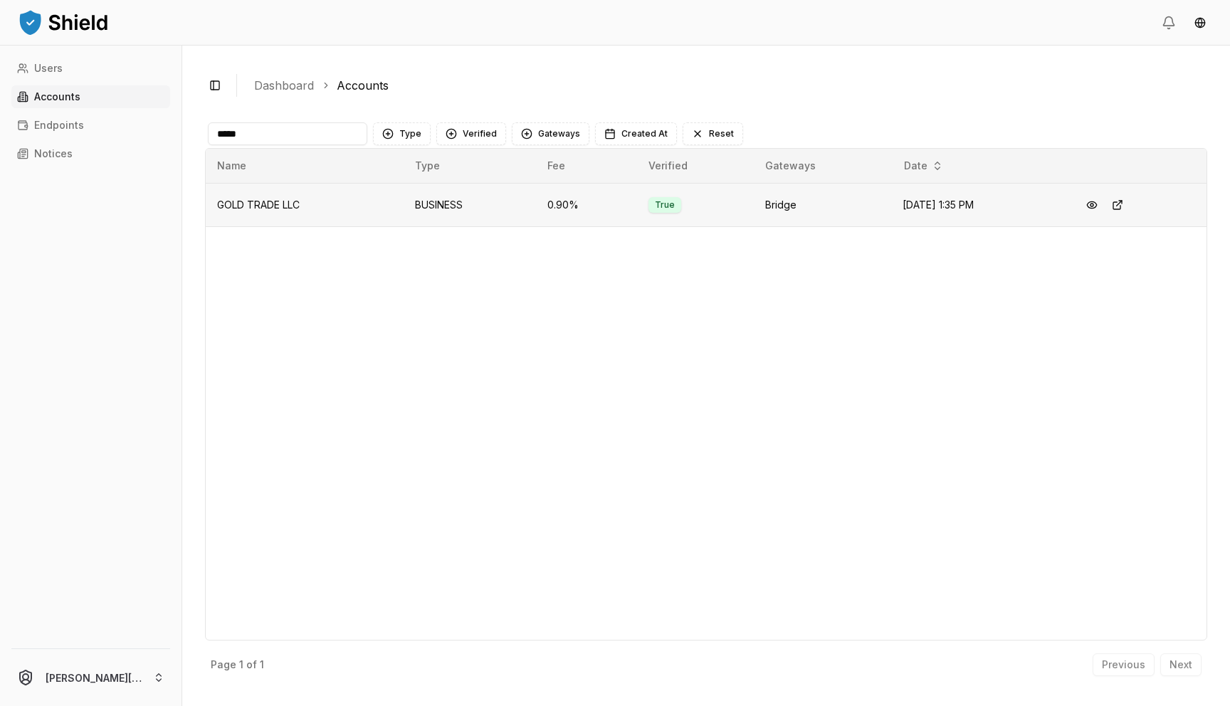
type input "****"
click at [348, 195] on td "GOLD TRADE LLC" at bounding box center [305, 204] width 198 height 43
click at [1101, 208] on button at bounding box center [1092, 205] width 26 height 26
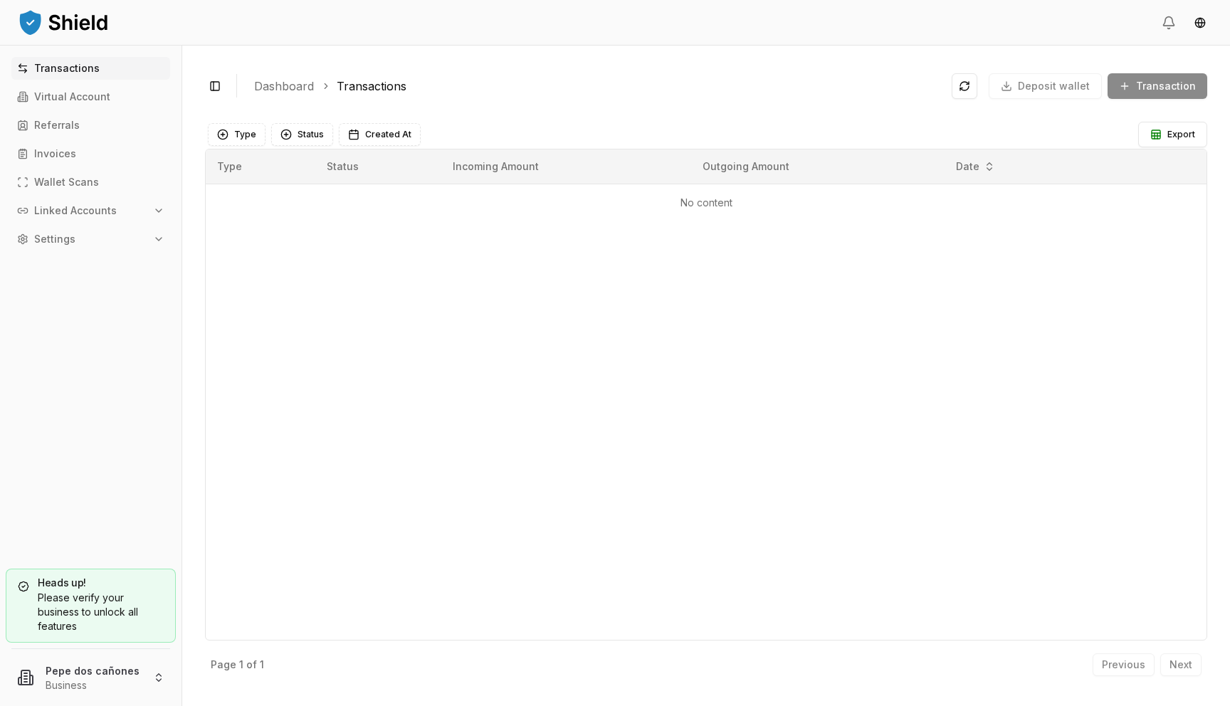
click at [78, 706] on div "Heads up! Please verify your business to unlock all features Pepe dos cañones B…" at bounding box center [91, 634] width 182 height 143
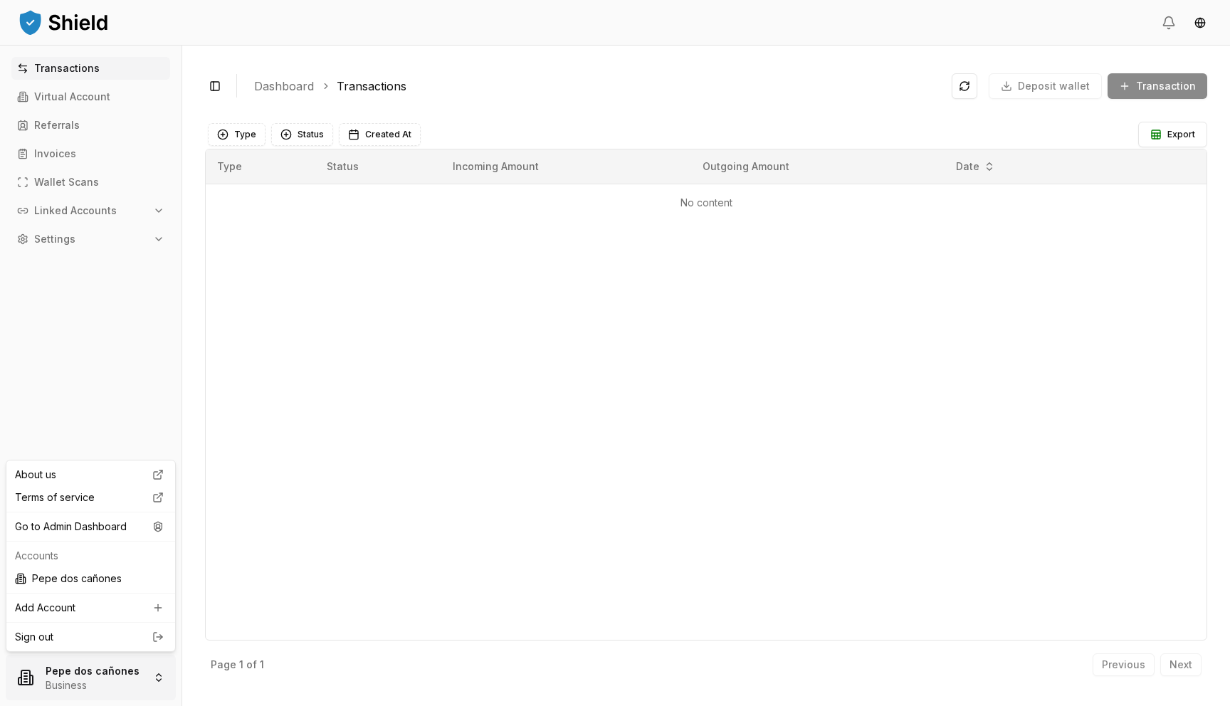
click at [83, 676] on html "Transactions Virtual Account Referrals Invoices Wallet Scans Linked Accounts Se…" at bounding box center [615, 353] width 1230 height 706
click at [100, 538] on div "About us Terms of service Go to Admin Dashboard Accounts Pepe dos cañones Add A…" at bounding box center [91, 556] width 170 height 192
click at [103, 526] on div "Go to Admin Dashboard" at bounding box center [90, 526] width 163 height 23
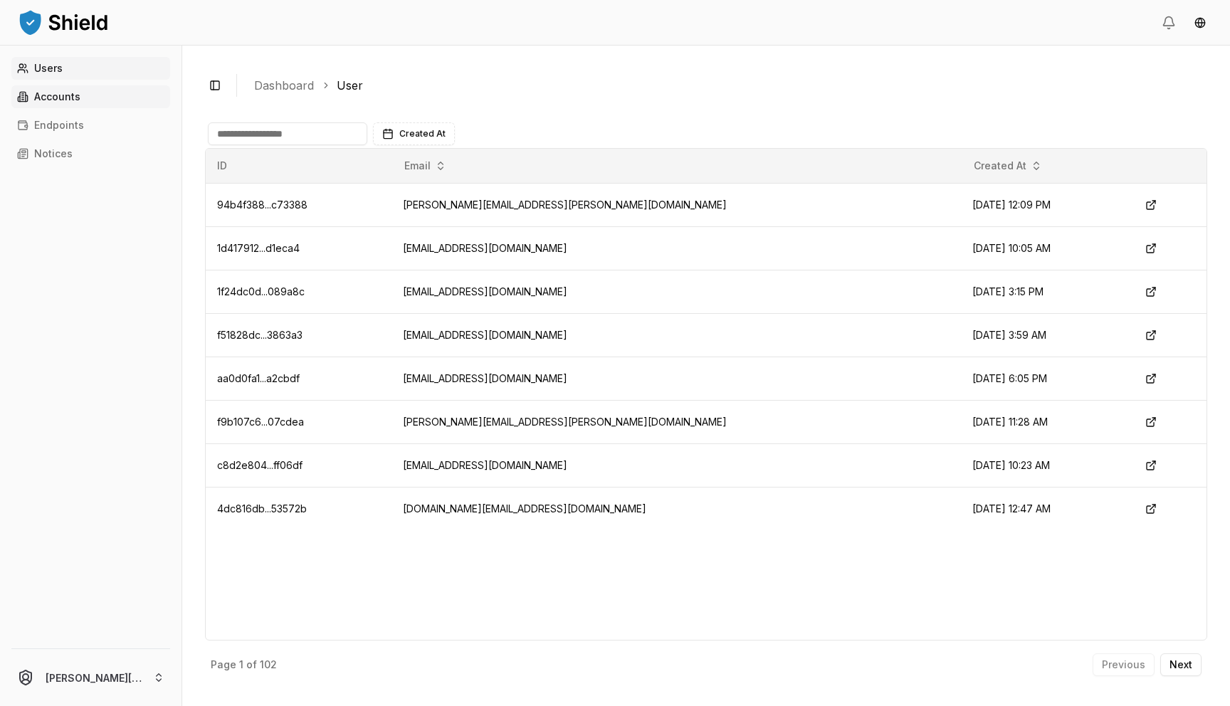
click at [93, 99] on link "Accounts" at bounding box center [90, 96] width 159 height 23
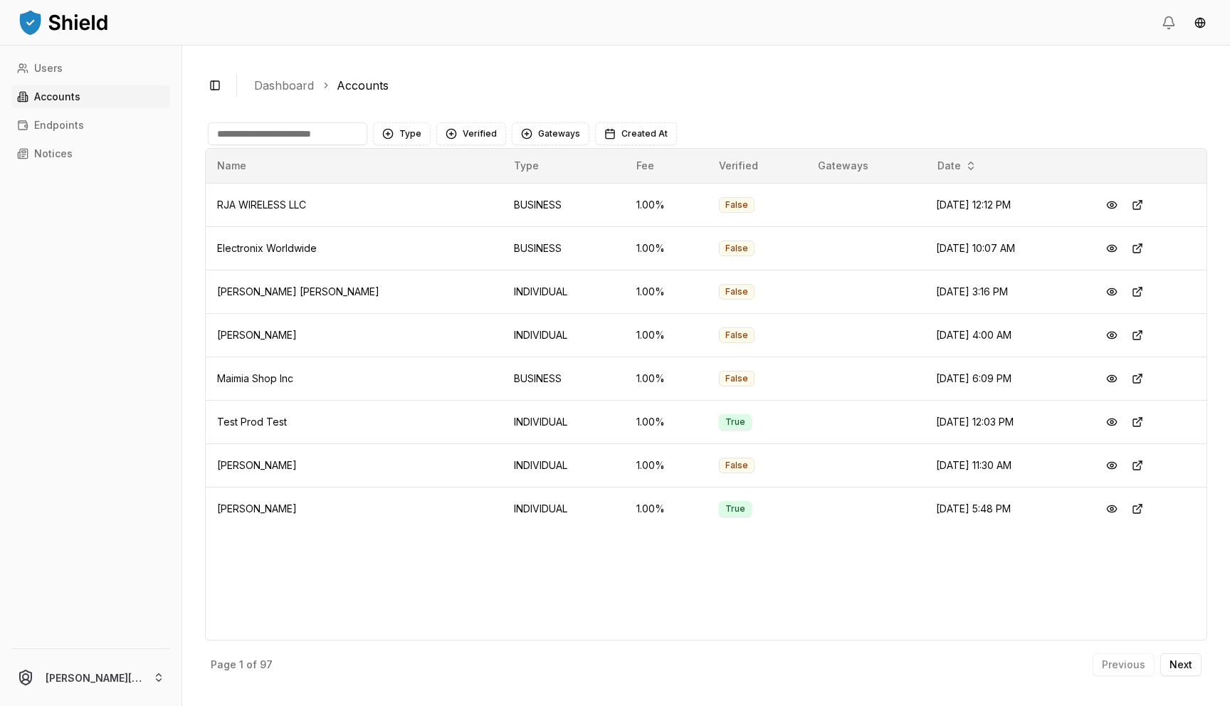
click at [281, 138] on input at bounding box center [287, 133] width 159 height 23
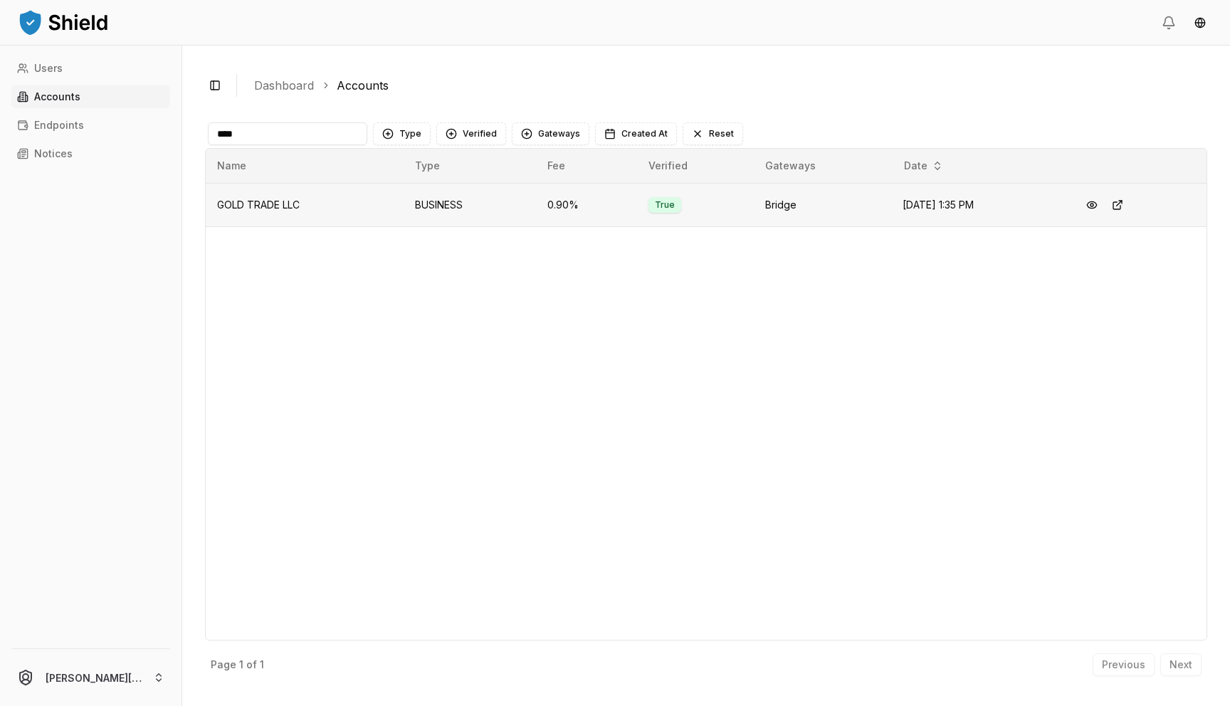
type input "****"
click at [953, 206] on span "[DATE] 1:35 PM" at bounding box center [938, 205] width 71 height 12
click at [1124, 206] on button at bounding box center [1118, 205] width 26 height 26
click at [1099, 204] on button at bounding box center [1092, 205] width 26 height 26
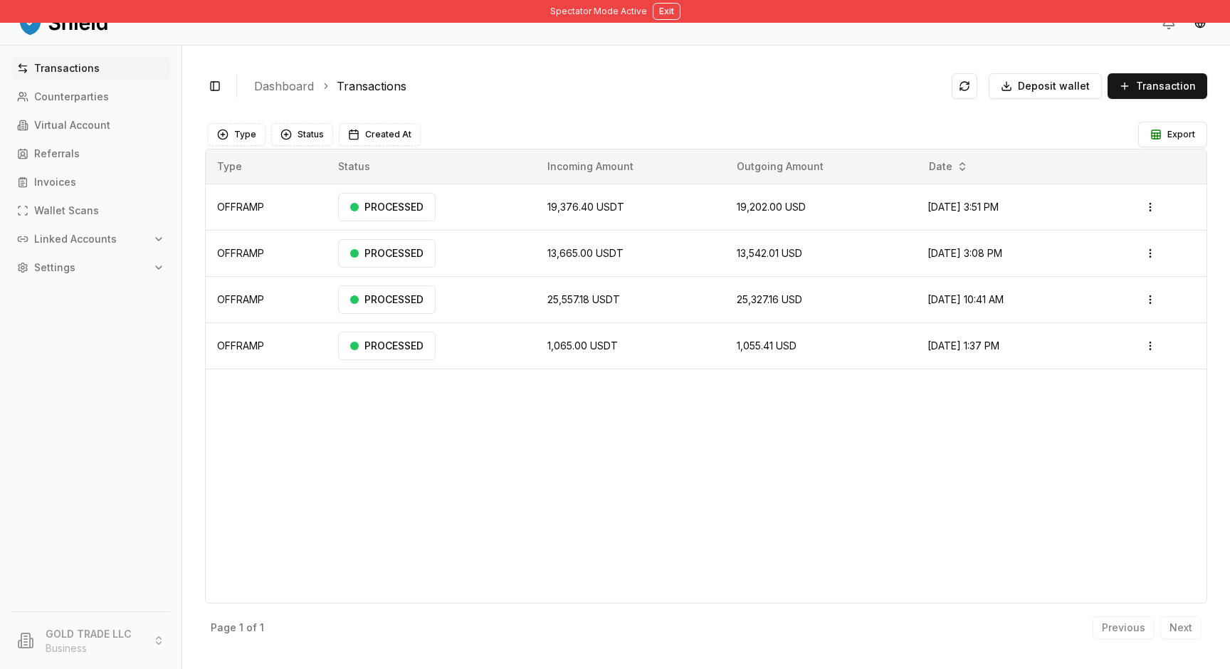
click at [85, 240] on p "Linked Accounts" at bounding box center [75, 239] width 83 height 10
click at [111, 286] on link "Bank Accounts" at bounding box center [92, 289] width 124 height 23
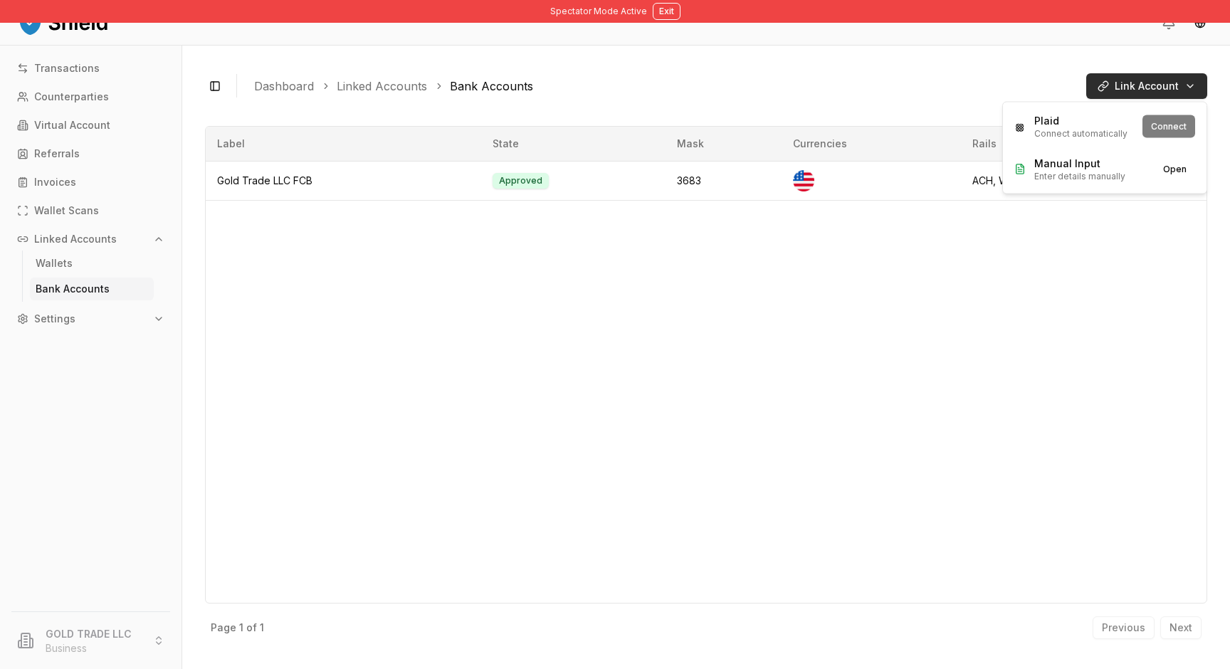
click at [1146, 90] on html "Spectator Mode Active Exit Transactions Counterparties Virtual Account Referral…" at bounding box center [615, 334] width 1230 height 669
click at [41, 263] on html "Spectator Mode Active Exit Transactions Counterparties Virtual Account Referral…" at bounding box center [615, 334] width 1230 height 669
click at [54, 267] on p "Wallets" at bounding box center [54, 263] width 37 height 10
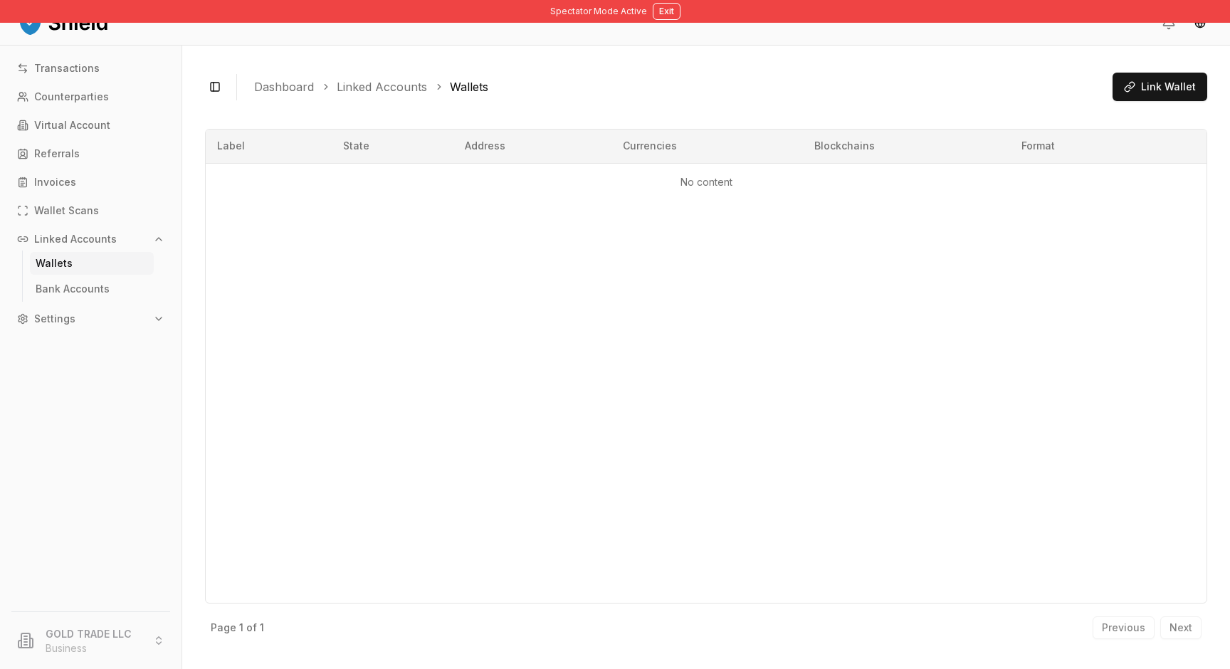
click at [54, 265] on p "Wallets" at bounding box center [54, 263] width 37 height 10
click at [96, 291] on p "Bank Accounts" at bounding box center [73, 289] width 74 height 10
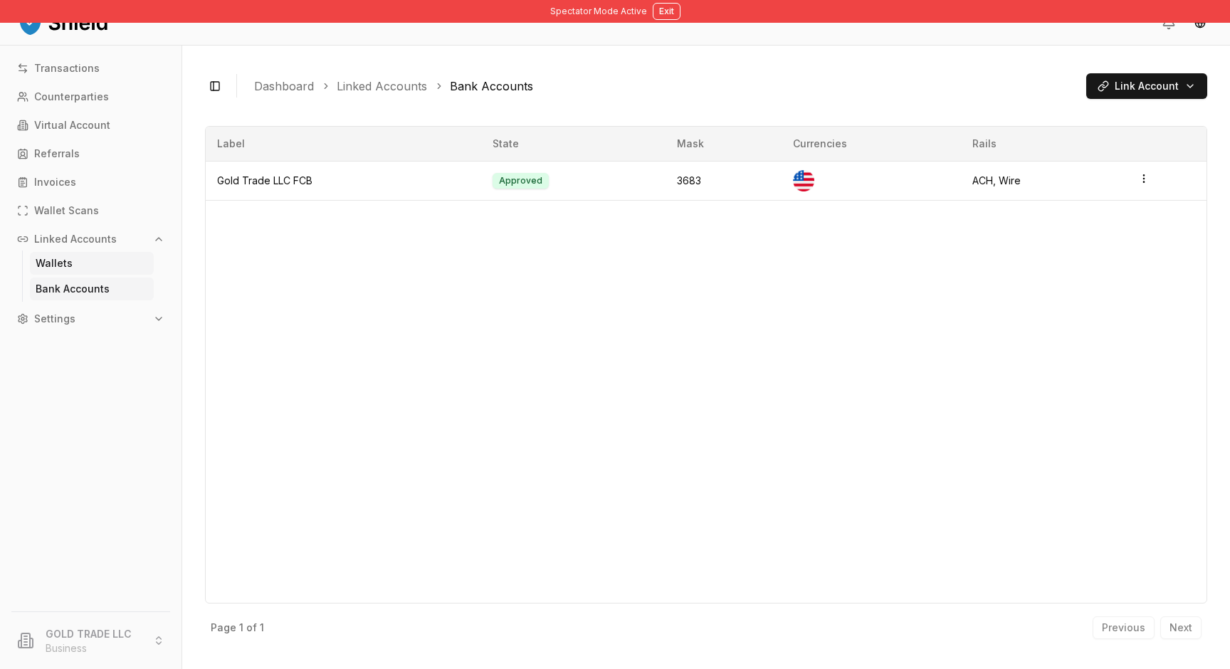
click at [90, 268] on link "Wallets" at bounding box center [92, 263] width 124 height 23
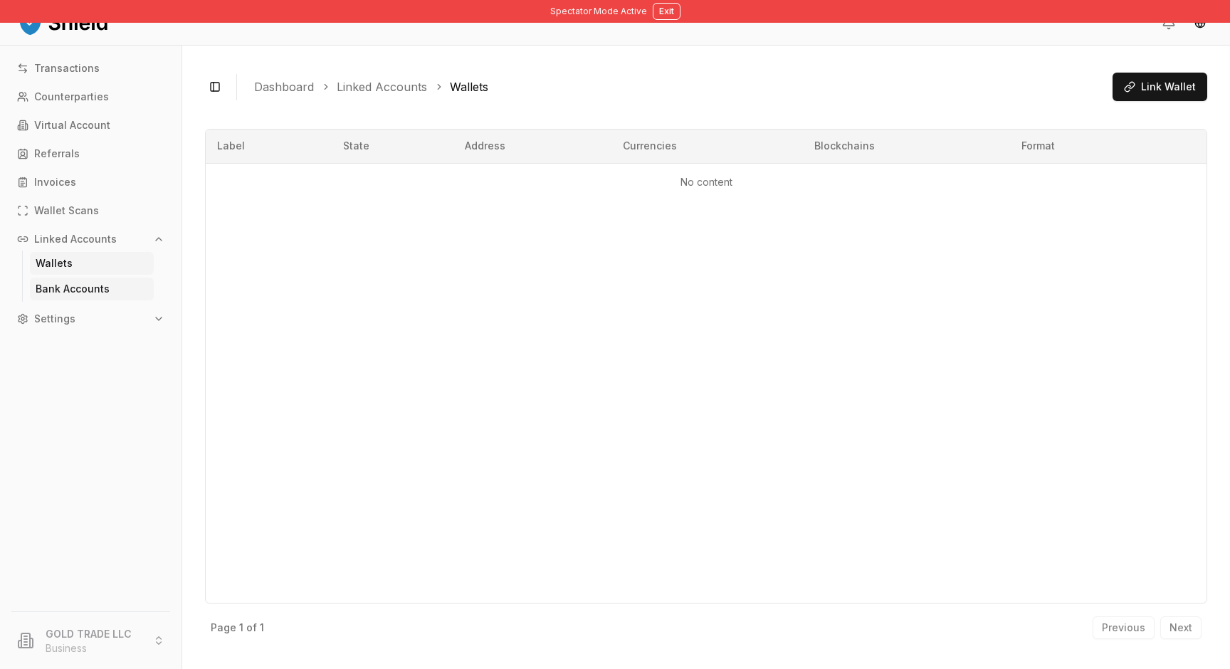
click at [115, 288] on link "Bank Accounts" at bounding box center [92, 289] width 124 height 23
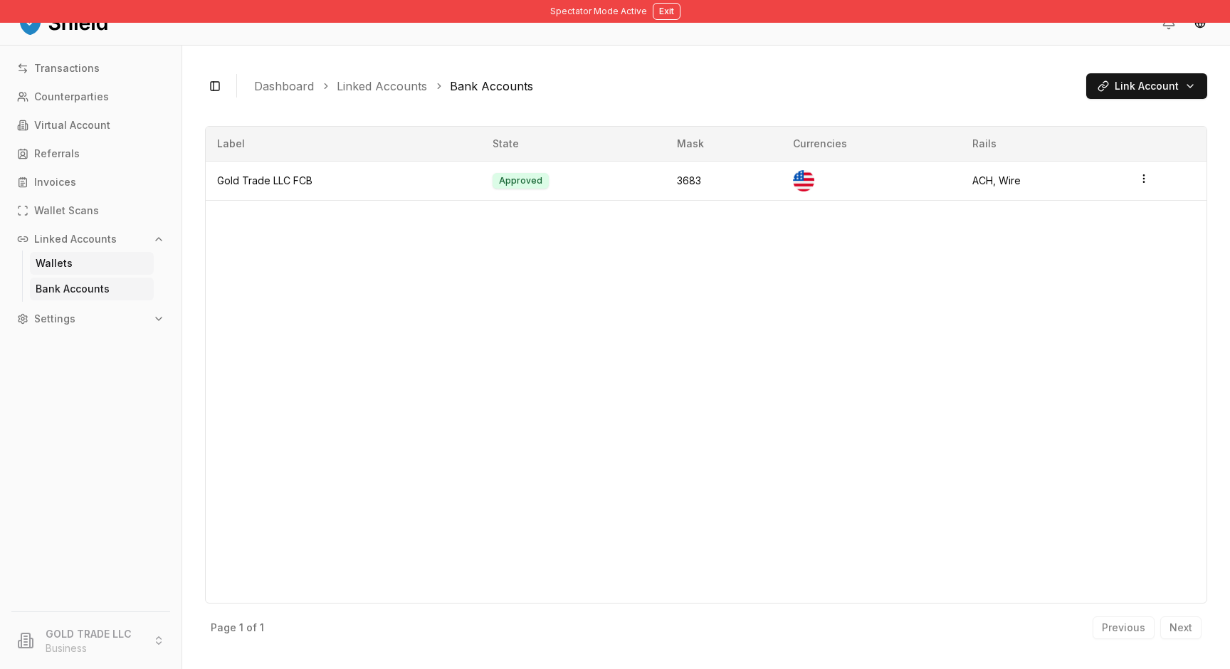
click at [88, 271] on link "Wallets" at bounding box center [92, 263] width 124 height 23
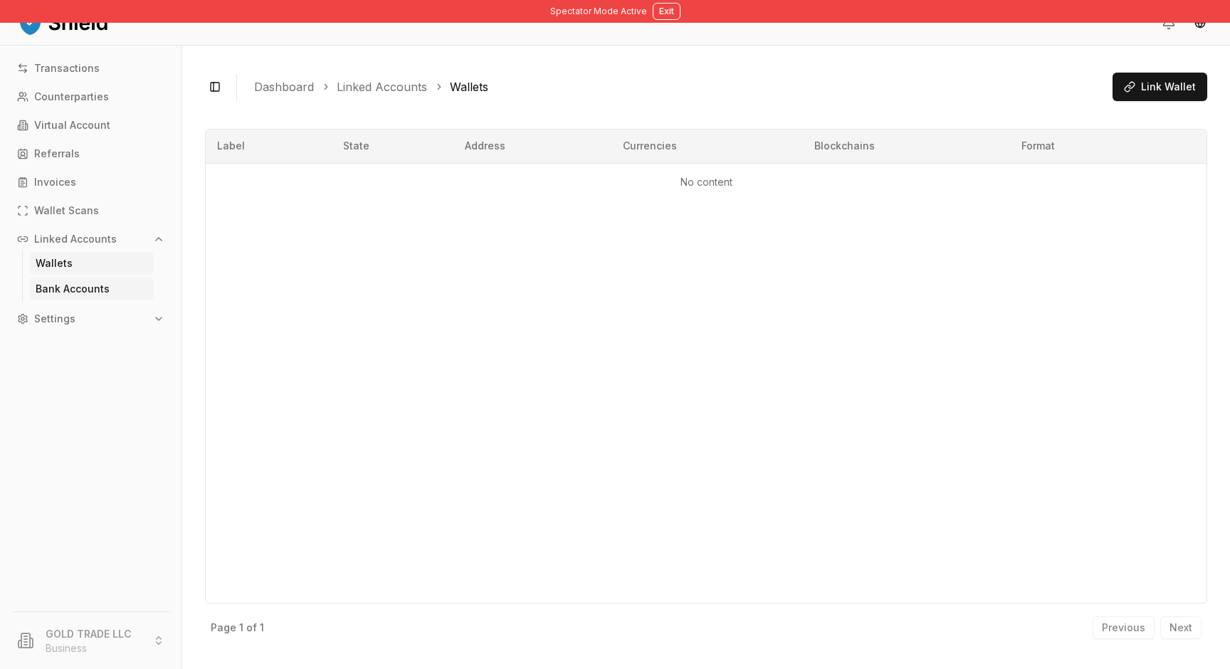
click at [101, 288] on p "Bank Accounts" at bounding box center [73, 289] width 74 height 10
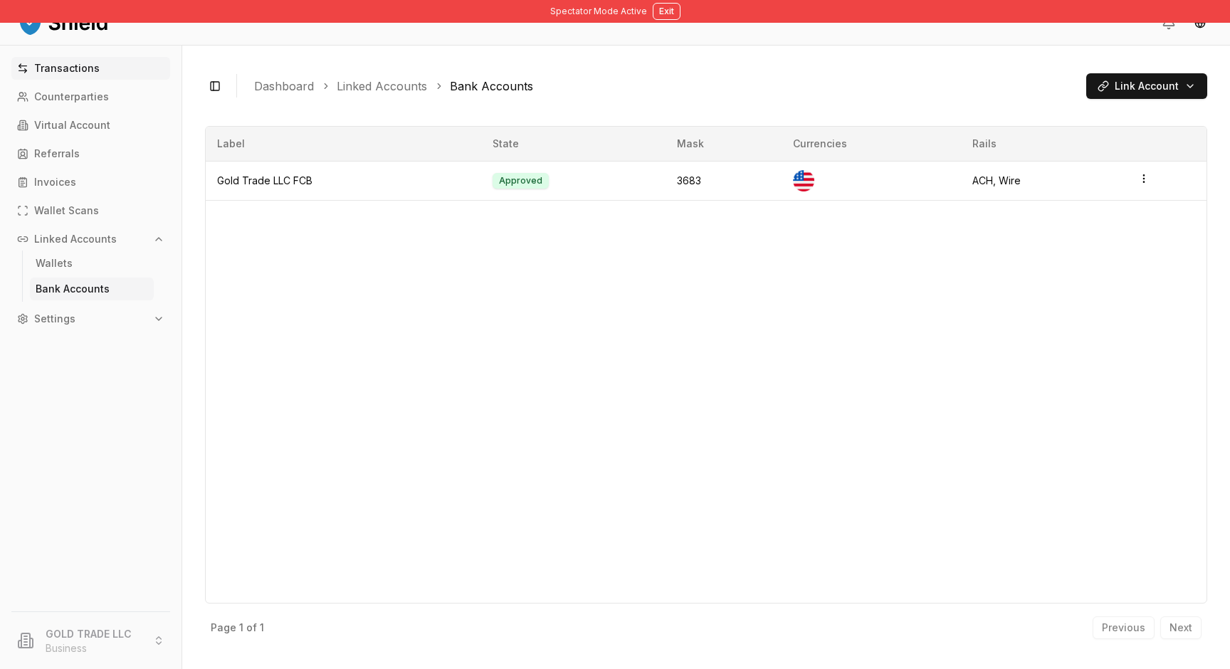
click at [90, 70] on p "Transactions" at bounding box center [67, 68] width 66 height 10
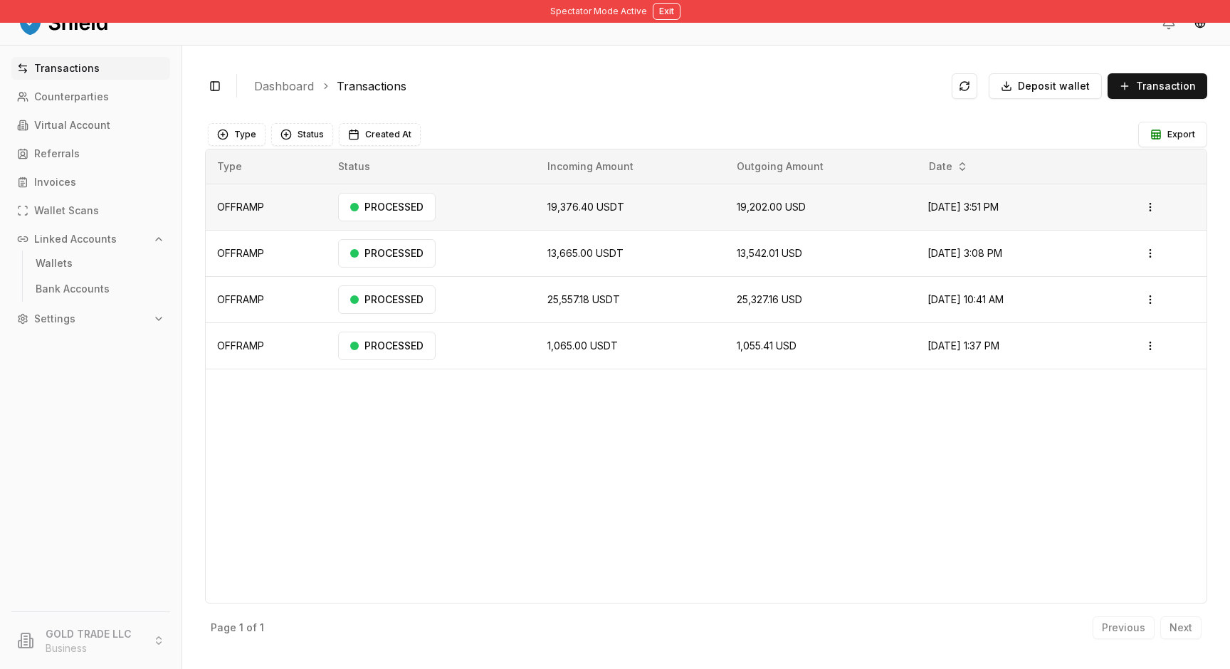
click at [584, 208] on span "19,376.40 USDT" at bounding box center [586, 207] width 77 height 12
click at [740, 209] on span "19,202.00 USD" at bounding box center [771, 207] width 69 height 12
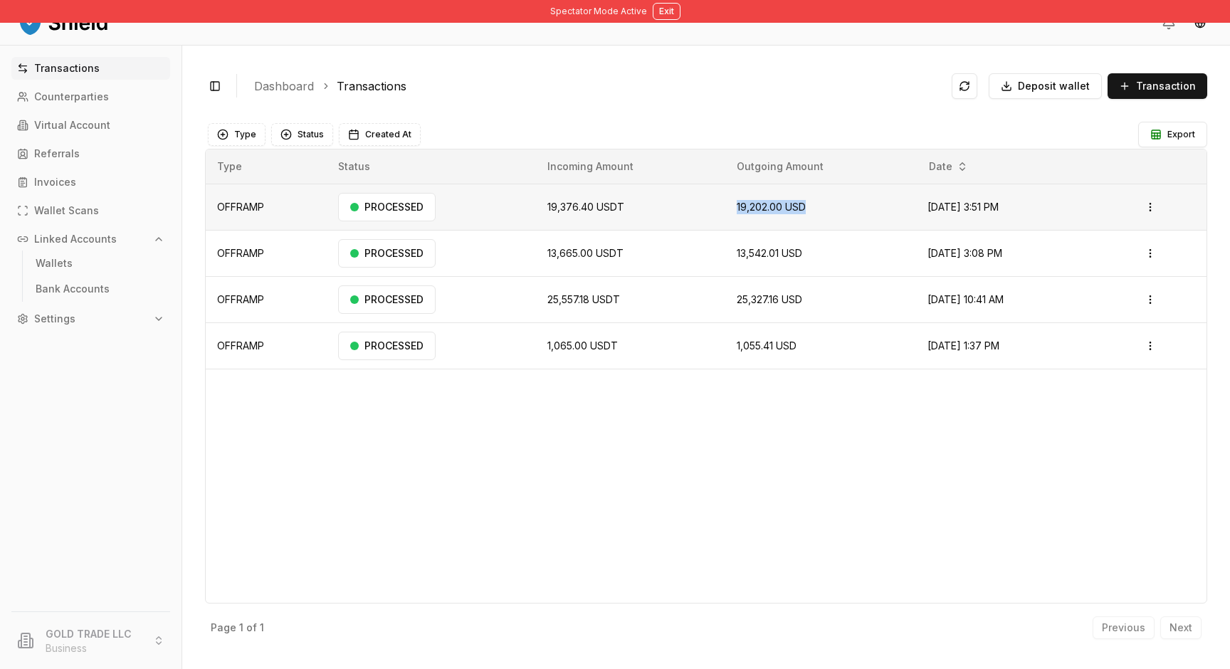
click at [740, 209] on span "19,202.00 USD" at bounding box center [771, 207] width 69 height 12
click at [963, 56] on div "Toggle Sidebar Dashboard Transactions Deposit wallet Transaction OFFRAMP 19,376…" at bounding box center [706, 358] width 1048 height 624
click at [1192, 75] on button "Transaction" at bounding box center [1158, 86] width 100 height 26
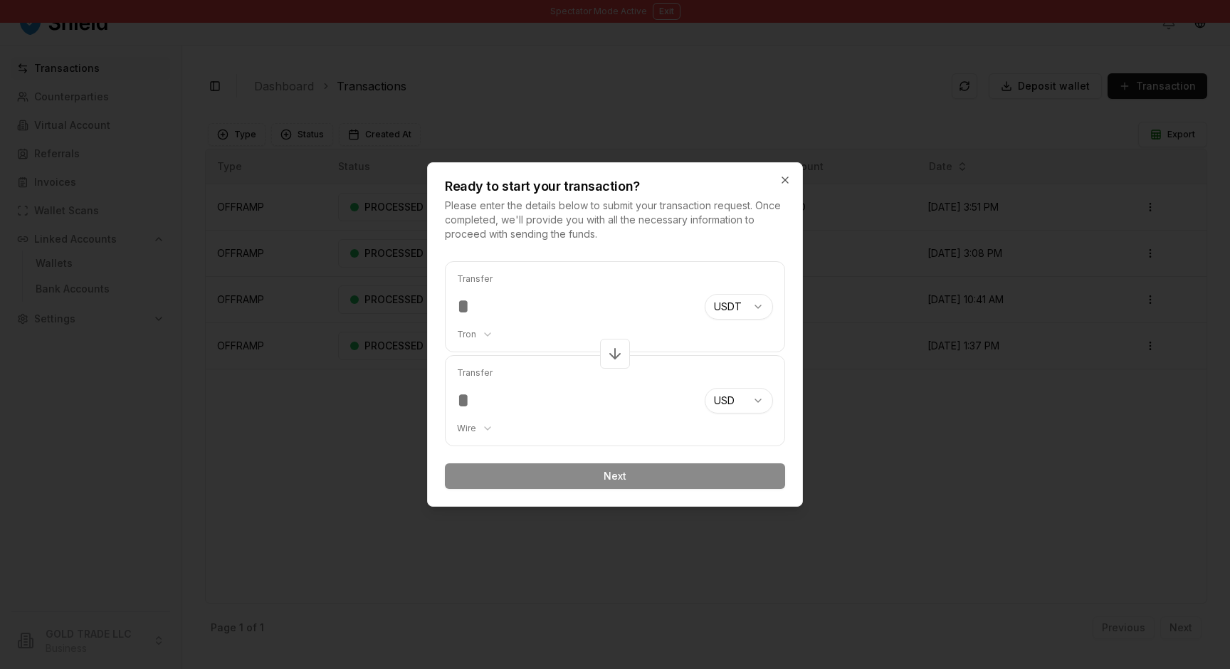
click at [727, 312] on body "Spectator Mode Active Exit Transactions Counterparties Virtual Account Referral…" at bounding box center [615, 334] width 1230 height 669
select select "***"
select select "****"
click at [750, 312] on body "Spectator Mode Active Exit Transactions Counterparties Virtual Account Referral…" at bounding box center [615, 334] width 1230 height 669
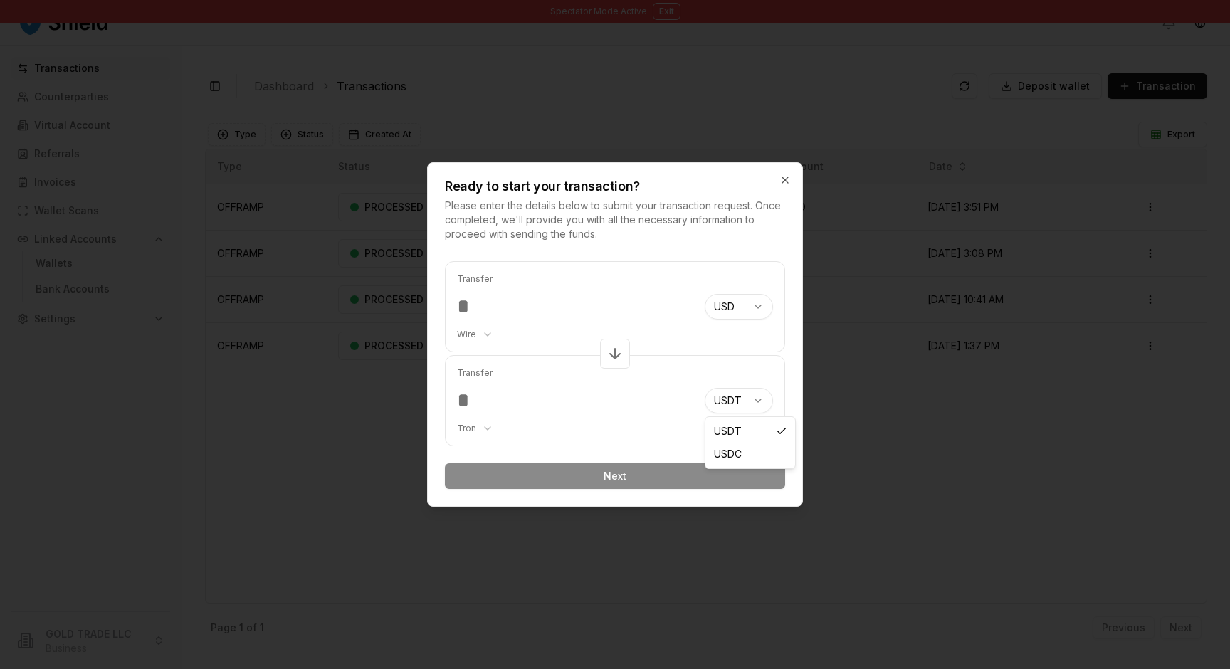
click at [733, 403] on body "Spectator Mode Active Exit Transactions Counterparties Virtual Account Referral…" at bounding box center [615, 334] width 1230 height 669
click at [466, 429] on body "Spectator Mode Active Exit Transactions Counterparties Virtual Account Referral…" at bounding box center [615, 334] width 1230 height 669
click at [517, 405] on body "Spectator Mode Active Exit Transactions Counterparties Virtual Account Referral…" at bounding box center [615, 334] width 1230 height 669
click at [483, 308] on input "number" at bounding box center [575, 307] width 236 height 26
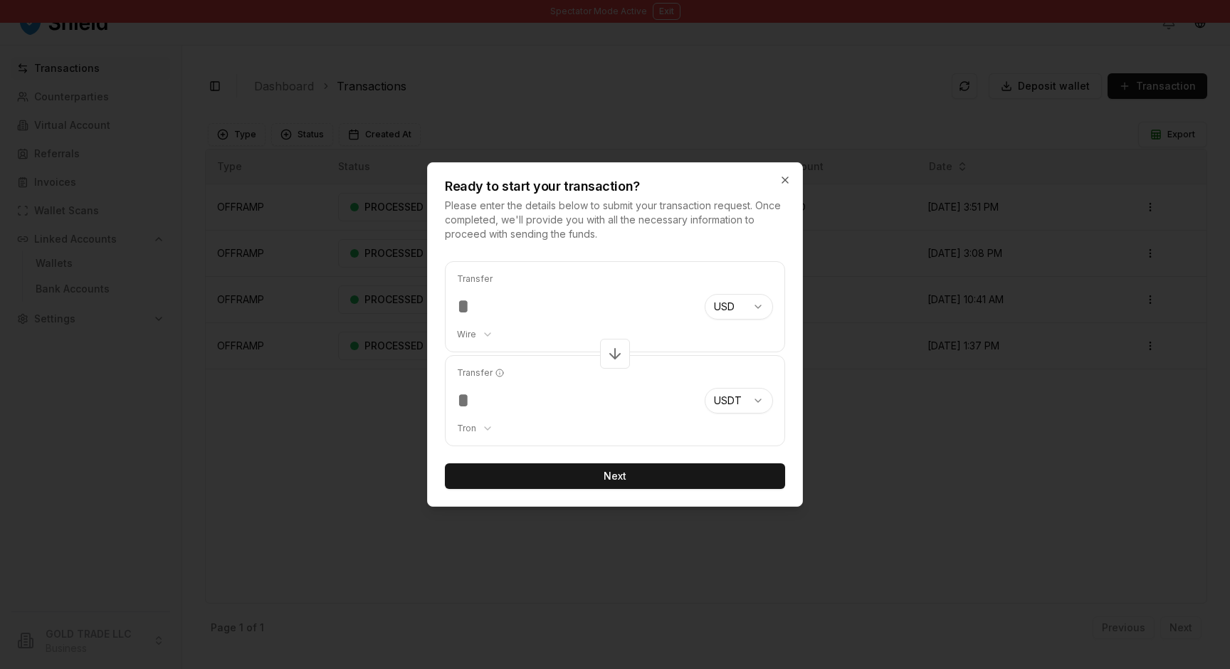
type input "*****"
click at [477, 402] on input "****" at bounding box center [575, 401] width 236 height 26
click at [549, 481] on button "Next" at bounding box center [615, 477] width 340 height 26
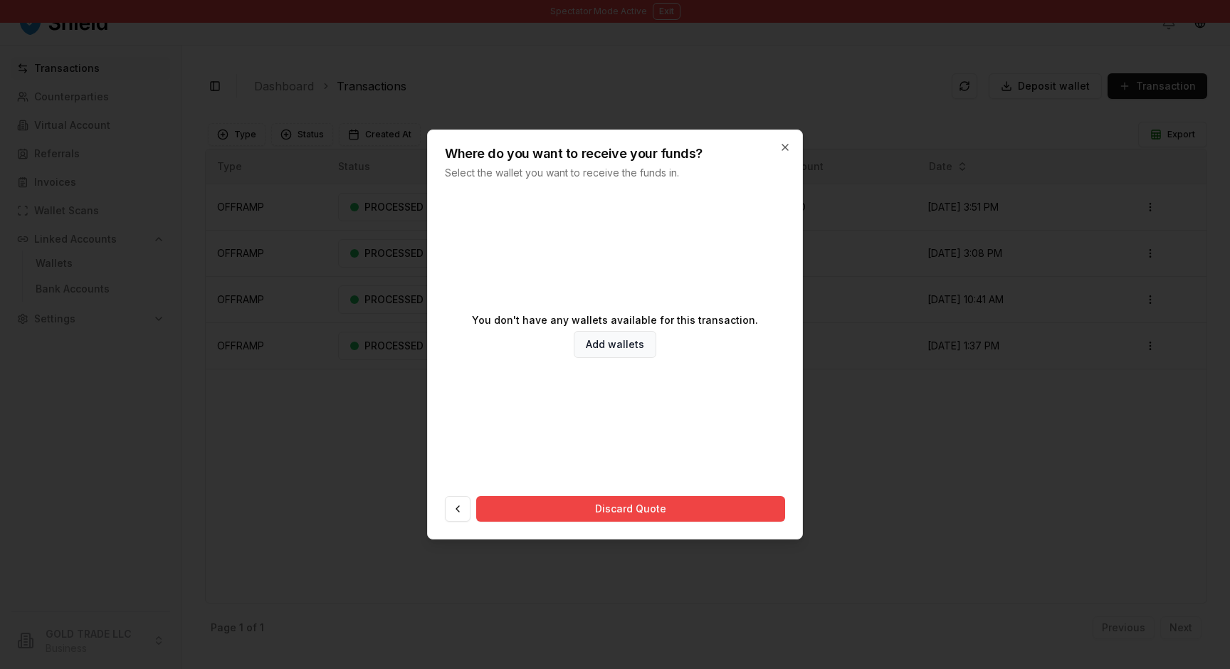
click at [468, 154] on h2 "Where do you want to receive your funds?" at bounding box center [615, 153] width 340 height 13
click at [506, 168] on p "Select the wallet you want to receive the funds in." at bounding box center [615, 173] width 340 height 14
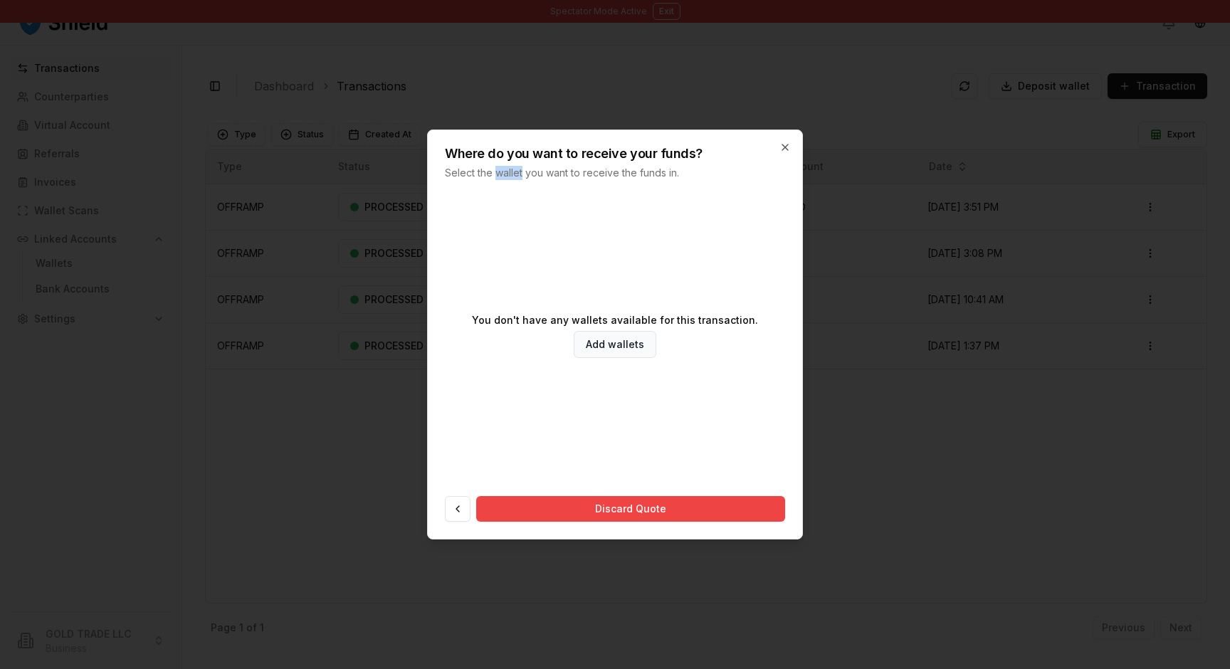
click at [506, 168] on p "Select the wallet you want to receive the funds in." at bounding box center [615, 173] width 340 height 14
click at [625, 349] on link "Add wallets" at bounding box center [615, 344] width 83 height 27
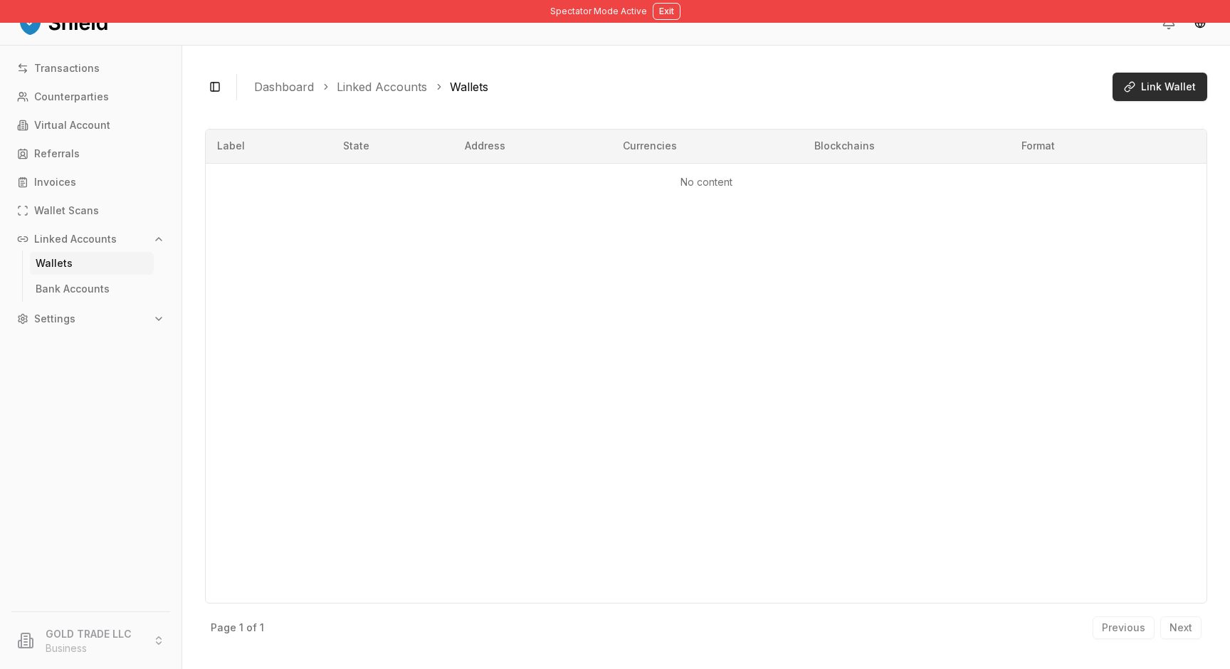
click at [1158, 86] on span "Link Wallet" at bounding box center [1168, 87] width 55 height 14
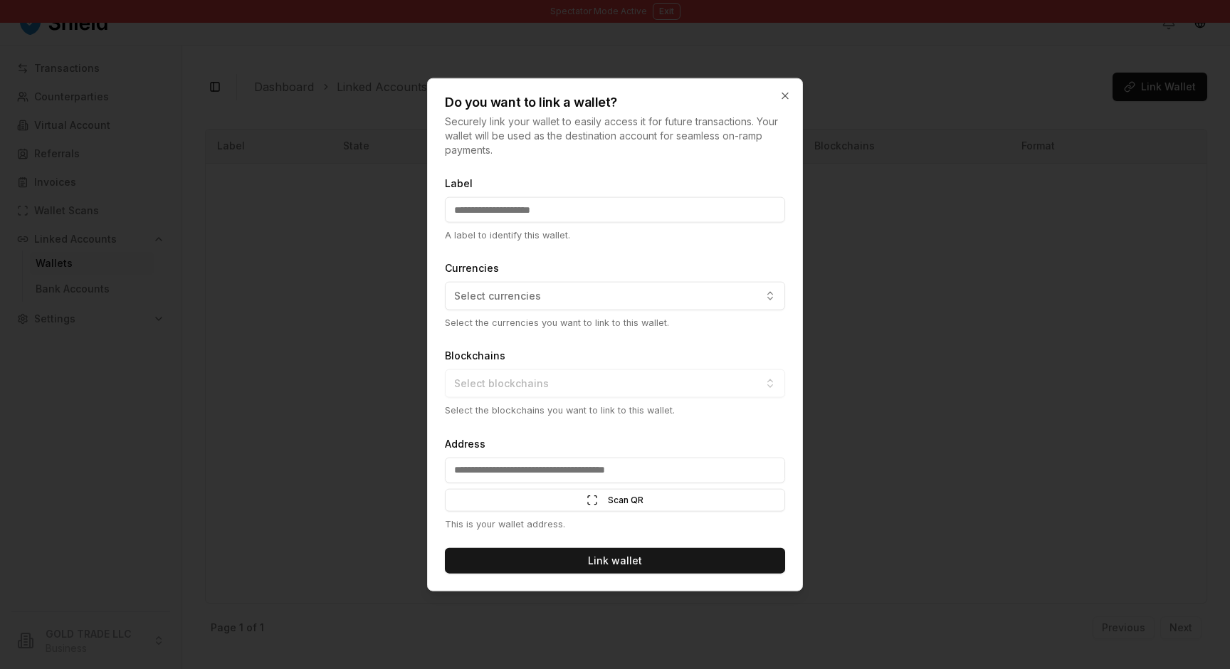
click at [548, 215] on input "Label" at bounding box center [615, 210] width 340 height 26
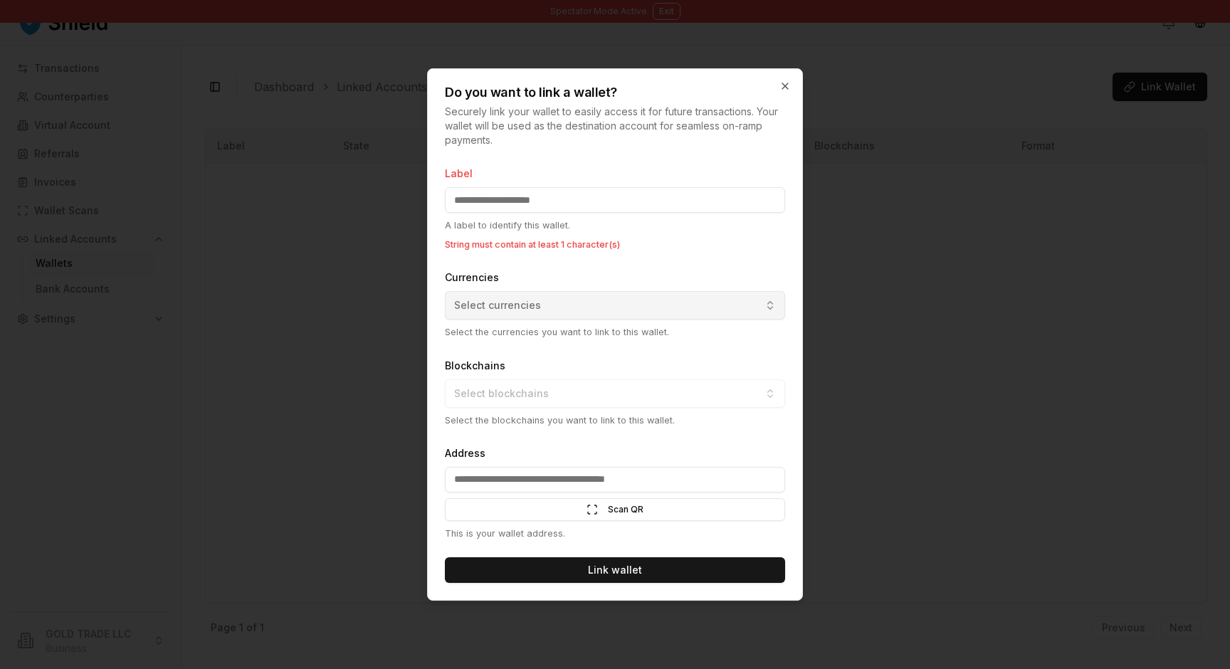
click at [513, 300] on span "Select currencies" at bounding box center [497, 305] width 87 height 14
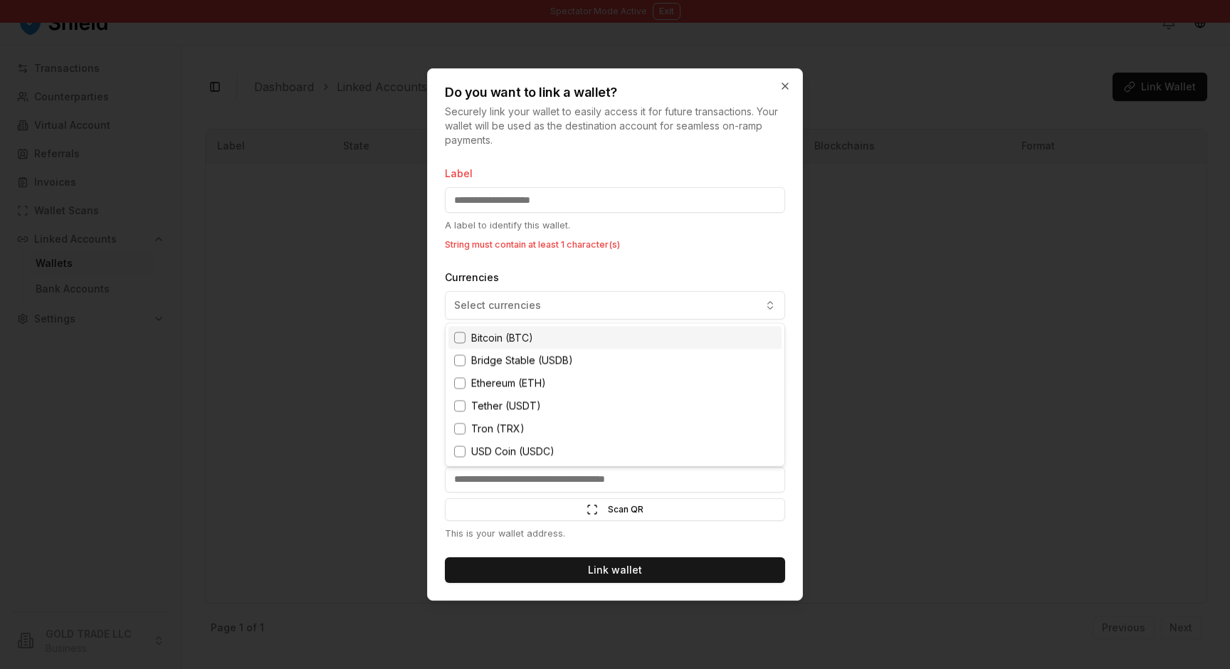
click at [646, 246] on div at bounding box center [615, 334] width 1230 height 669
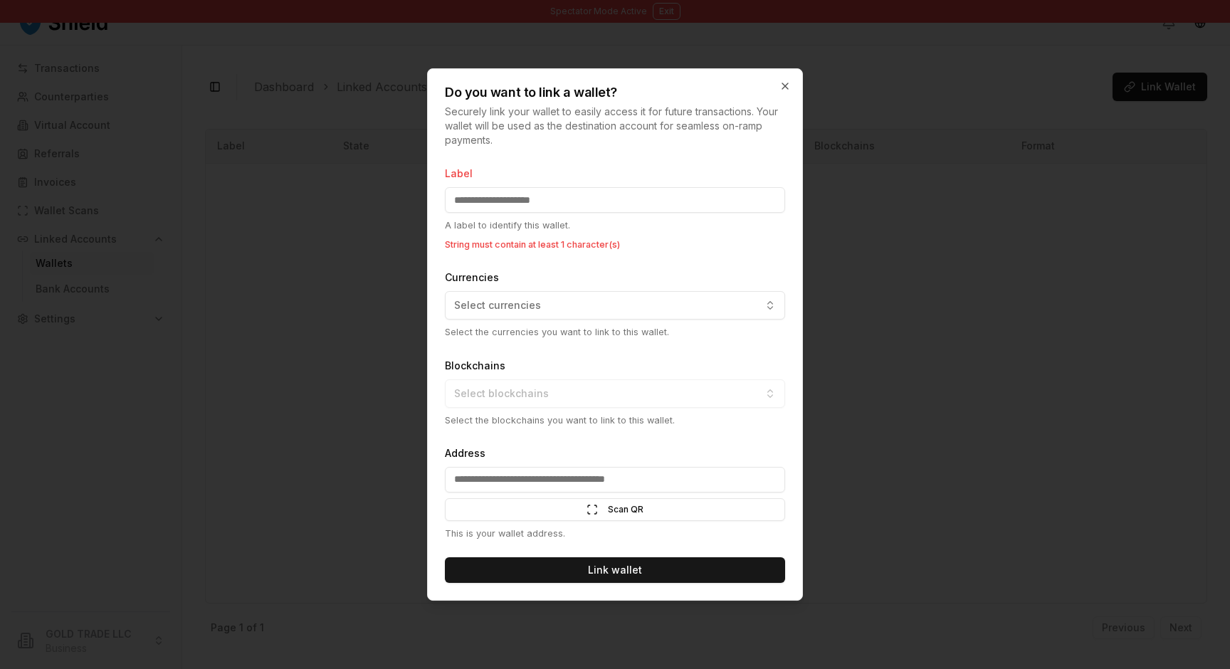
click at [506, 476] on input "Address" at bounding box center [615, 480] width 340 height 26
click at [785, 79] on div "Do you want to link a wallet? Securely link your wallet to easily access it for…" at bounding box center [615, 108] width 375 height 78
click at [785, 82] on icon "button" at bounding box center [785, 85] width 11 height 11
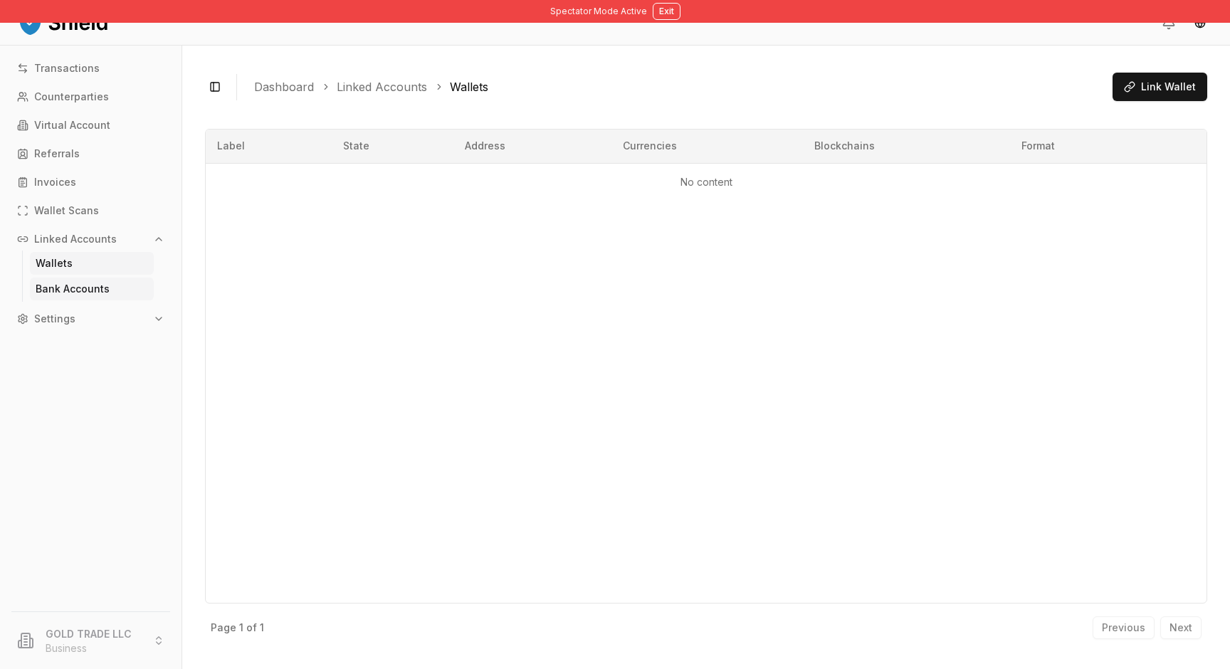
click at [81, 290] on p "Bank Accounts" at bounding box center [73, 289] width 74 height 10
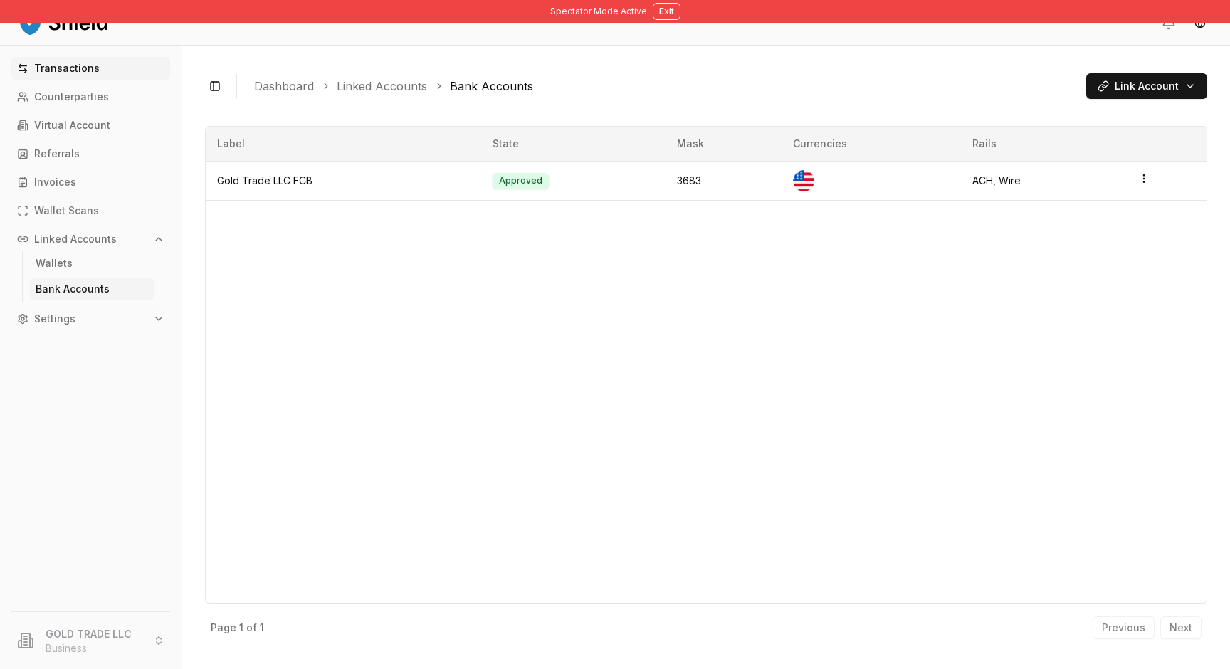
click at [137, 68] on link "Transactions" at bounding box center [90, 68] width 159 height 23
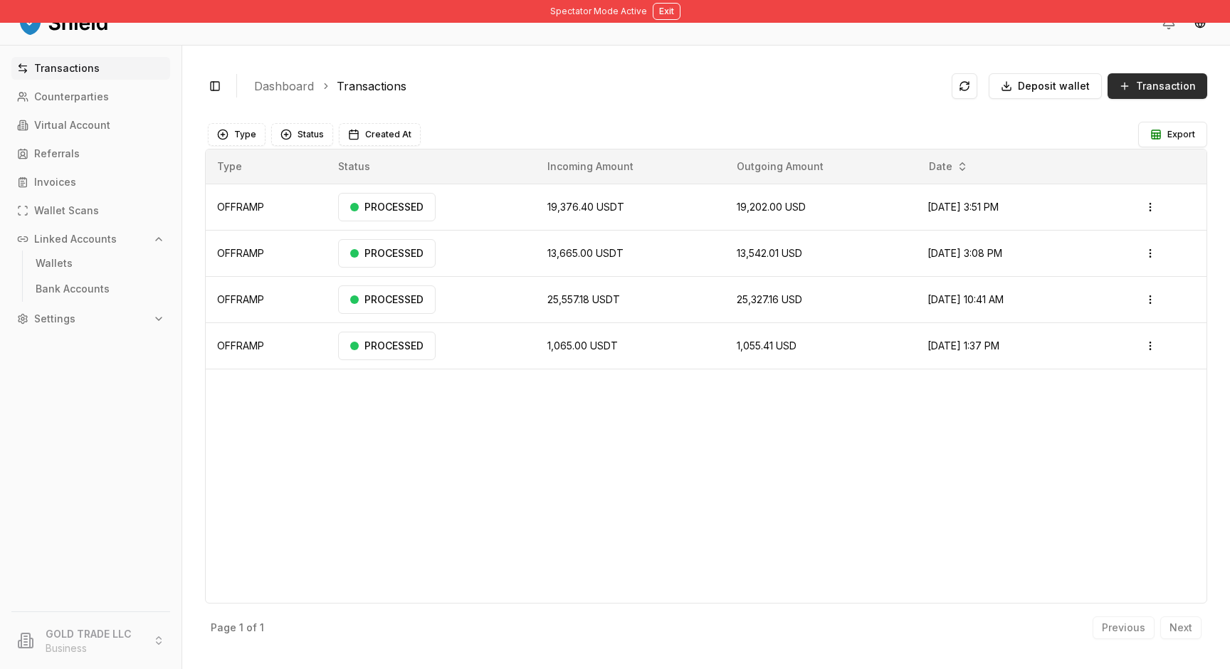
click at [1171, 88] on span "Transaction" at bounding box center [1166, 86] width 60 height 14
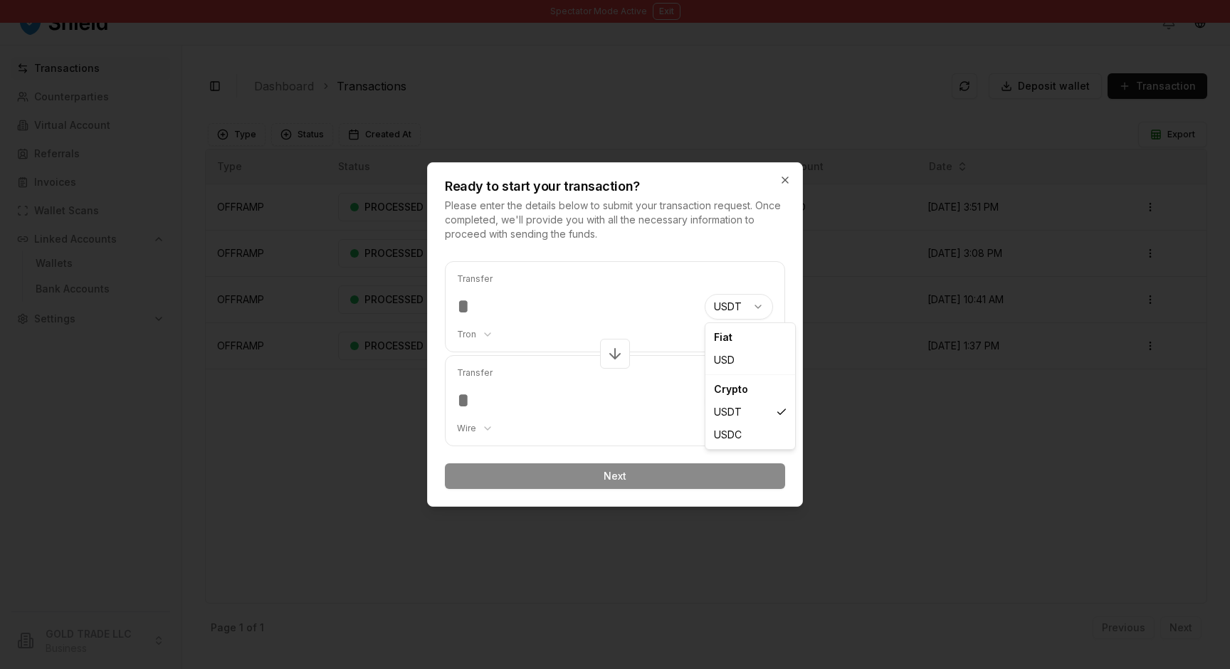
click at [733, 308] on body "Spectator Mode Active Exit Transactions Counterparties Virtual Account Referral…" at bounding box center [615, 334] width 1230 height 669
select select "***"
select select "****"
click at [715, 402] on body "Spectator Mode Active Exit Transactions Counterparties Virtual Account Referral…" at bounding box center [615, 334] width 1230 height 669
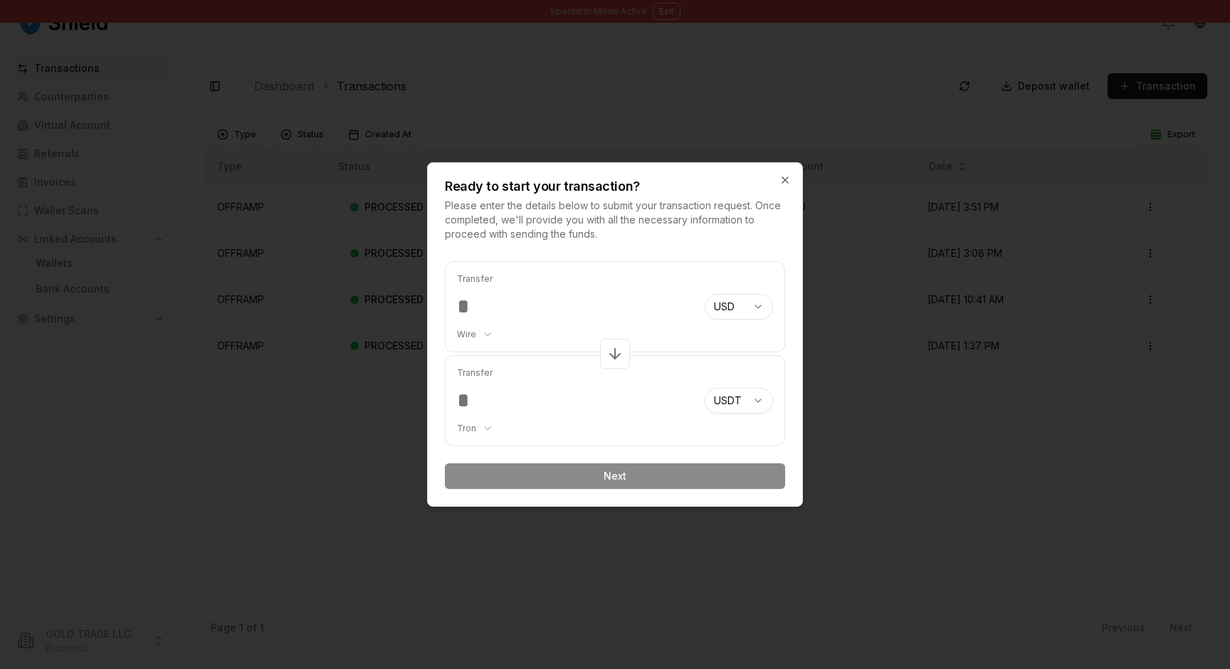
click at [609, 300] on input "number" at bounding box center [575, 307] width 236 height 26
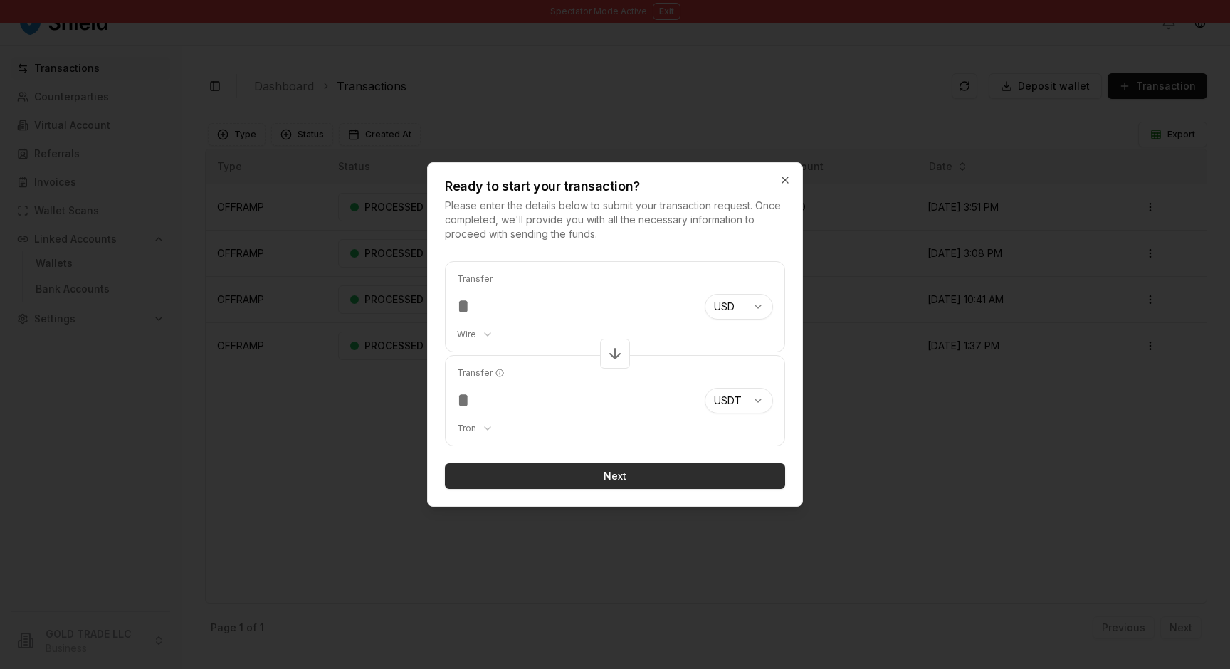
type input "****"
click at [540, 474] on button "Next" at bounding box center [615, 477] width 340 height 26
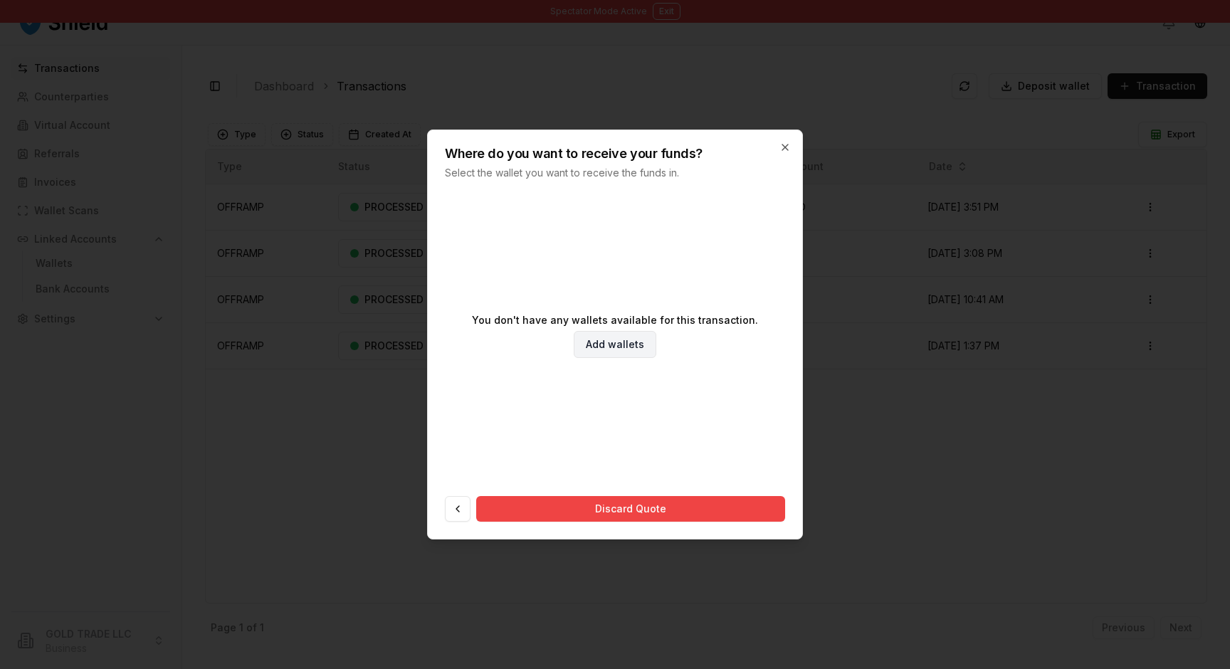
click at [608, 341] on link "Add wallets" at bounding box center [615, 344] width 83 height 27
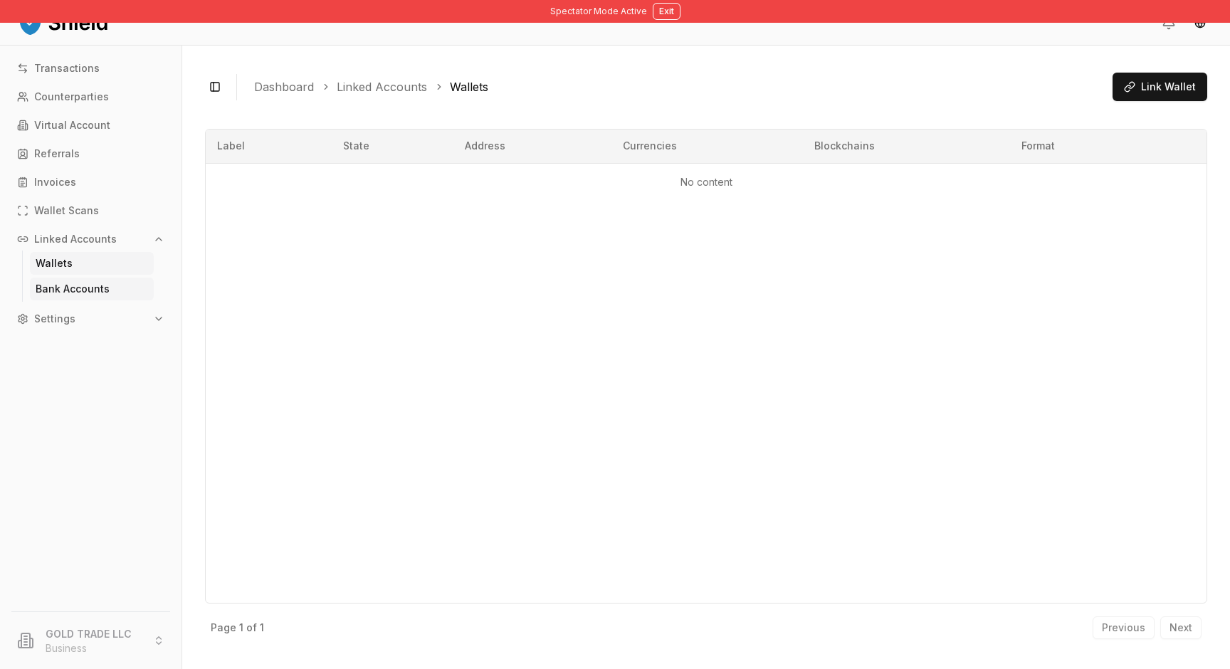
click at [95, 287] on p "Bank Accounts" at bounding box center [73, 289] width 74 height 10
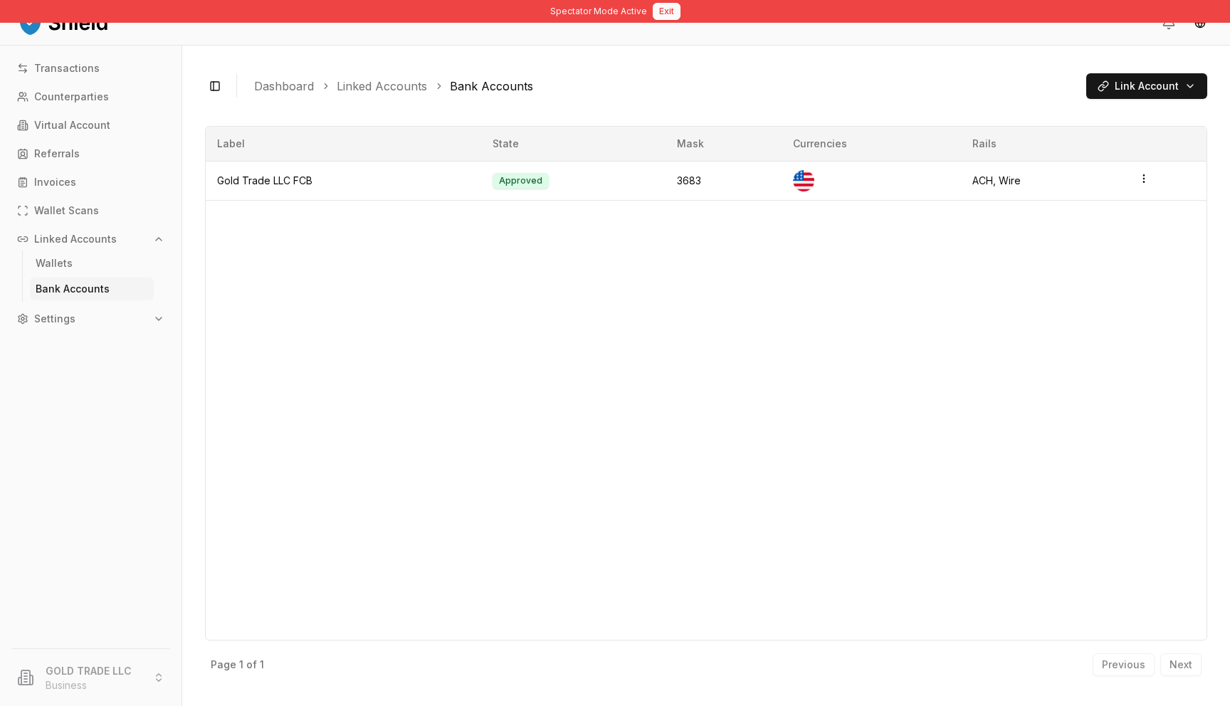
click at [671, 15] on button "Exit" at bounding box center [667, 11] width 28 height 17
